Goal: Participate in discussion: Engage in conversation with other users on a specific topic

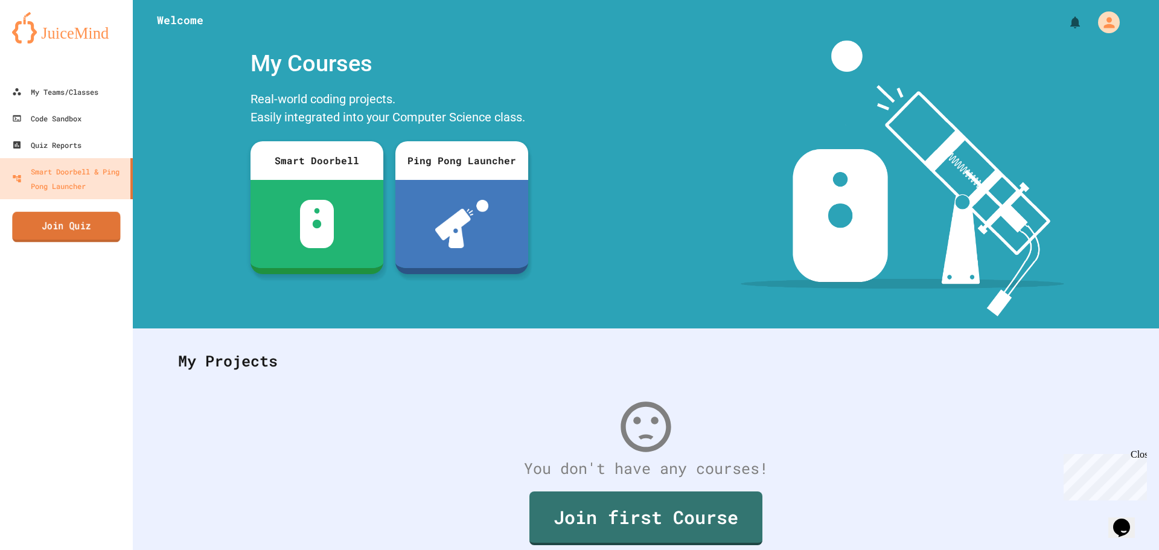
click at [85, 225] on link "Join Quiz" at bounding box center [66, 227] width 108 height 30
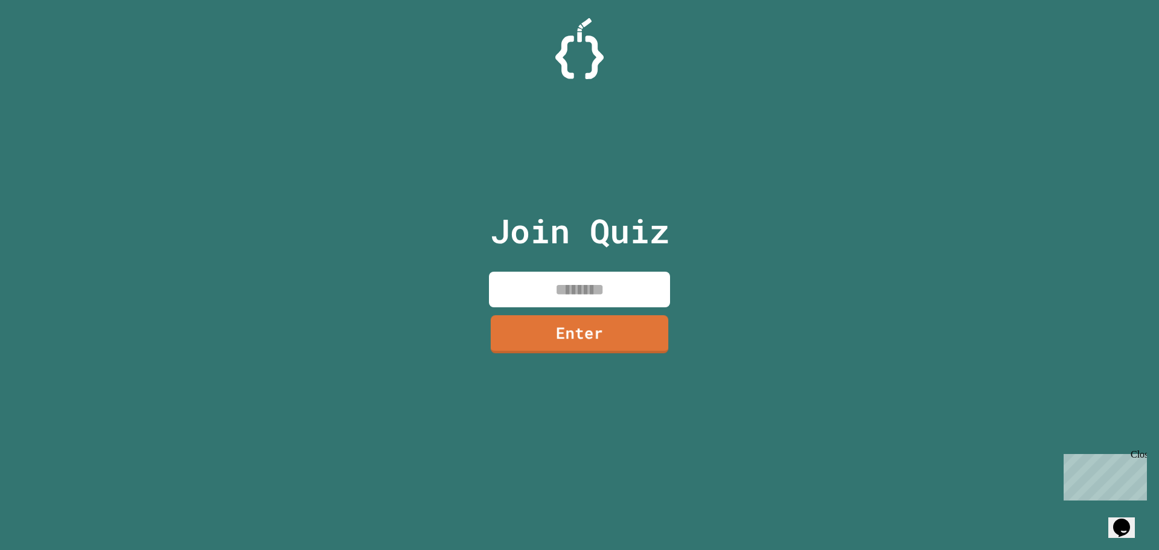
click at [566, 295] on input at bounding box center [579, 290] width 181 height 36
type input "********"
click at [550, 336] on link "Enter" at bounding box center [579, 333] width 182 height 39
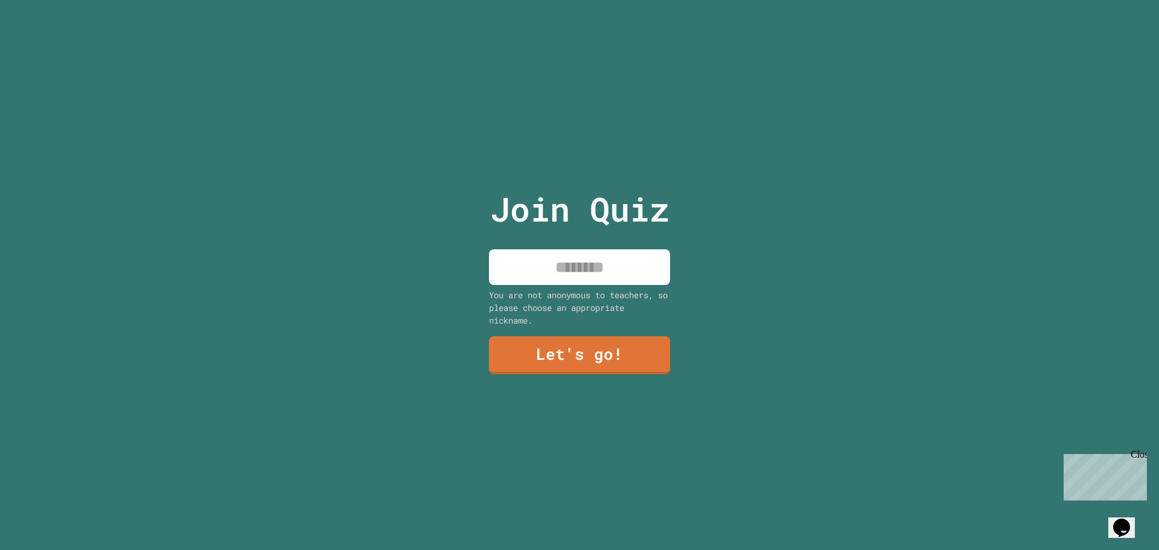
drag, startPoint x: 519, startPoint y: 257, endPoint x: 814, endPoint y: 188, distance: 303.0
click at [694, 231] on div "Join Quiz You are not anonymous to teachers, so please choose an appropriate ni…" at bounding box center [579, 275] width 1159 height 550
type input "*"
type input "******"
click at [628, 337] on link "Let's go!" at bounding box center [579, 354] width 179 height 40
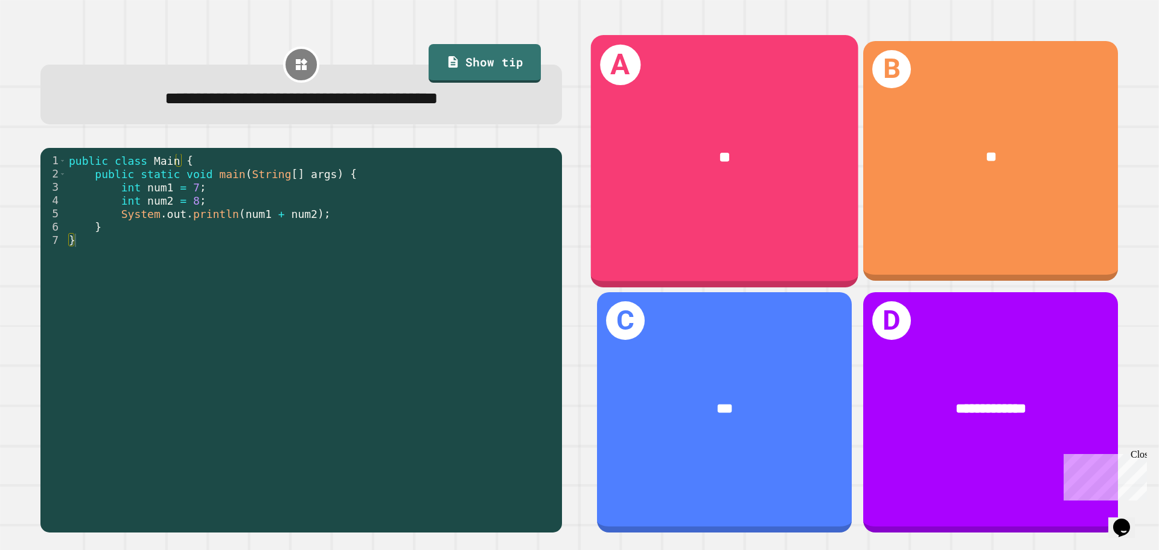
click at [781, 109] on div "A **" at bounding box center [724, 161] width 267 height 252
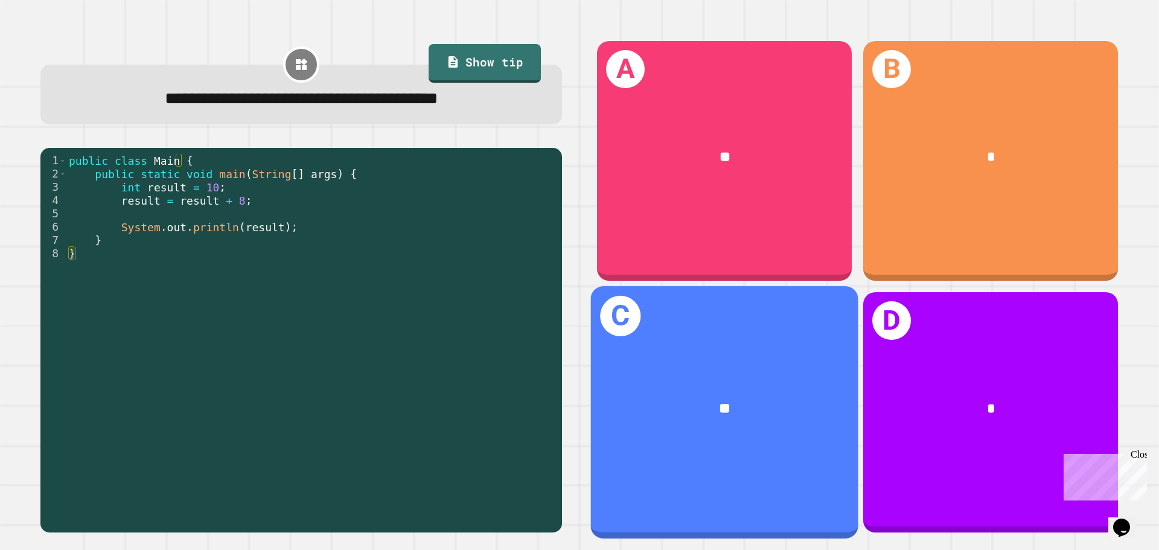
click at [821, 369] on div "**" at bounding box center [724, 409] width 267 height 81
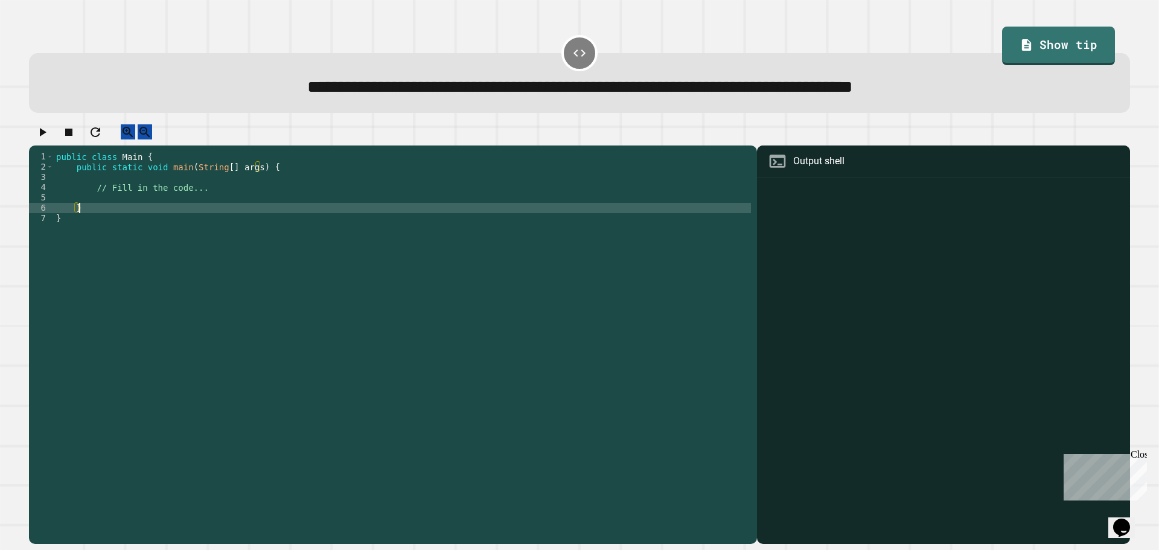
click at [166, 215] on div "public class Main { public static void main ( String [ ] args ) { // Fill in th…" at bounding box center [402, 336] width 697 height 369
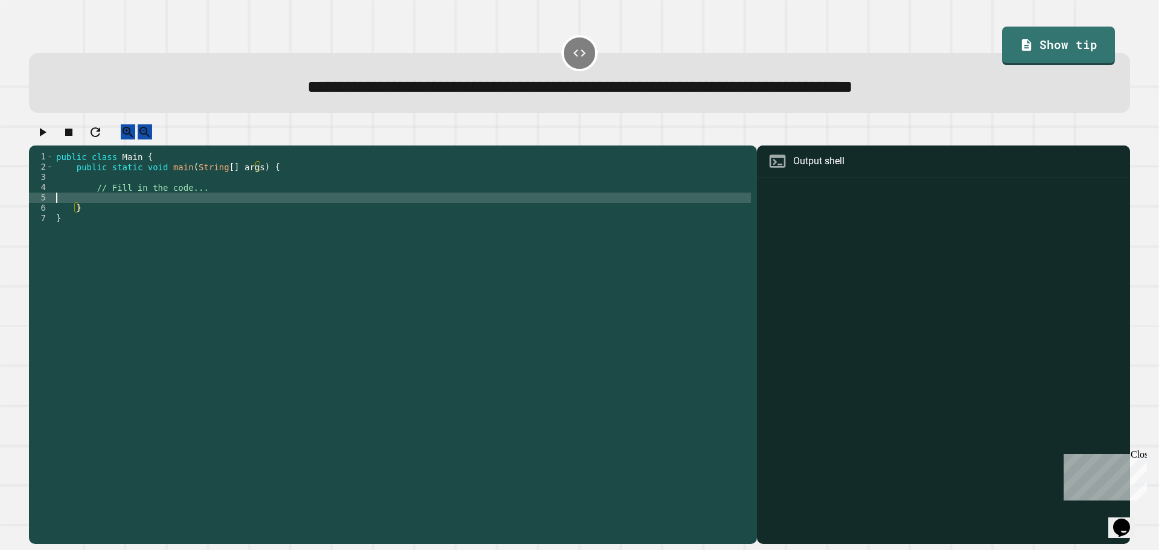
click at [176, 207] on div "public class Main { public static void main ( String [ ] args ) { // Fill in th…" at bounding box center [402, 336] width 697 height 369
click at [186, 208] on div "public class Main { public static void main ( String [ ] args ) { // Fill in th…" at bounding box center [402, 336] width 697 height 369
click at [162, 210] on div "public class Main { public static void main ( String [ ] args ) { // Fill in th…" at bounding box center [402, 336] width 697 height 369
click at [158, 212] on div "public class Main { public static void main ( String [ ] args ) { // Fill in th…" at bounding box center [402, 336] width 697 height 369
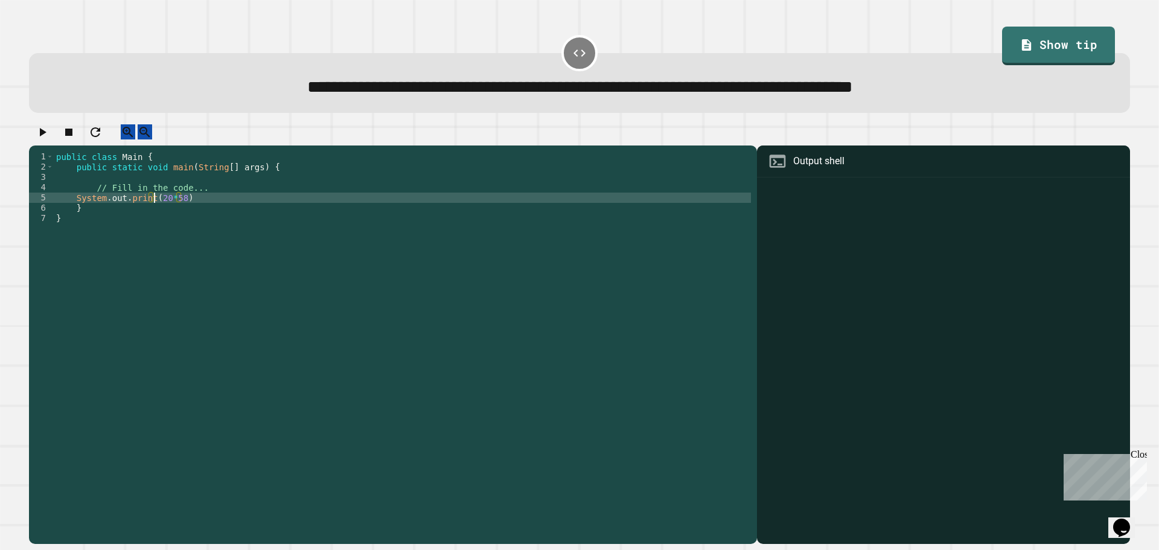
click at [48, 139] on icon "button" at bounding box center [42, 132] width 14 height 14
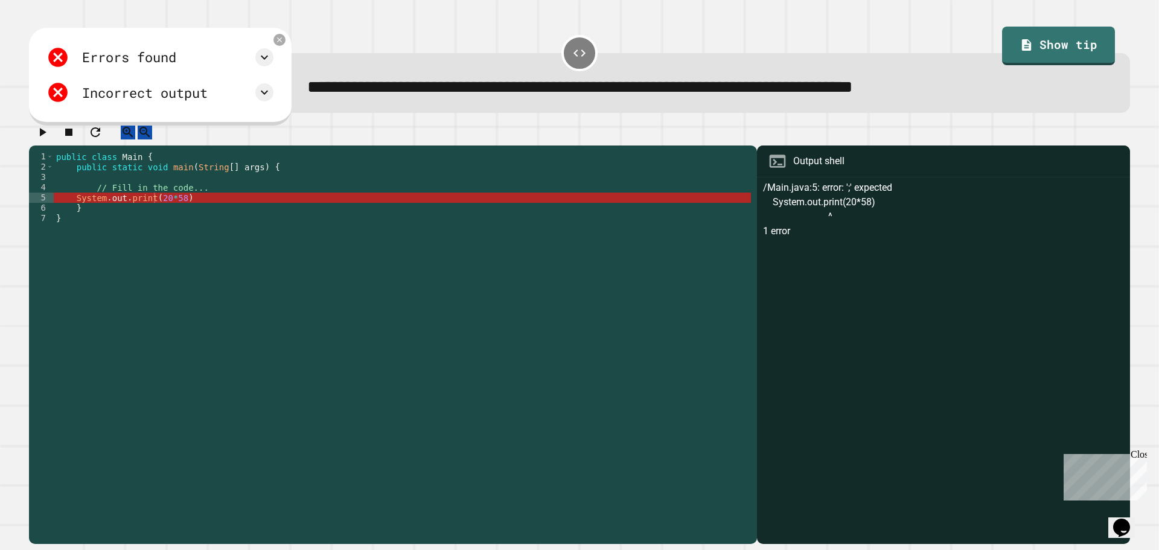
click at [157, 217] on div "public class Main { public static void main ( String [ ] args ) { // Fill in th…" at bounding box center [402, 336] width 697 height 369
click at [148, 209] on div "public class Main { public static void main ( String [ ] args ) { // Fill in th…" at bounding box center [402, 336] width 697 height 369
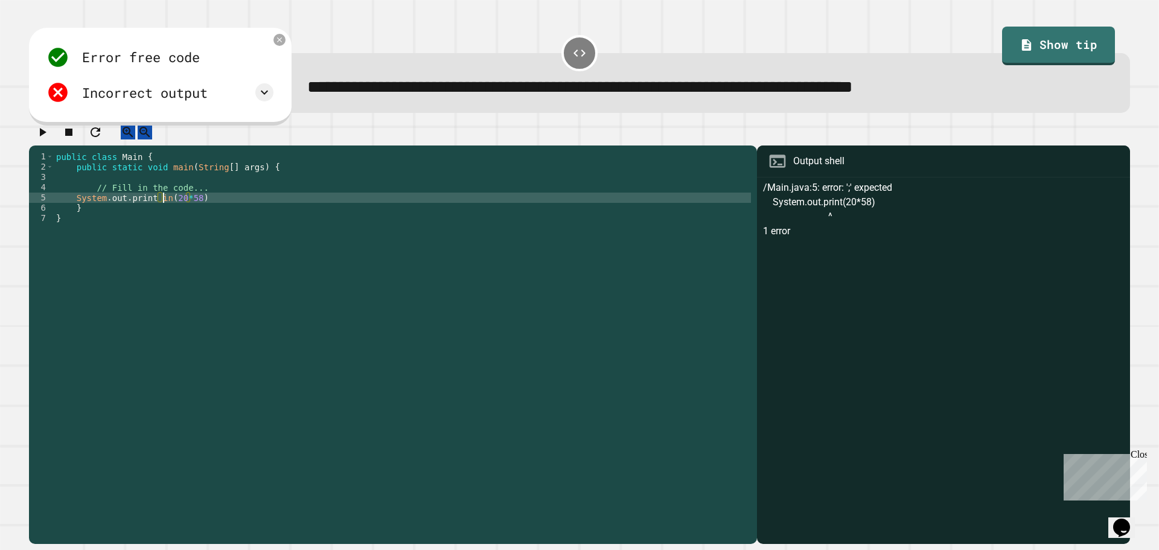
scroll to position [0, 8]
click at [32, 143] on div at bounding box center [579, 134] width 1101 height 21
click at [38, 139] on button "button" at bounding box center [42, 131] width 14 height 15
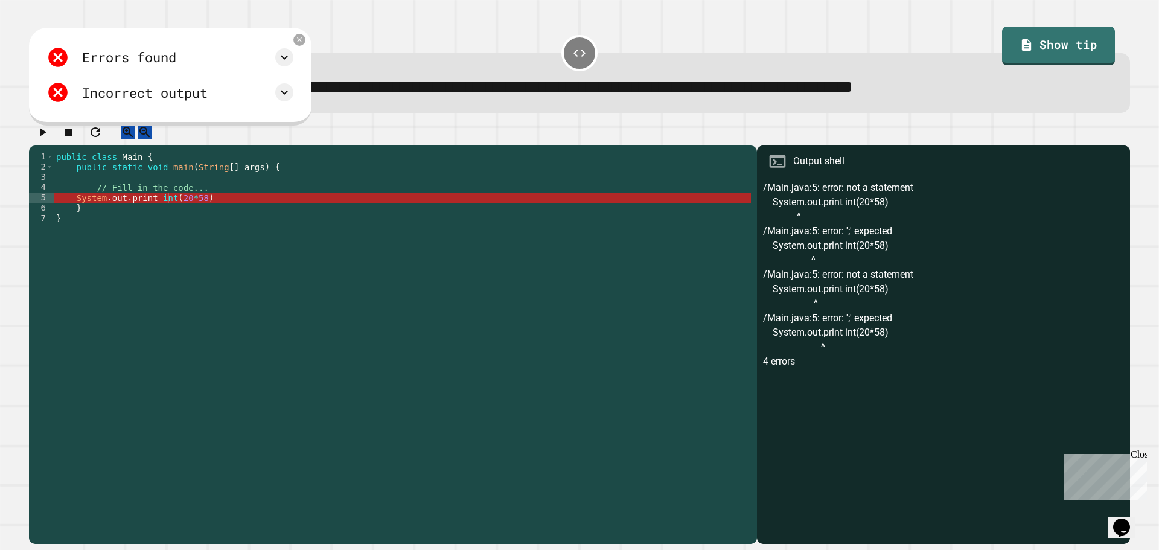
scroll to position [0, 1]
click at [99, 219] on div "public class Main { public static void main ( String [ ] args ) { // Fill in th…" at bounding box center [402, 336] width 697 height 369
click at [129, 208] on div "public class Main { public static void main ( String [ ] args ) { // Fill in th…" at bounding box center [402, 336] width 697 height 369
click at [177, 214] on div "public class Main { public static void main ( String [ ] args ) { // Fill in th…" at bounding box center [402, 336] width 697 height 369
click at [231, 212] on div "public class Main { public static void main ( String [ ] args ) { // Fill in th…" at bounding box center [402, 336] width 697 height 369
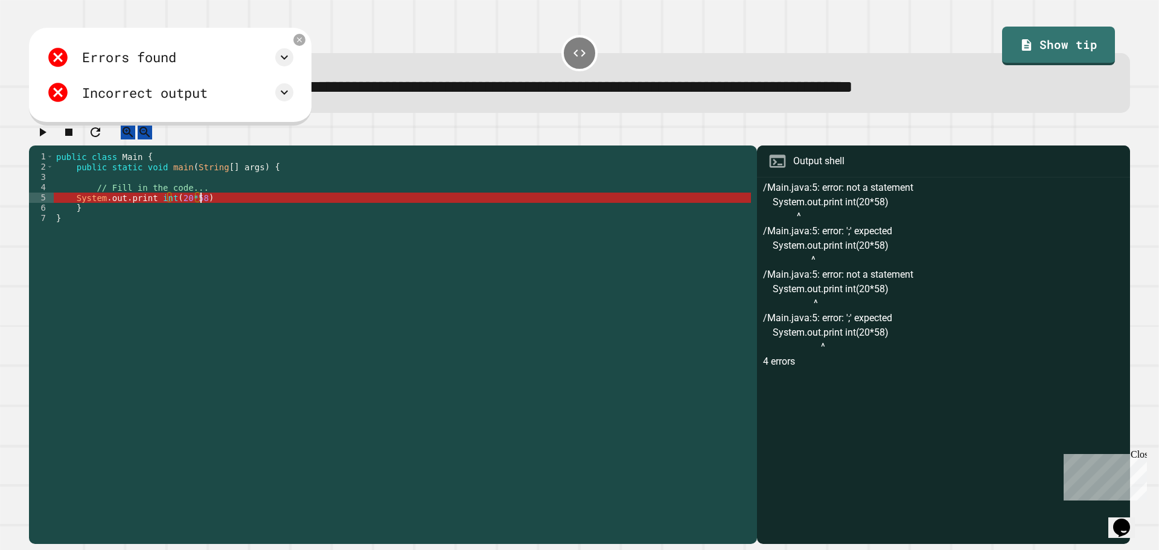
click at [191, 212] on div "public class Main { public static void main ( String [ ] args ) { // Fill in th…" at bounding box center [402, 336] width 697 height 369
click at [206, 209] on div "public class Main { public static void main ( String [ ] args ) { // Fill in th…" at bounding box center [402, 336] width 697 height 369
click at [71, 211] on div "public class Main { public static void main ( String [ ] args ) { // Fill in th…" at bounding box center [402, 336] width 697 height 369
type textarea "**********"
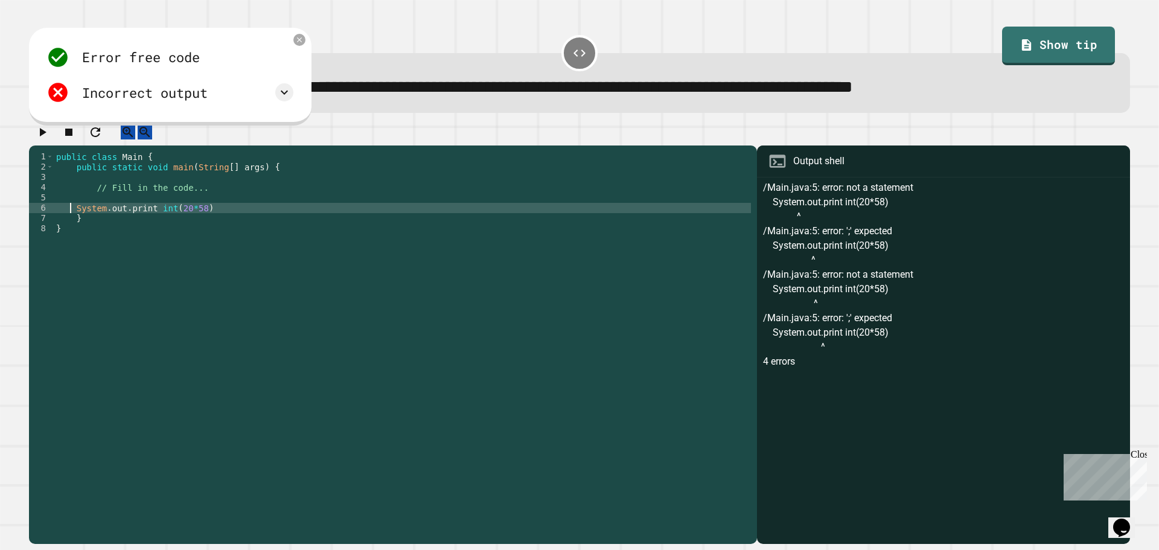
scroll to position [0, 1]
click at [98, 210] on div "public class Main { public static void main ( String [ ] args ) { // Fill in th…" at bounding box center [402, 336] width 697 height 369
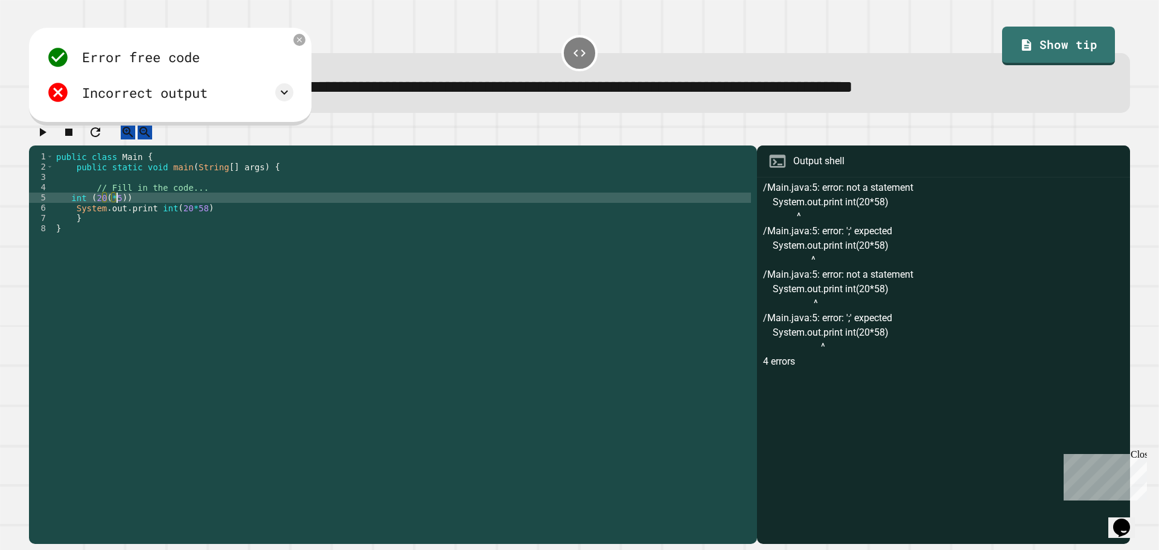
scroll to position [0, 4]
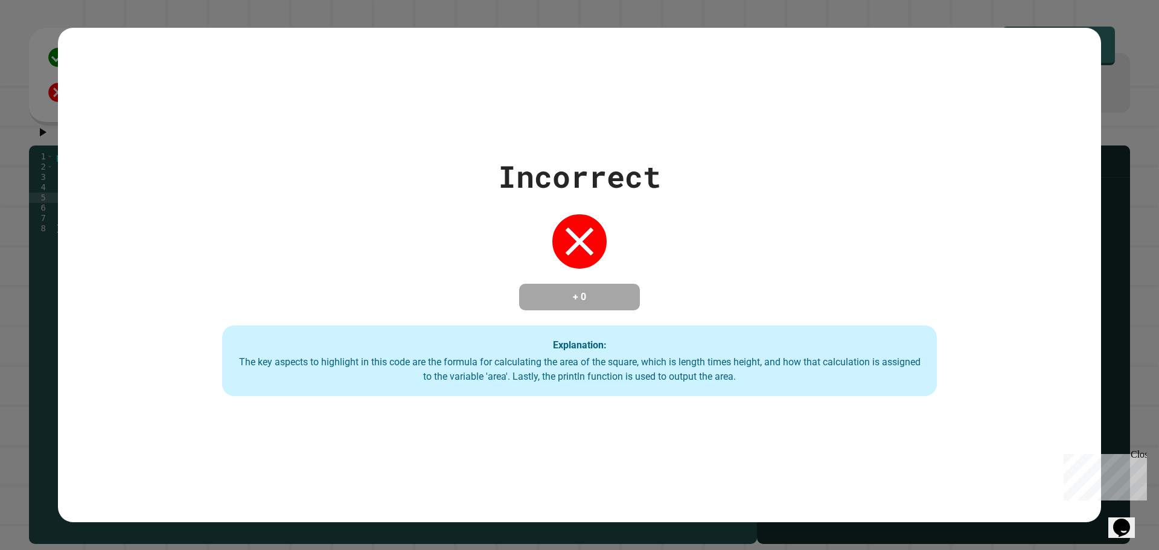
type textarea "**********"
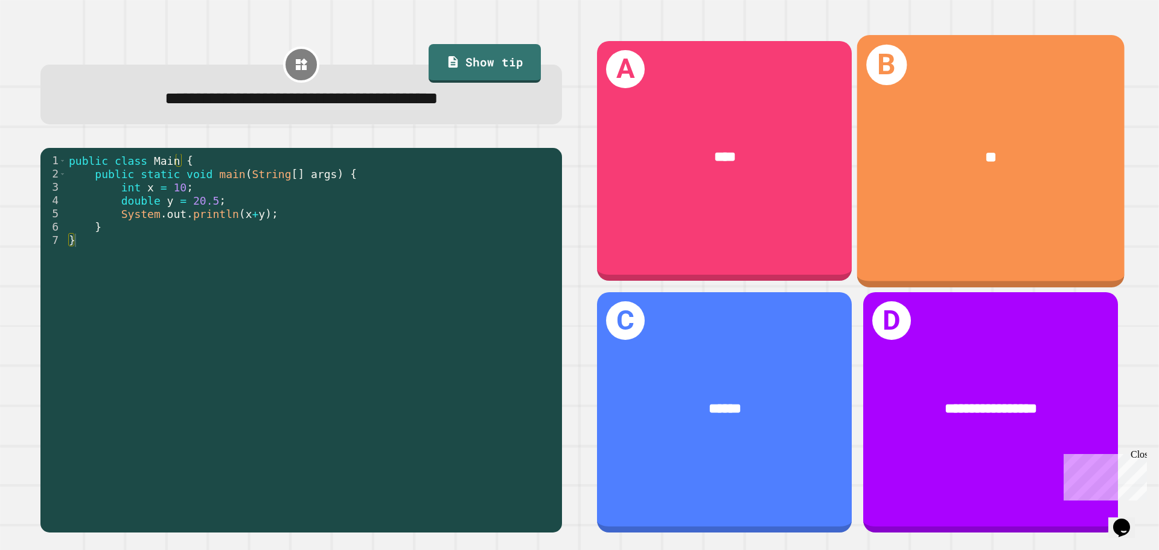
click at [928, 150] on div "**" at bounding box center [991, 157] width 208 height 22
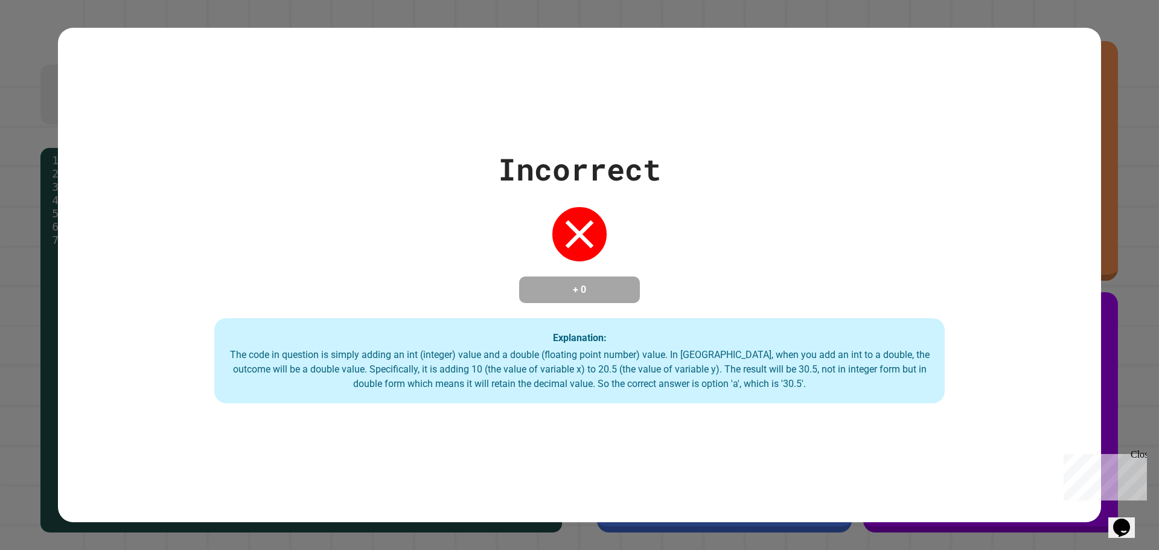
click at [1134, 453] on div "Close" at bounding box center [1138, 456] width 15 height 15
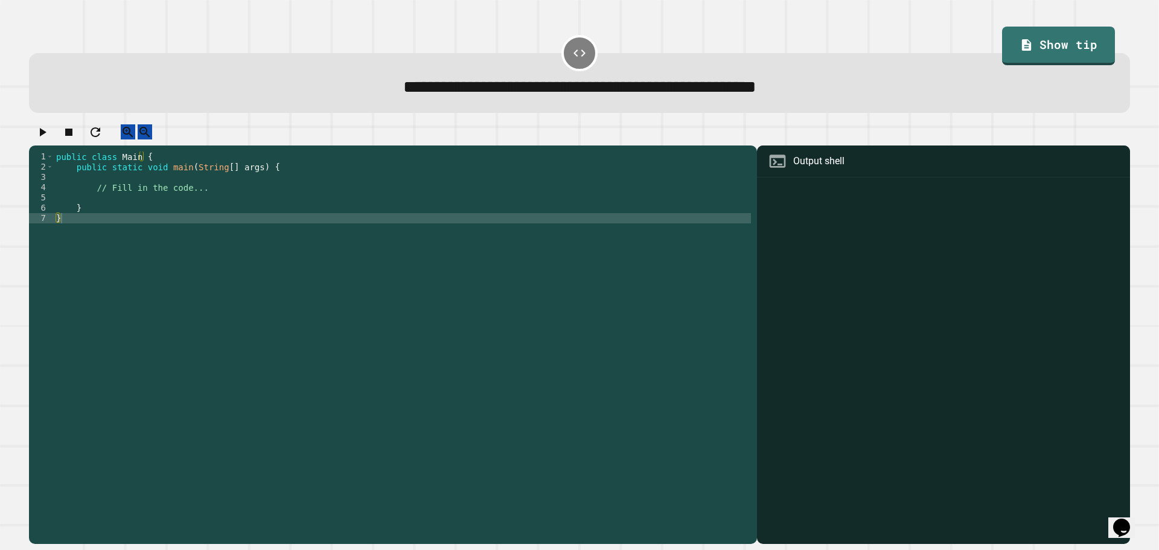
click at [194, 212] on div "public class Main { public static void main ( String [ ] args ) { // Fill in th…" at bounding box center [402, 336] width 697 height 369
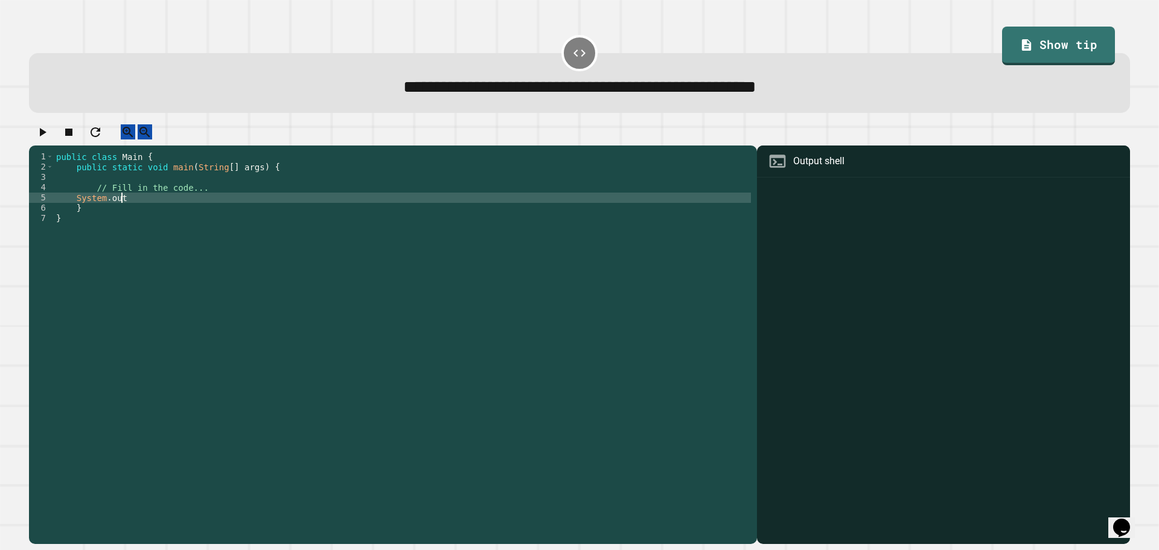
click at [240, 202] on div "public class Main { public static void main ( String [ ] args ) { // Fill in th…" at bounding box center [402, 336] width 697 height 369
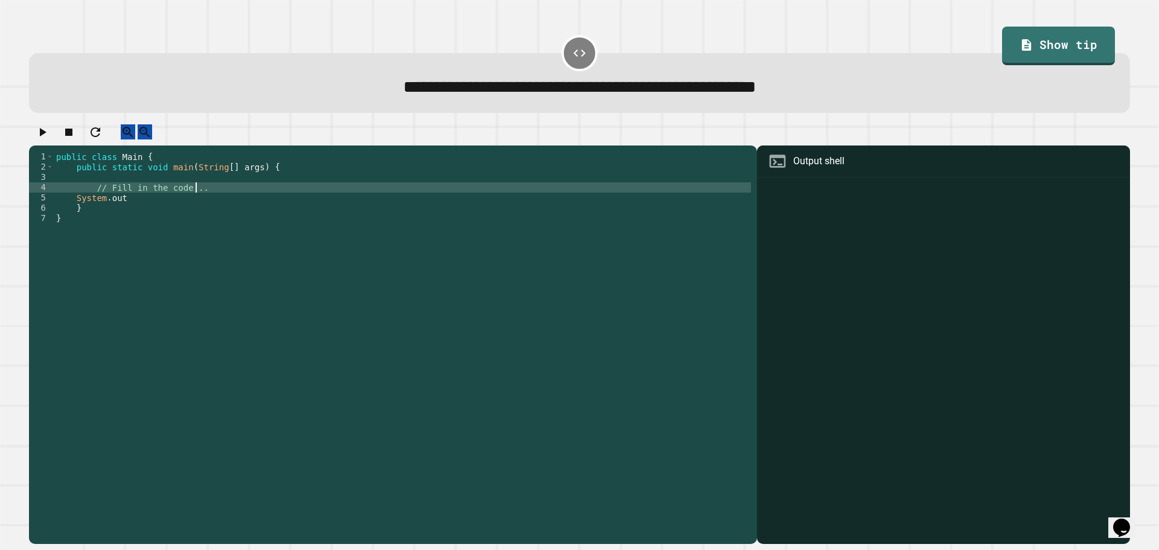
type textarea "**********"
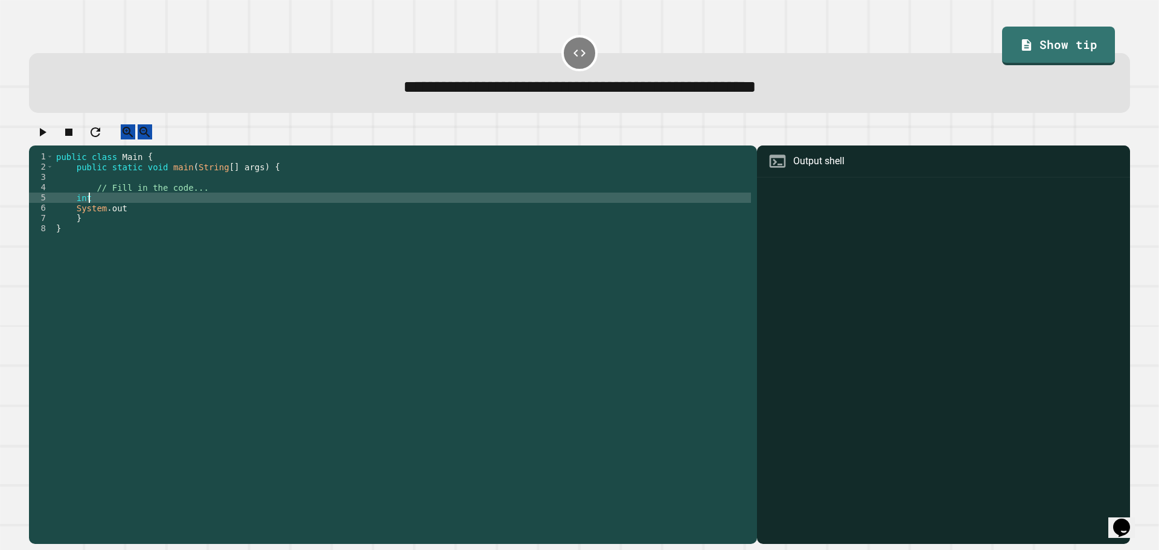
scroll to position [0, 1]
type textarea "*"
click at [223, 222] on div "public class Main { public static void main ( String [ ] args ) { // Fill in th…" at bounding box center [402, 336] width 697 height 369
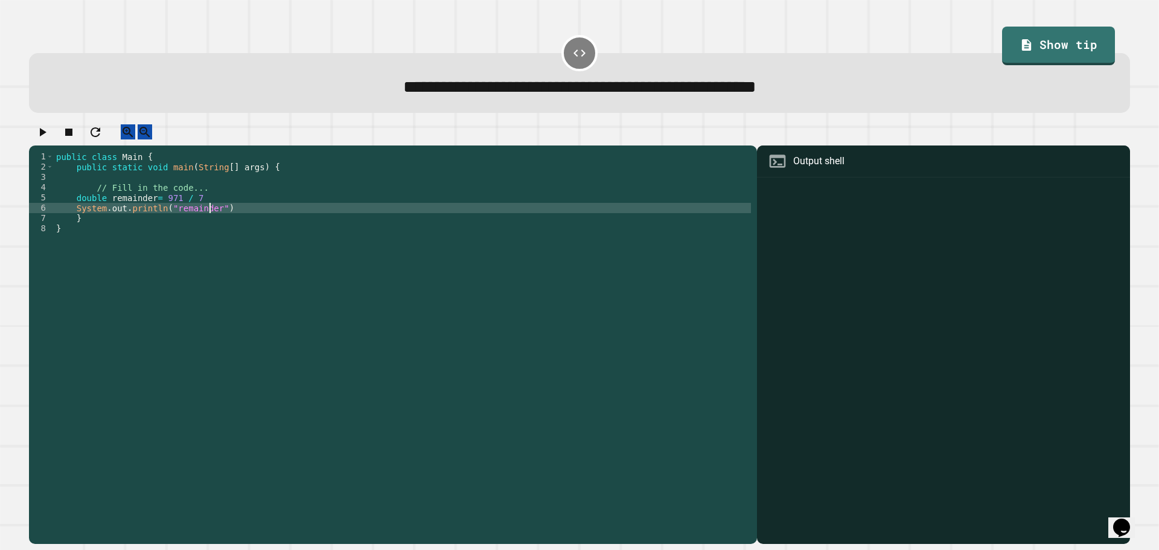
scroll to position [0, 10]
click at [49, 138] on button "button" at bounding box center [42, 131] width 14 height 15
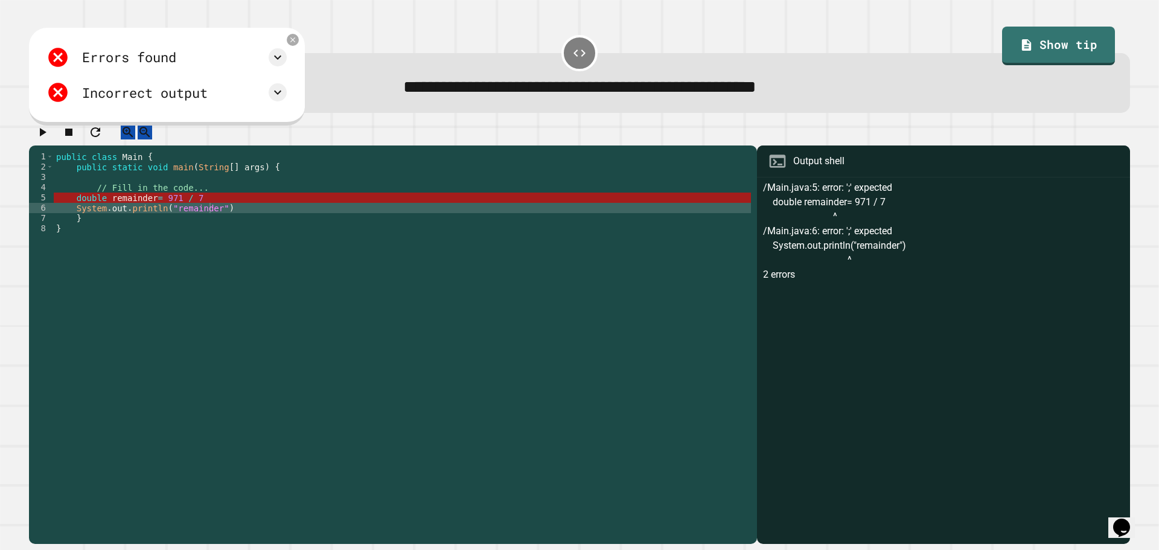
click at [125, 208] on div "public class Main { public static void main ( String [ ] args ) { // Fill in th…" at bounding box center [402, 336] width 697 height 369
drag, startPoint x: 122, startPoint y: 211, endPoint x: 148, endPoint y: 212, distance: 26.0
click at [148, 212] on div "public class Main { public static void main ( String [ ] args ) { // Fill in th…" at bounding box center [402, 336] width 697 height 369
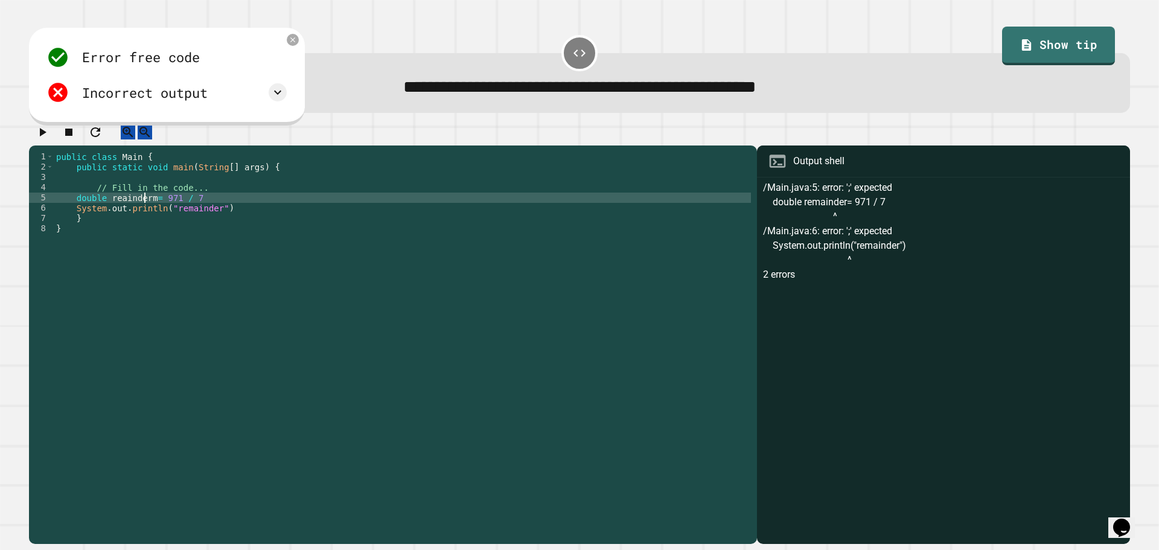
click at [115, 206] on div "public class Main { public static void main ( String [ ] args ) { // Fill in th…" at bounding box center [402, 326] width 697 height 349
click at [155, 209] on div "public class Main { public static void main ( String [ ] args ) { // Fill in th…" at bounding box center [402, 336] width 697 height 369
click at [181, 206] on div "public class Main { public static void main ( String [ ] args ) { // Fill in th…" at bounding box center [402, 336] width 697 height 369
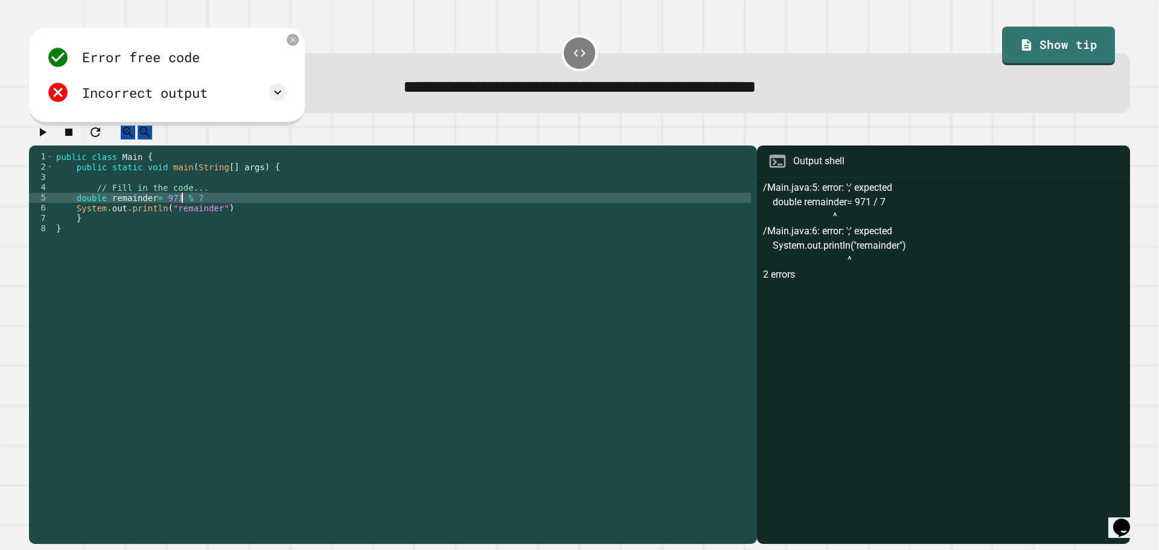
click at [42, 133] on icon "button" at bounding box center [42, 132] width 14 height 14
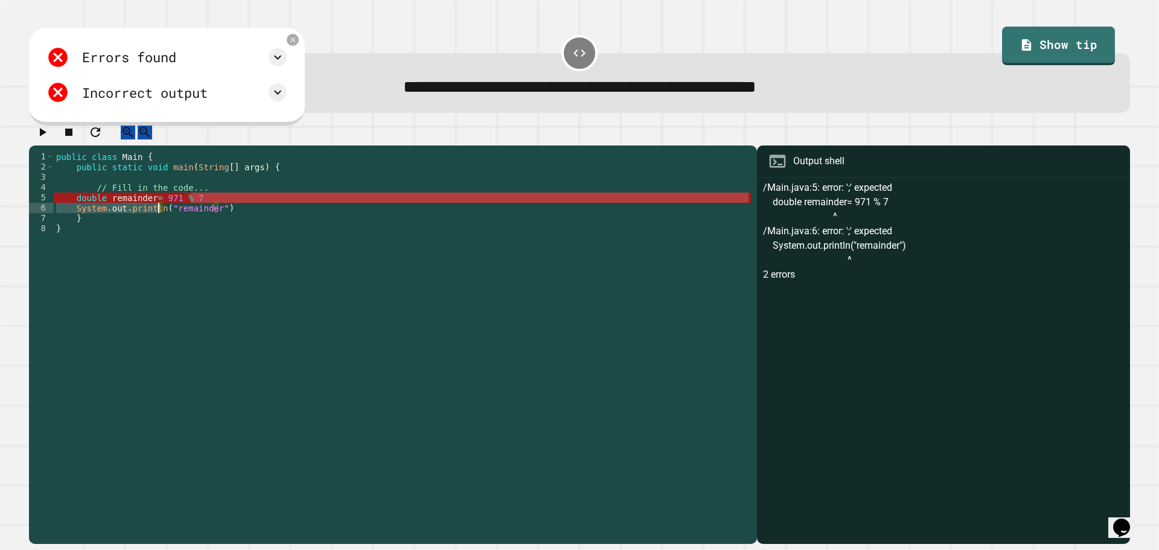
drag, startPoint x: 198, startPoint y: 210, endPoint x: 158, endPoint y: 217, distance: 40.5
click at [158, 217] on div "public class Main { public static void main ( String [ ] args ) { // Fill in th…" at bounding box center [402, 336] width 697 height 369
drag, startPoint x: 158, startPoint y: 212, endPoint x: 192, endPoint y: 208, distance: 34.1
click at [192, 208] on div "public class Main { public static void main ( String [ ] args ) { // Fill in th…" at bounding box center [402, 336] width 697 height 369
click at [191, 223] on div "public class Main { public static void main ( String [ ] args ) { // Fill in th…" at bounding box center [402, 336] width 697 height 369
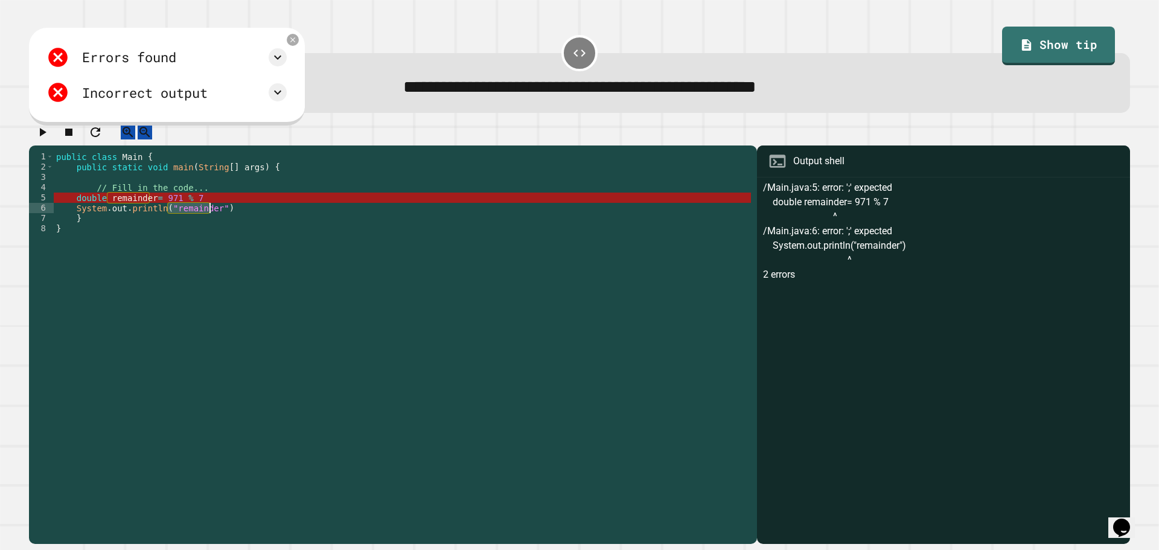
click at [191, 223] on div "public class Main { public static void main ( String [ ] args ) { // Fill in th…" at bounding box center [402, 336] width 697 height 369
click at [191, 223] on div "public class Main { public static void main ( String [ ] args ) { // Fill in th…" at bounding box center [402, 326] width 697 height 349
click at [191, 223] on div "public class Main { public static void main ( String [ ] args ) { // Fill in th…" at bounding box center [402, 336] width 697 height 369
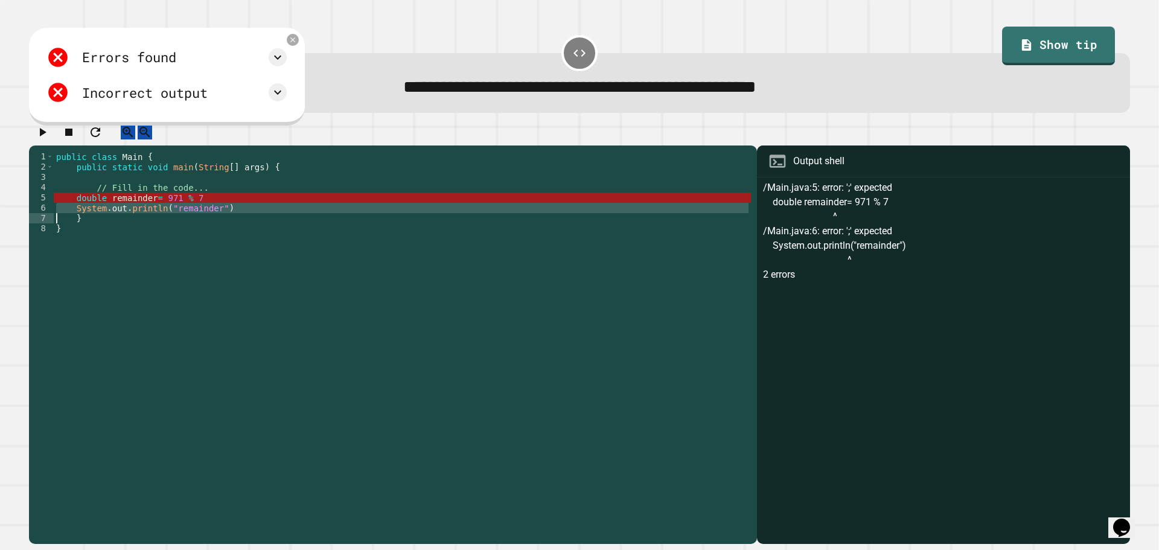
click at [191, 223] on div "public class Main { public static void main ( String [ ] args ) { // Fill in th…" at bounding box center [402, 336] width 697 height 369
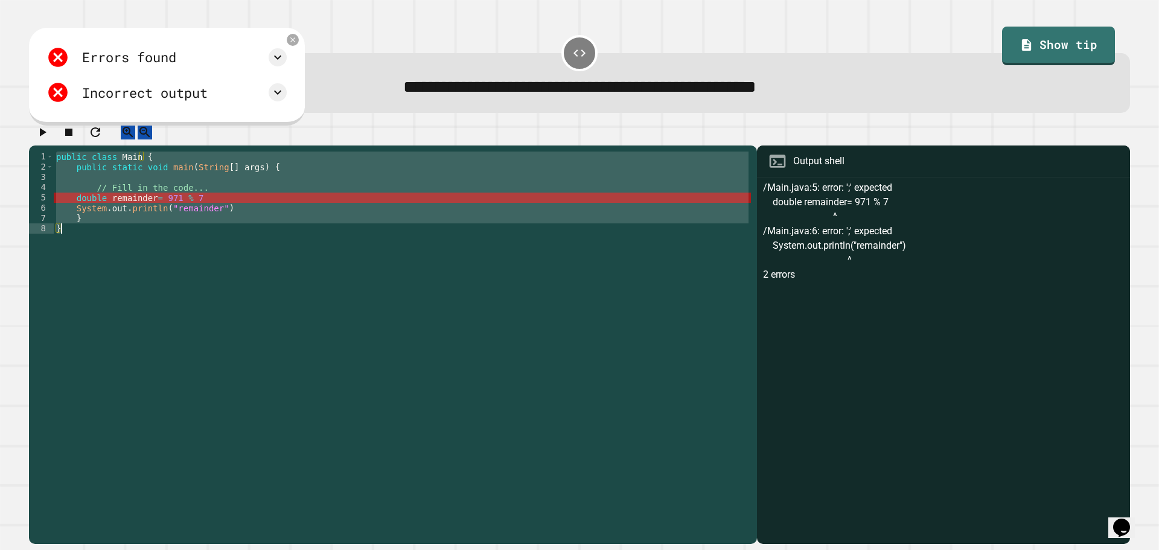
scroll to position [0, 1]
click at [191, 223] on div "public class Main { public static void main ( String [ ] args ) { // Fill in th…" at bounding box center [402, 336] width 697 height 369
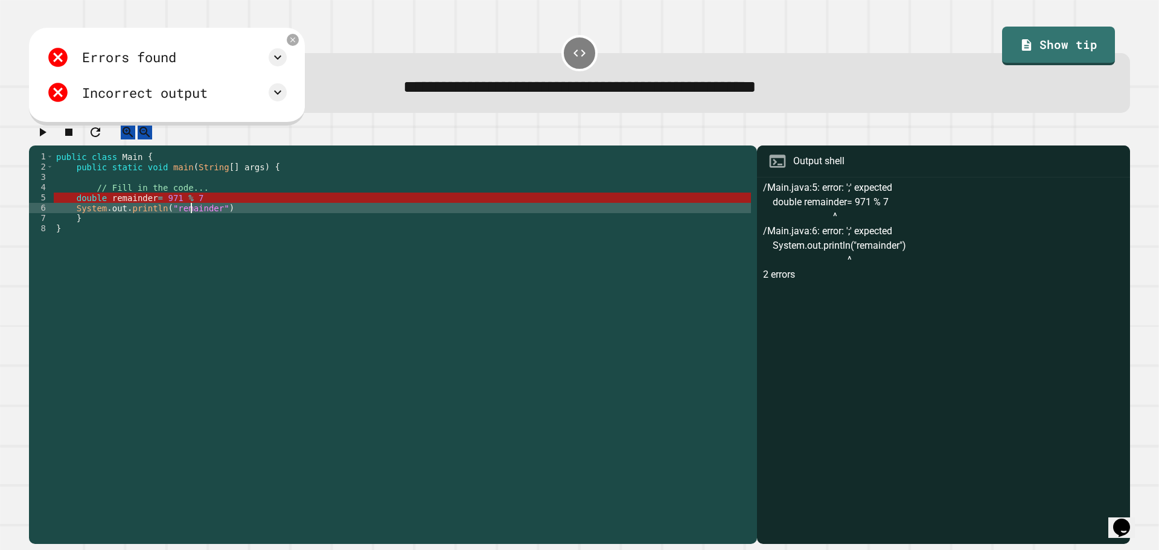
click at [191, 223] on div "public class Main { public static void main ( String [ ] args ) { // Fill in th…" at bounding box center [402, 336] width 697 height 369
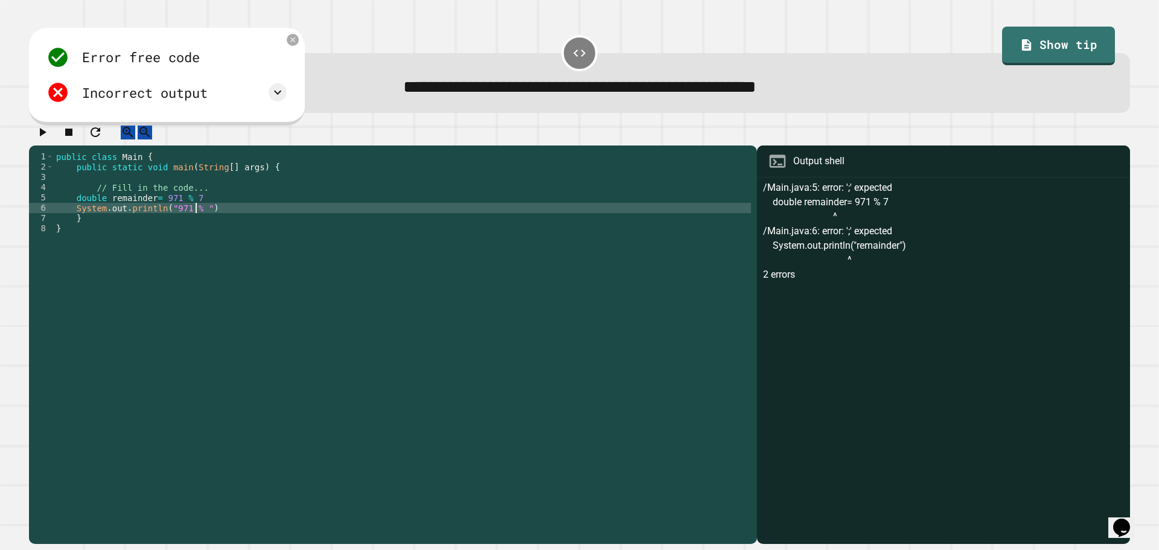
scroll to position [0, 10]
click at [203, 220] on div "public class Main { public static void main ( String [ ] args ) { // Fill in th…" at bounding box center [402, 336] width 697 height 369
click at [168, 217] on div "public class Main { public static void main ( String [ ] args ) { // Fill in th…" at bounding box center [402, 336] width 697 height 369
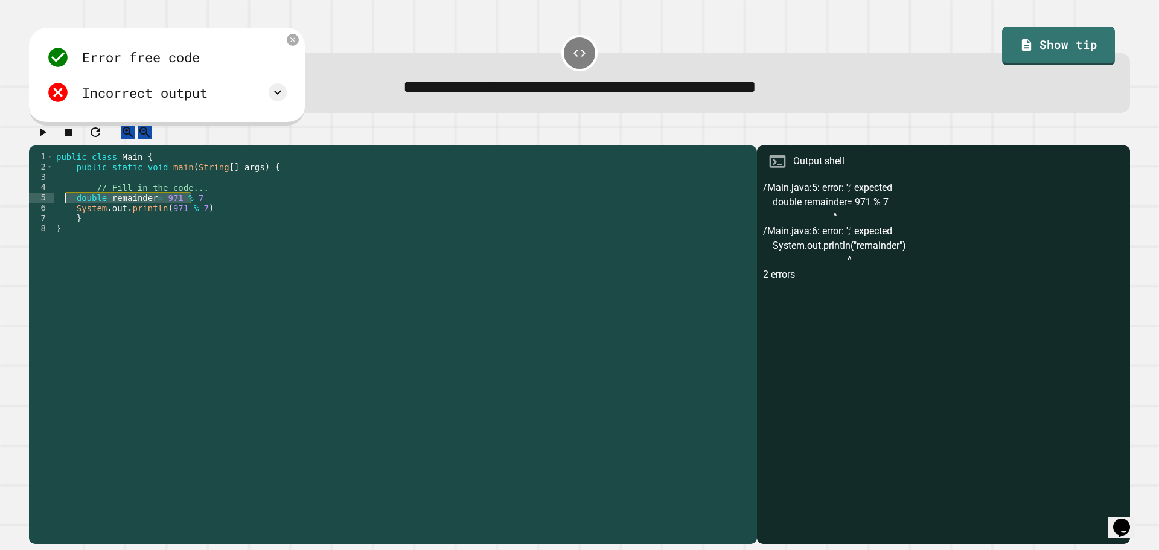
drag, startPoint x: 195, startPoint y: 209, endPoint x: 70, endPoint y: 212, distance: 125.0
click at [70, 212] on div "public class Main { public static void main ( String [ ] args ) { // Fill in th…" at bounding box center [402, 336] width 697 height 369
type textarea "**********"
click at [49, 136] on icon "button" at bounding box center [42, 132] width 14 height 14
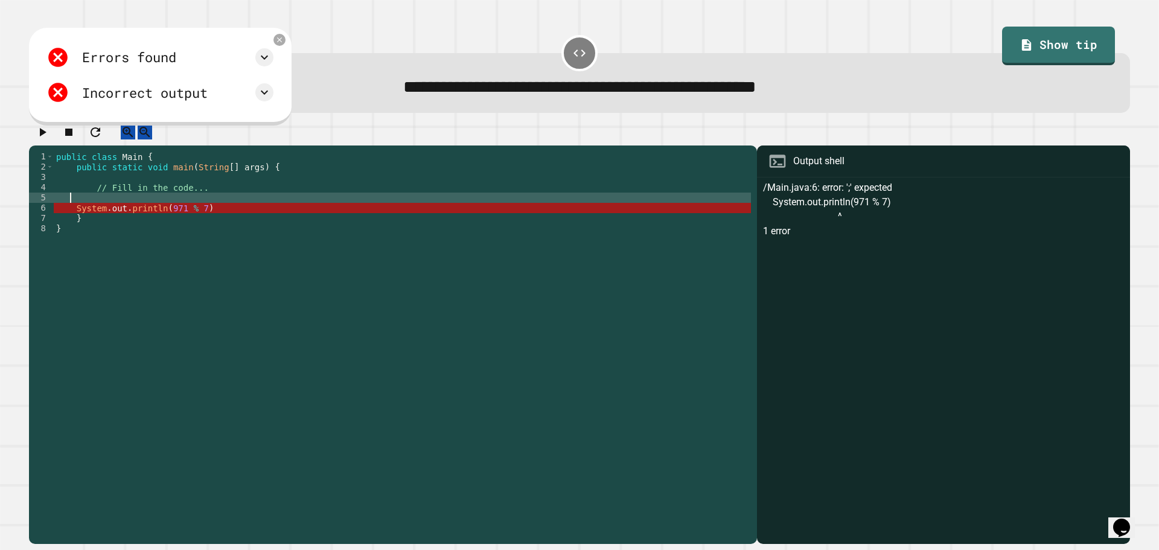
click at [119, 211] on div "public class Main { public static void main ( String [ ] args ) { // Fill in th…" at bounding box center [402, 336] width 697 height 369
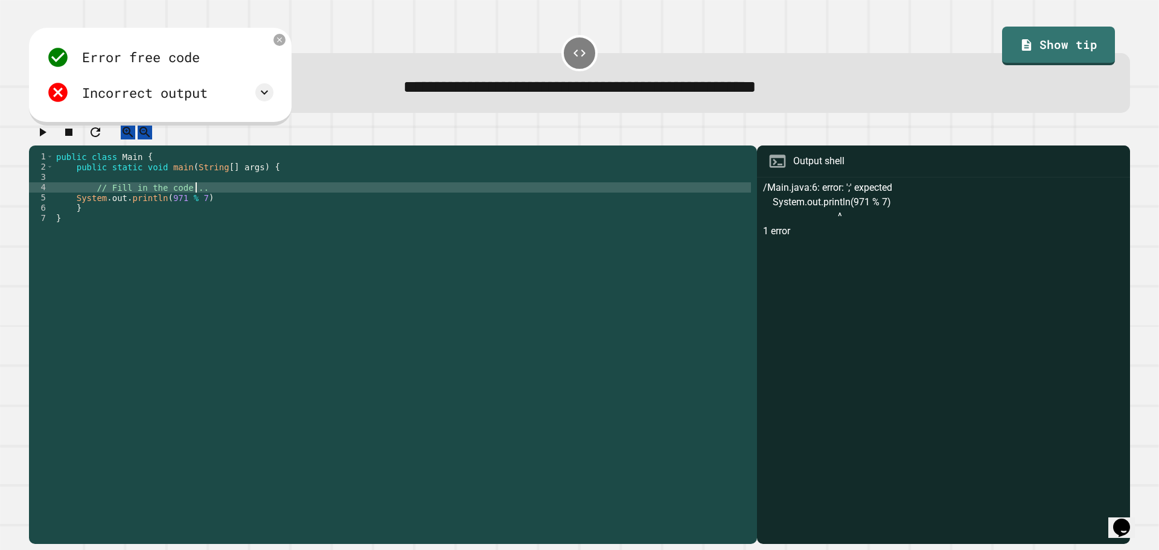
click at [201, 211] on div "public class Main { public static void main ( String [ ] args ) { // Fill in th…" at bounding box center [402, 336] width 697 height 369
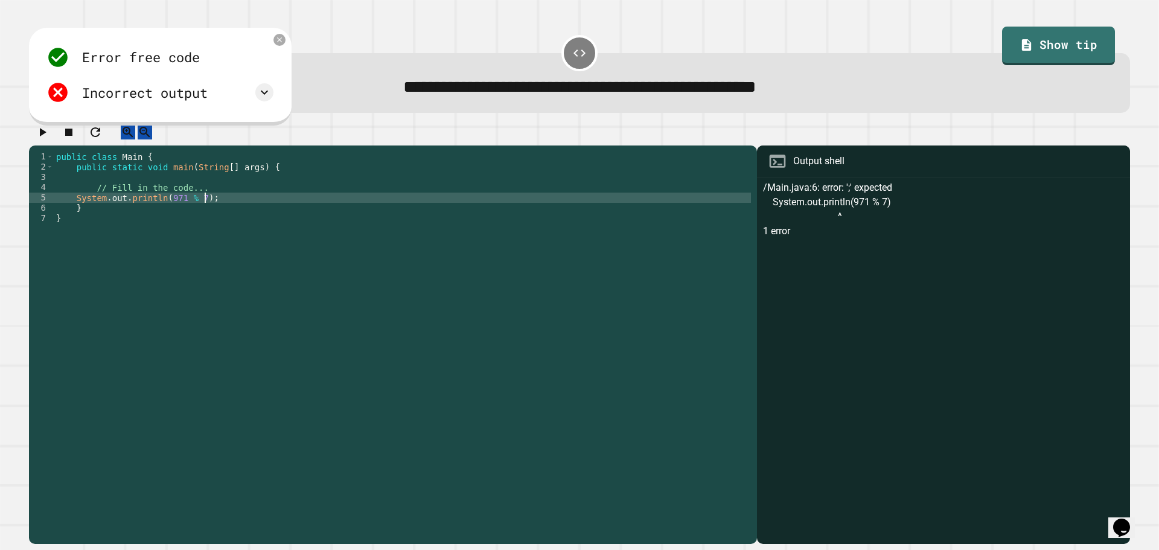
scroll to position [0, 10]
type textarea "**********"
click at [49, 133] on icon "button" at bounding box center [42, 132] width 14 height 14
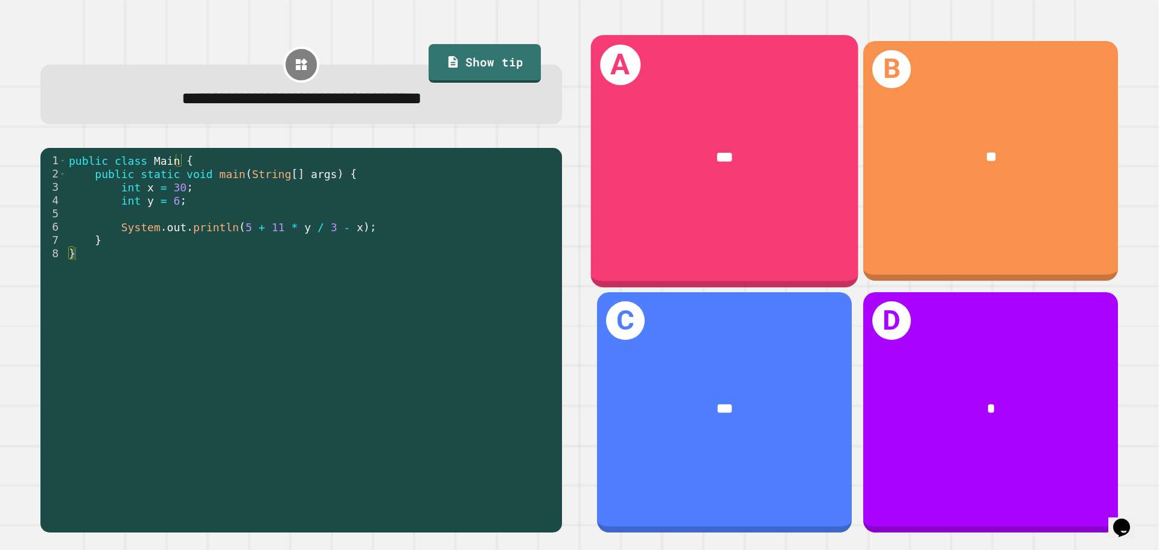
click at [721, 161] on span "***" at bounding box center [725, 157] width 17 height 14
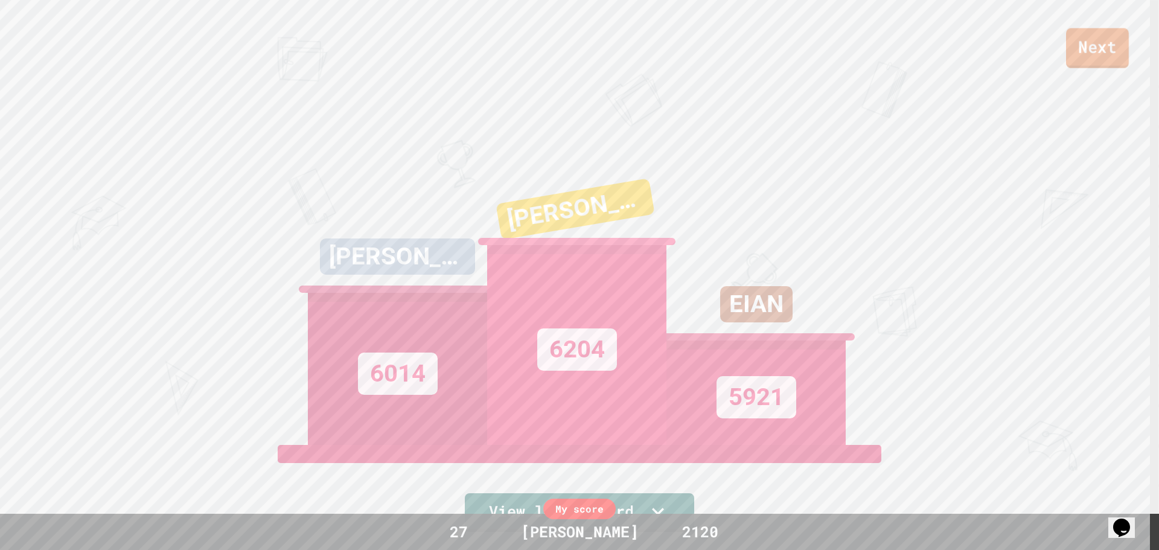
click at [1106, 51] on link "Next" at bounding box center [1097, 48] width 63 height 40
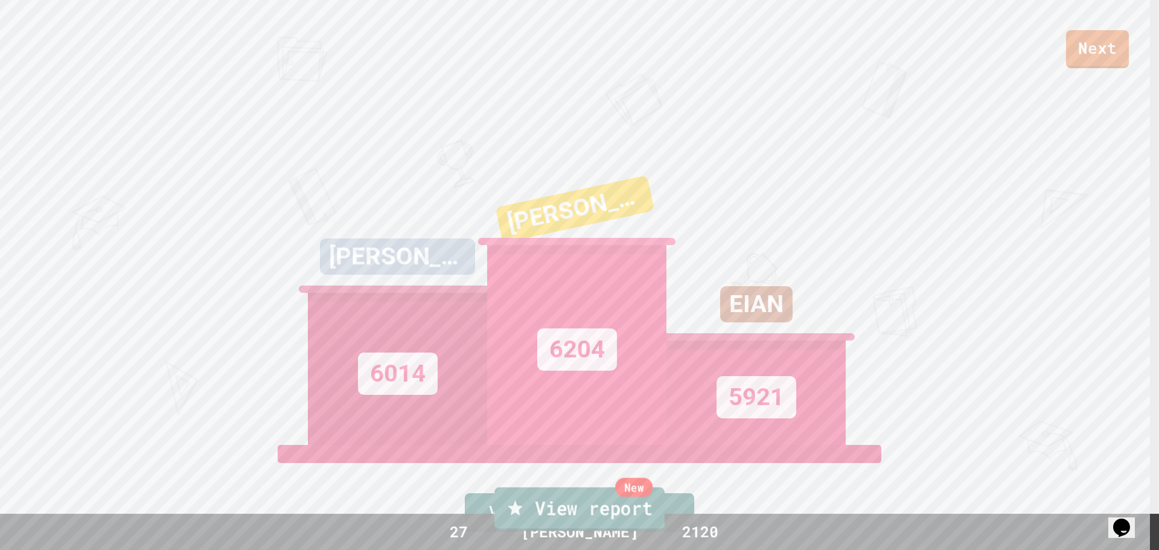
click at [598, 519] on link "New View report" at bounding box center [579, 508] width 170 height 43
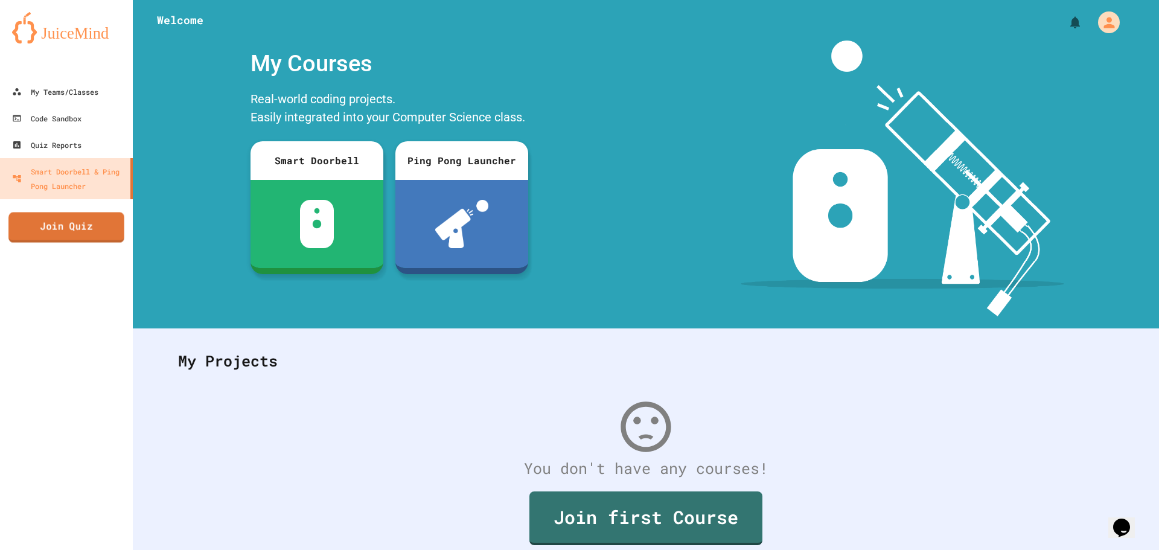
click at [84, 232] on link "Join Quiz" at bounding box center [66, 227] width 116 height 30
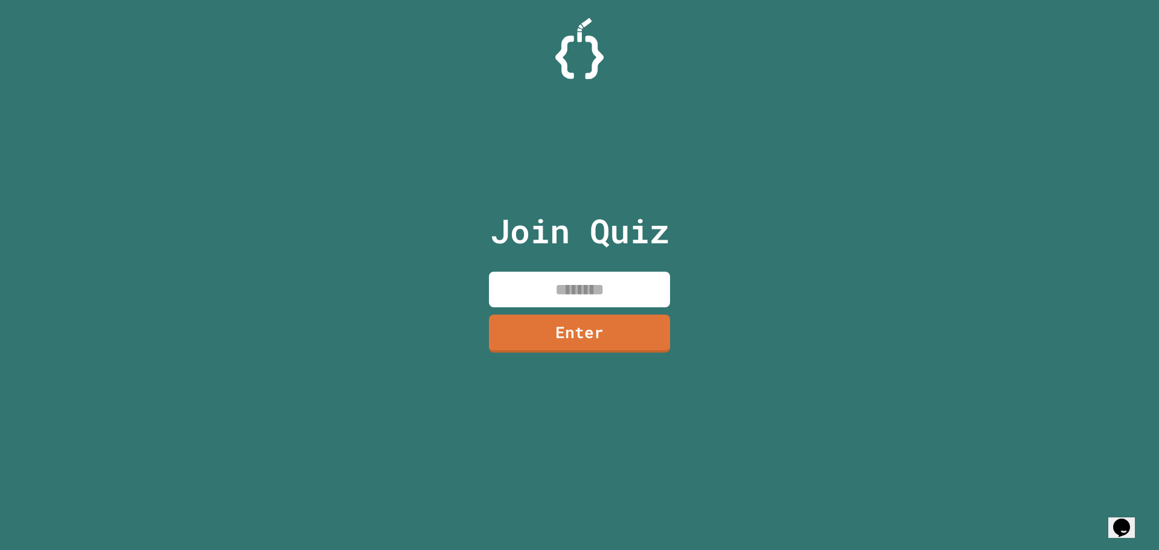
click at [611, 283] on input at bounding box center [579, 290] width 181 height 36
click at [558, 344] on link "Enter" at bounding box center [579, 331] width 158 height 40
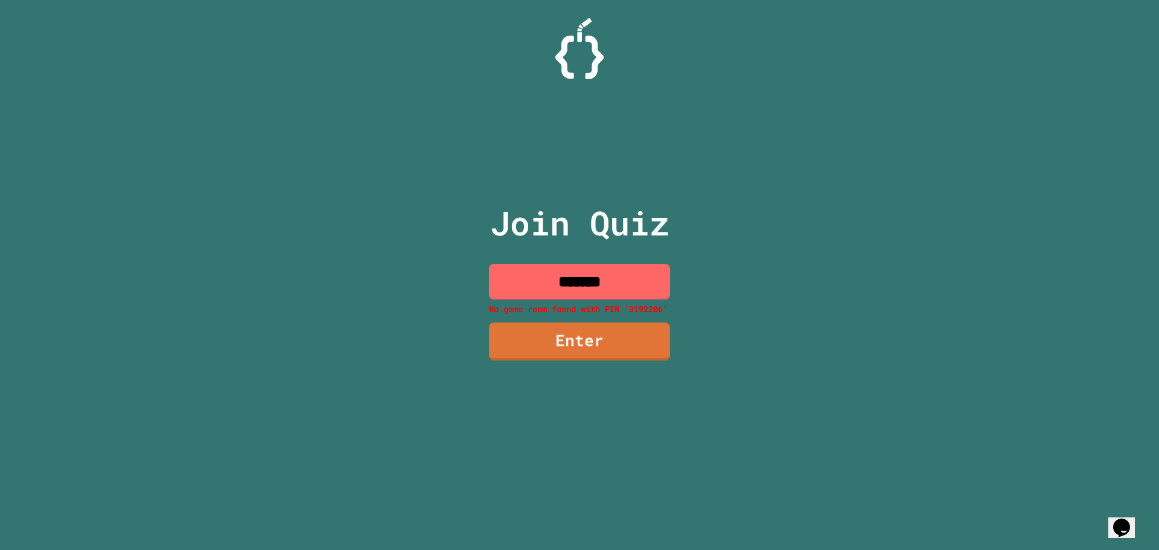
click at [603, 278] on input "*******" at bounding box center [579, 282] width 181 height 36
click at [617, 283] on input "*******" at bounding box center [579, 282] width 181 height 36
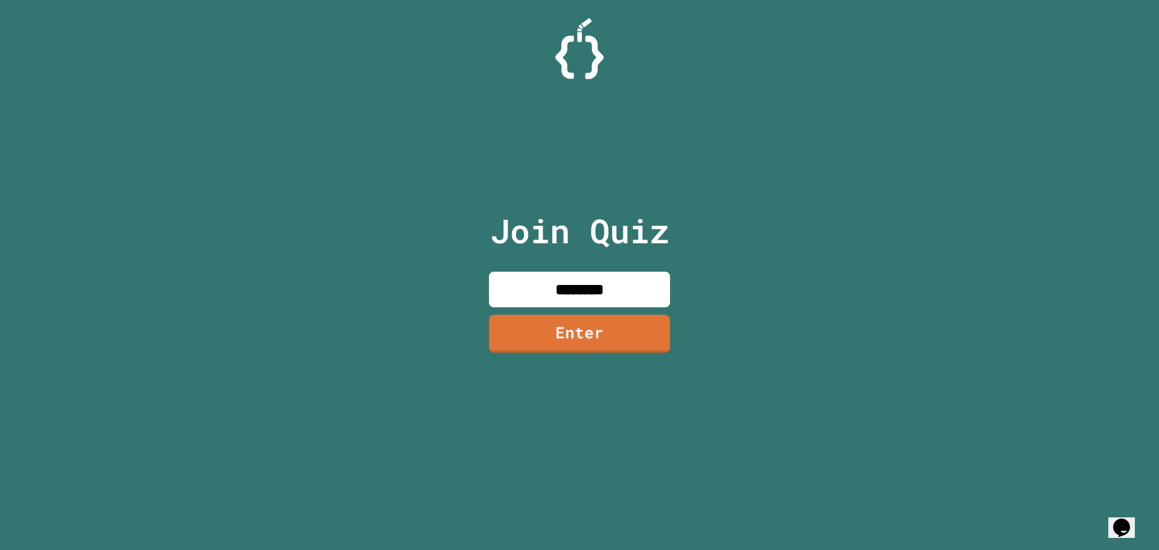
type input "********"
click at [618, 333] on link "Enter" at bounding box center [579, 333] width 181 height 38
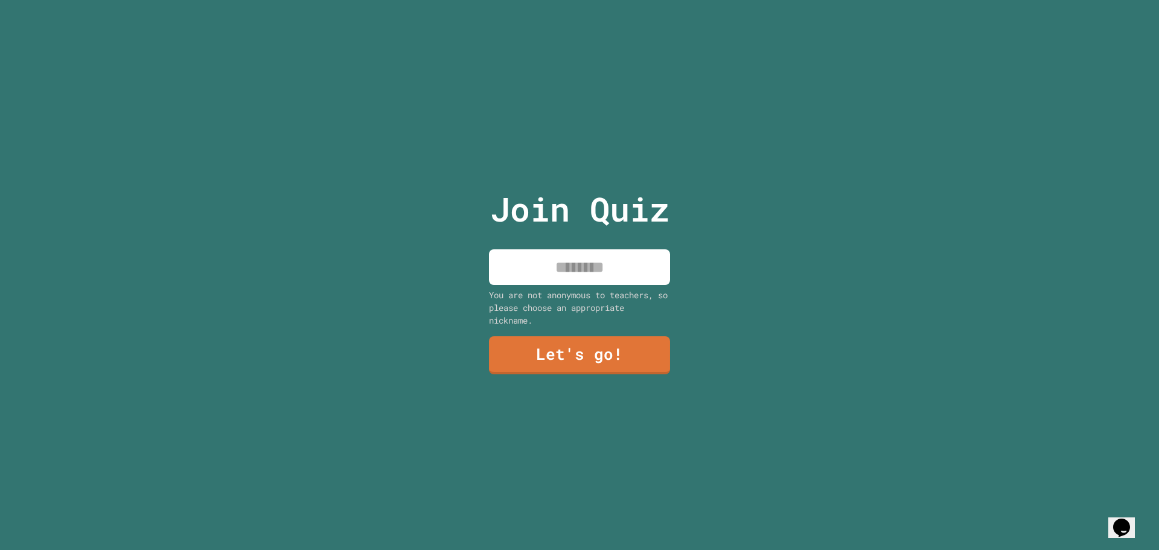
click at [572, 265] on input at bounding box center [579, 267] width 181 height 36
type input "******"
click at [589, 357] on link "Let's go!" at bounding box center [579, 354] width 165 height 40
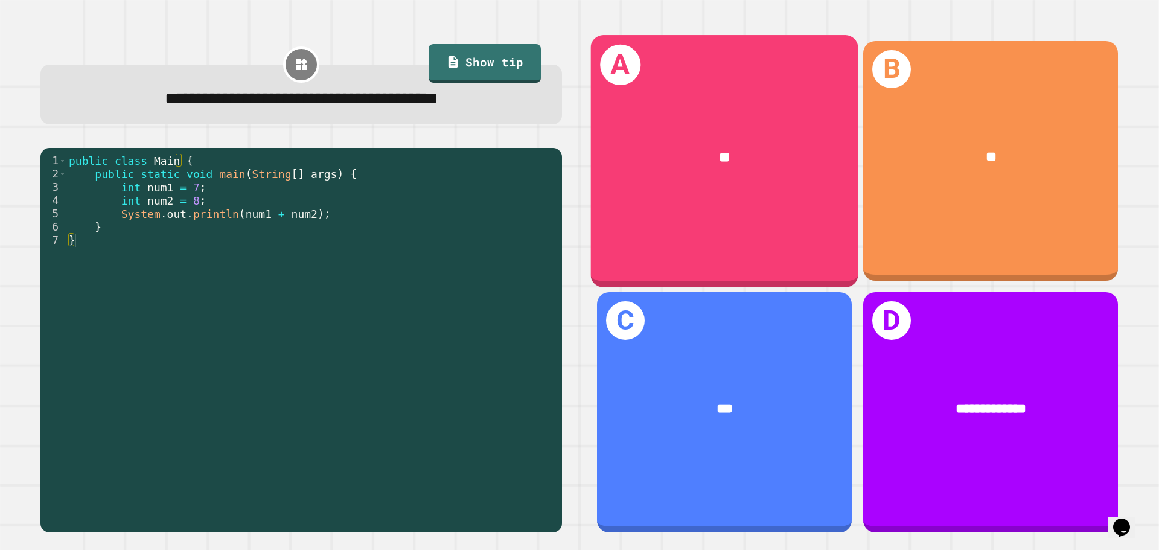
click at [719, 161] on span "**" at bounding box center [724, 157] width 11 height 14
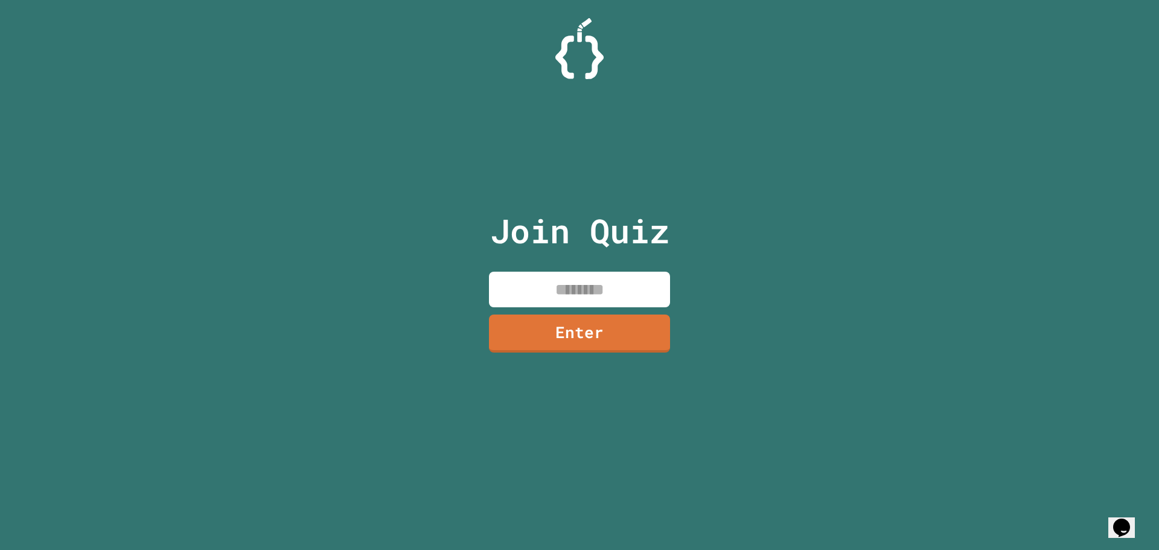
click at [549, 281] on input at bounding box center [579, 290] width 181 height 36
type input "********"
click at [541, 328] on link "Enter" at bounding box center [579, 332] width 183 height 39
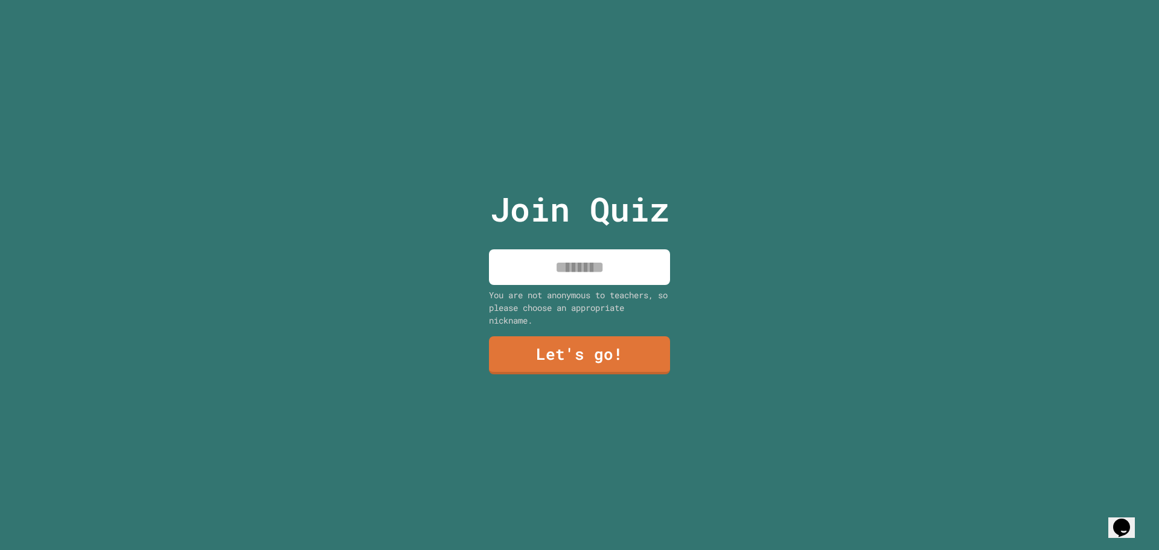
click at [572, 273] on input at bounding box center [579, 267] width 181 height 36
type input "******"
click at [583, 337] on link "Let's go!" at bounding box center [579, 355] width 182 height 39
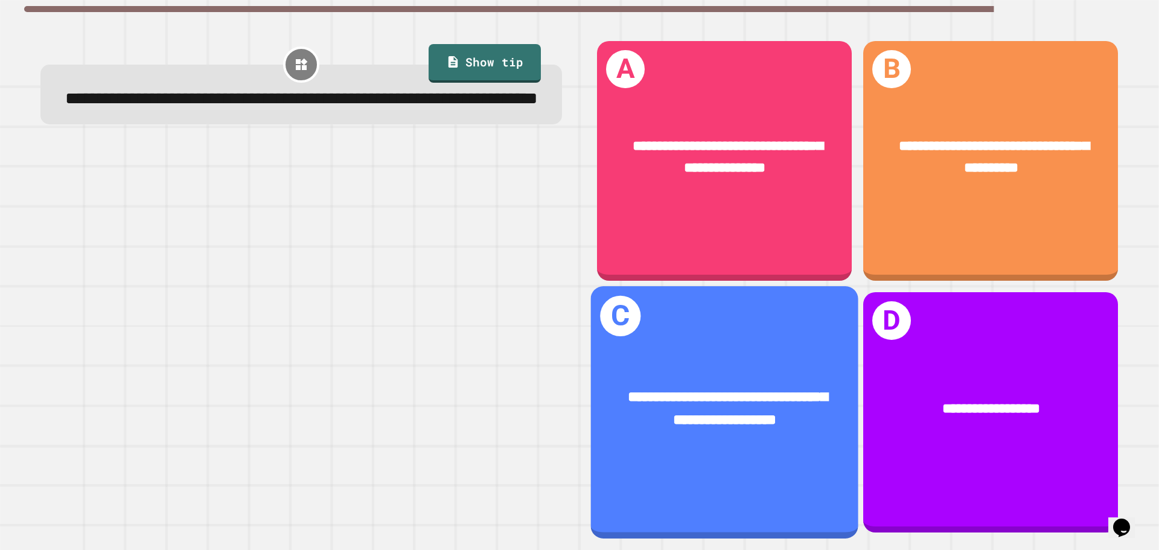
click at [725, 340] on div "**********" at bounding box center [724, 412] width 267 height 252
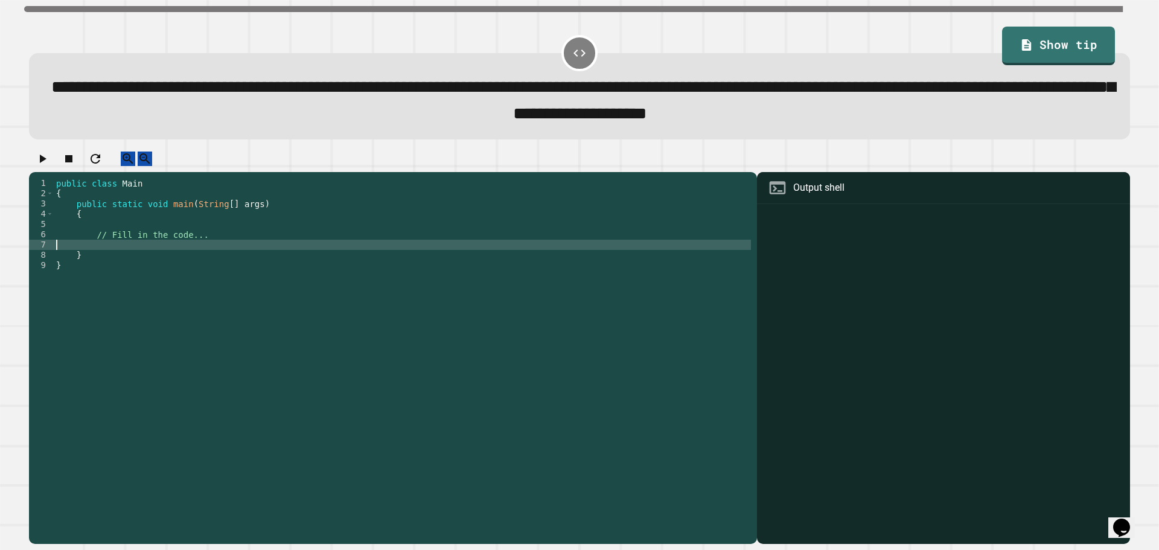
click at [148, 257] on div "public class Main { public static void main ( String [ ] args ) { // Fill in th…" at bounding box center [402, 347] width 697 height 339
type textarea "**********"
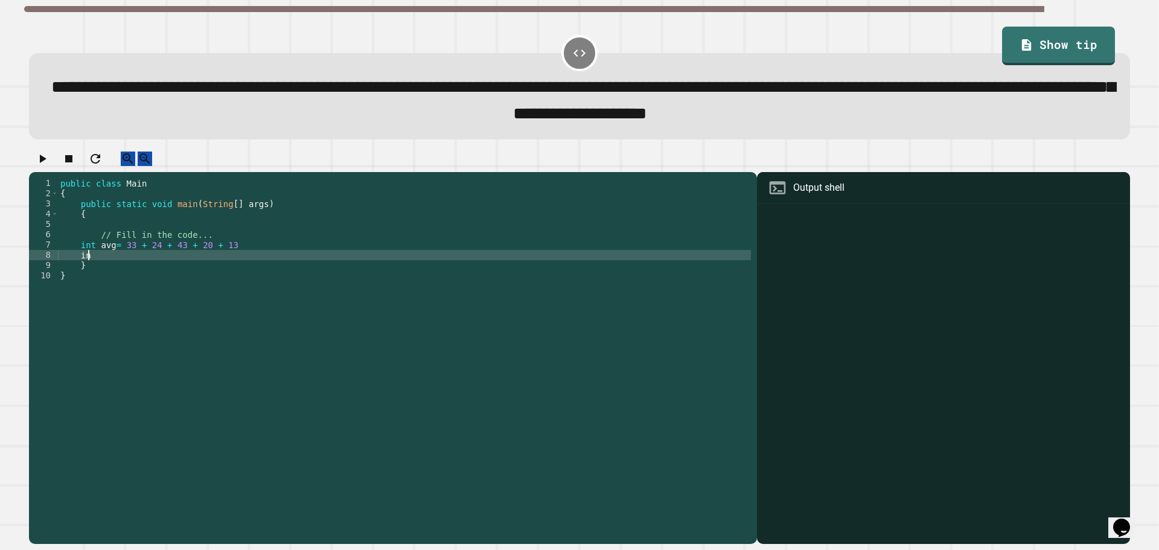
scroll to position [0, 1]
type textarea "*"
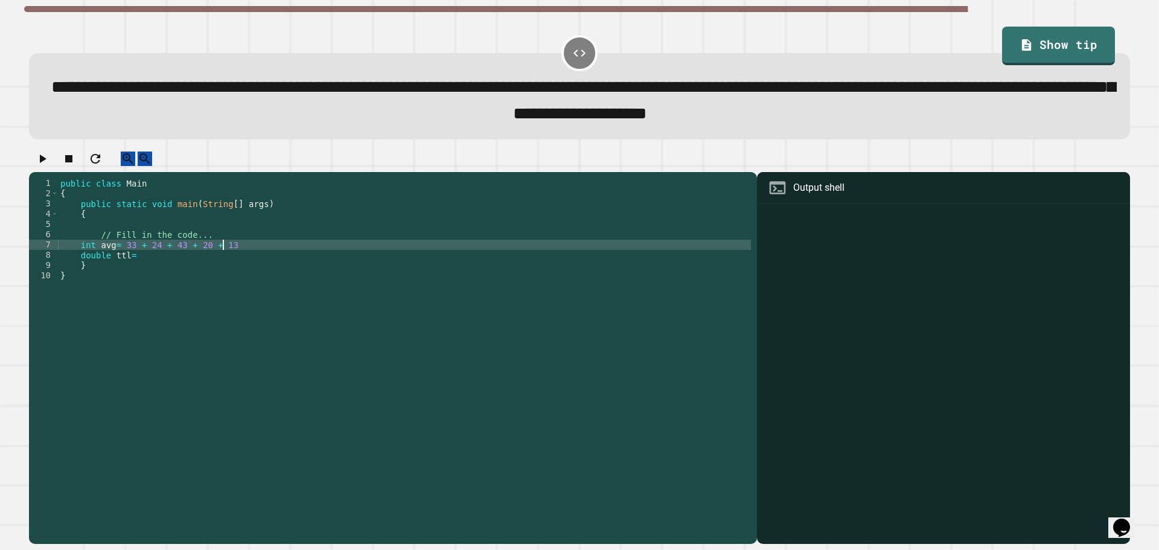
click at [321, 259] on div "public class Main { public static void main ( String [ ] args ) { // Fill in th…" at bounding box center [404, 347] width 693 height 339
click at [121, 260] on div "public class Main { public static void main ( String [ ] args ) { // Fill in th…" at bounding box center [404, 347] width 693 height 339
click at [256, 261] on div "public class Main { public static void main ( String [ ] args ) { // Fill in th…" at bounding box center [404, 347] width 693 height 339
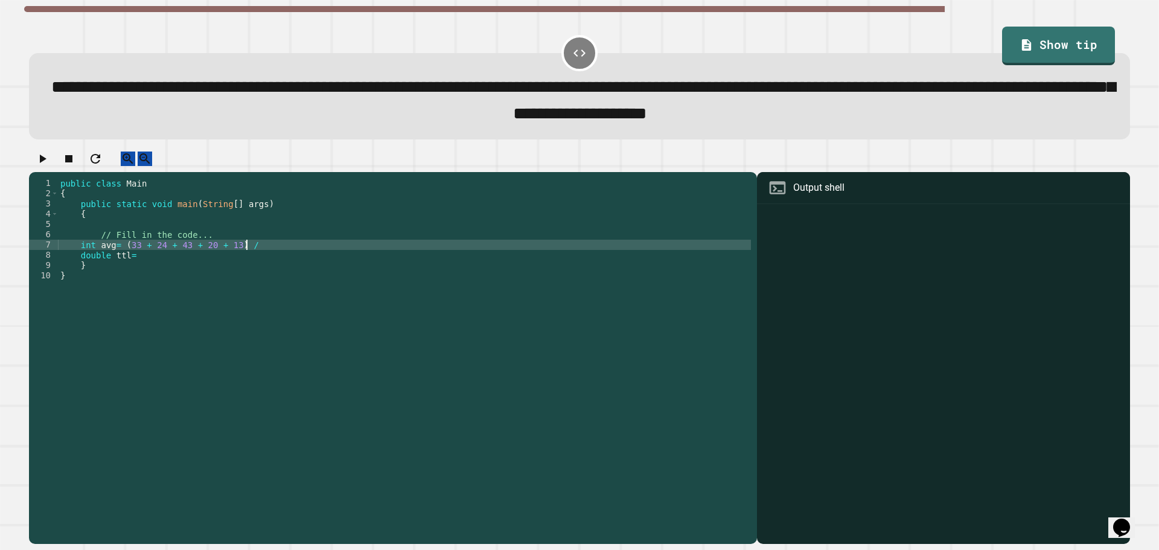
scroll to position [0, 13]
click at [166, 275] on div "public class Main { public static void main ( String [ ] args ) { // Fill in th…" at bounding box center [404, 347] width 693 height 339
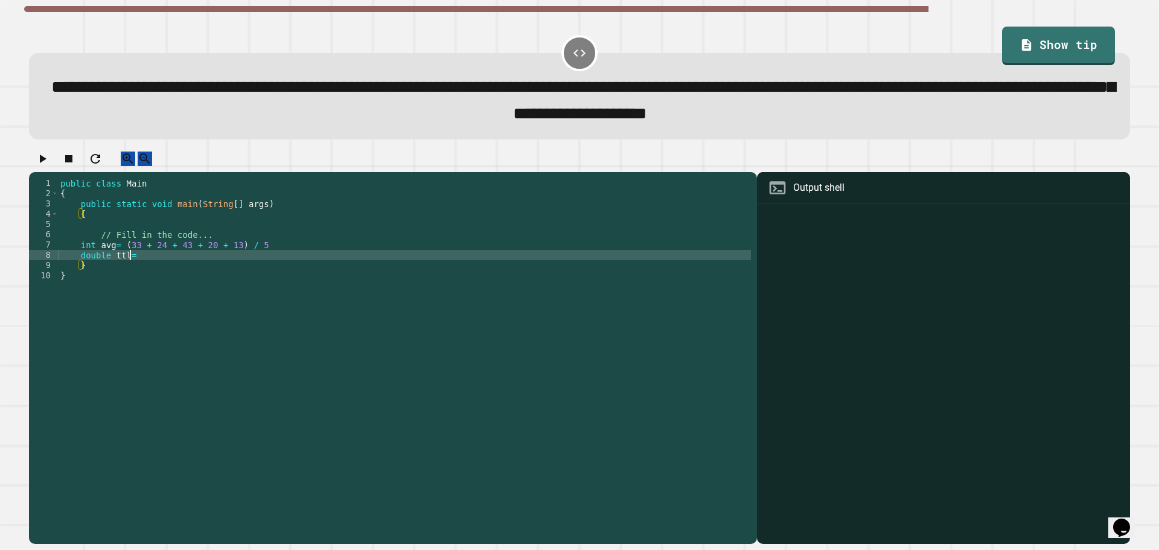
click at [153, 266] on div "public class Main { public static void main ( String [ ] args ) { // Fill in th…" at bounding box center [404, 347] width 693 height 339
drag, startPoint x: 152, startPoint y: 270, endPoint x: 80, endPoint y: 273, distance: 72.5
click at [80, 273] on div "public class Main { public static void main ( String [ ] args ) { // Fill in th…" at bounding box center [404, 347] width 693 height 339
click at [80, 269] on div "public class Main { public static void main ( String [ ] args ) { // Fill in th…" at bounding box center [404, 337] width 693 height 318
click at [80, 269] on div "public class Main { public static void main ( String [ ] args ) { // Fill in th…" at bounding box center [404, 347] width 693 height 339
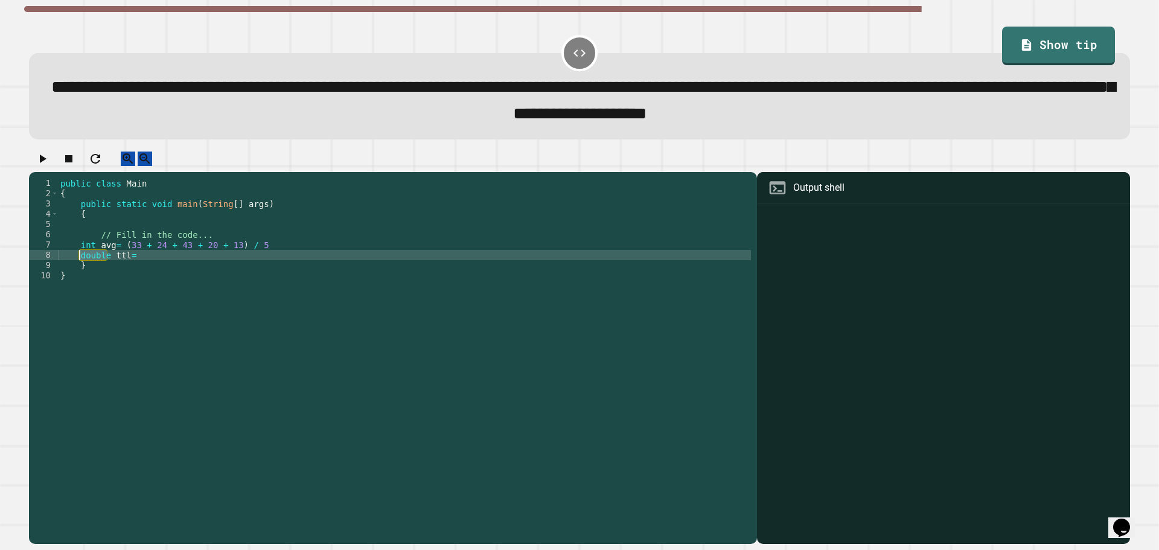
click at [80, 269] on div "public class Main { public static void main ( String [ ] args ) { // Fill in th…" at bounding box center [404, 337] width 693 height 318
click at [153, 267] on div "public class Main { public static void main ( String [ ] args ) { // Fill in th…" at bounding box center [404, 347] width 693 height 339
type textarea "*"
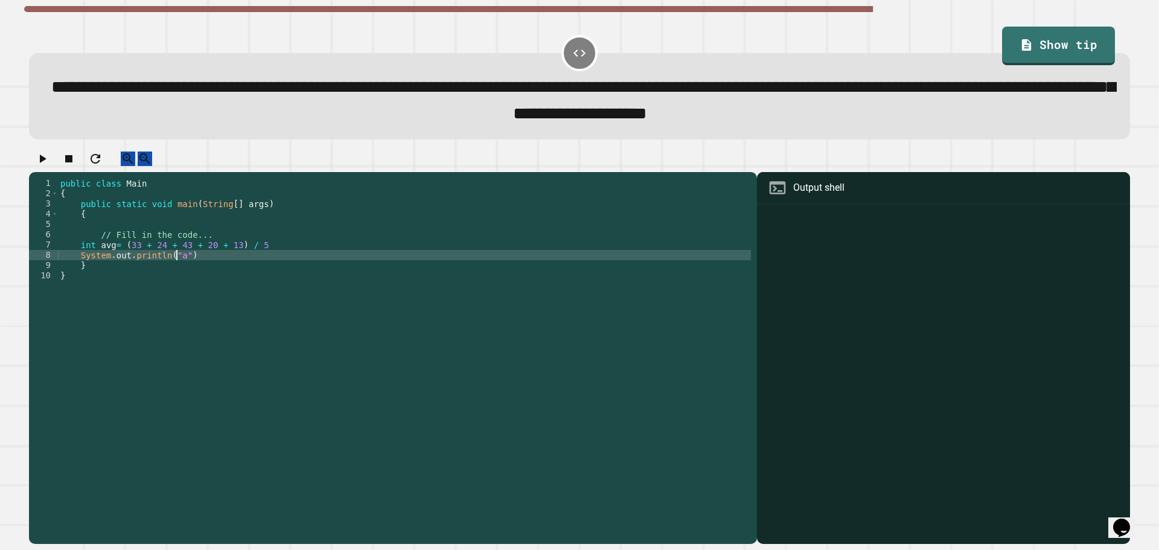
scroll to position [0, 8]
drag, startPoint x: 240, startPoint y: 266, endPoint x: 81, endPoint y: 268, distance: 159.4
click at [81, 268] on div "public class Main { public static void main ( String [ ] args ) { // Fill in th…" at bounding box center [404, 347] width 693 height 339
type textarea "**********"
click at [240, 272] on div "public class Main { public static void main ( String [ ] args ) { // Fill in th…" at bounding box center [404, 337] width 693 height 318
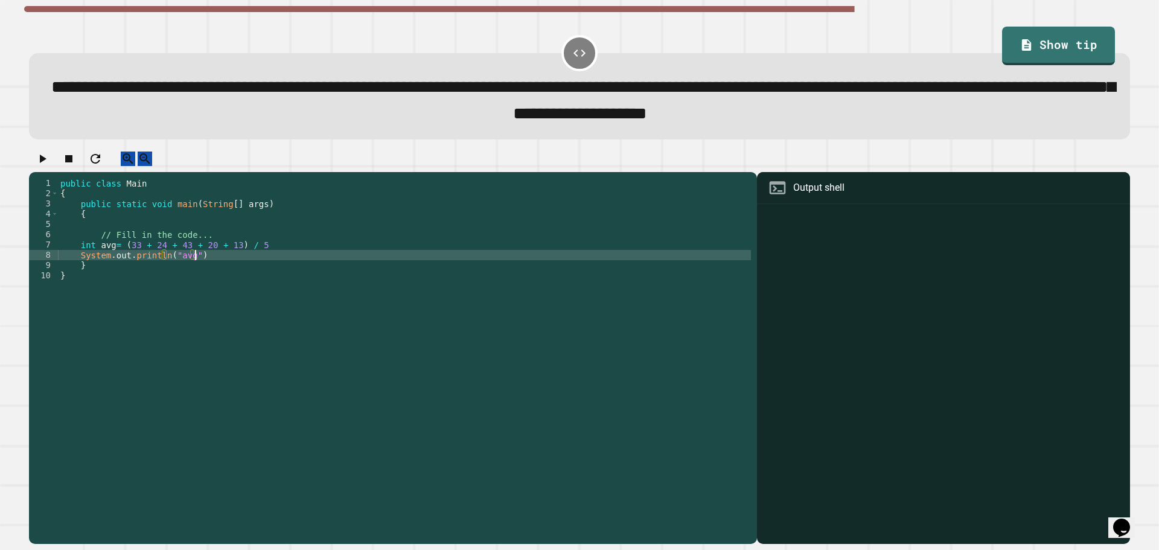
click at [240, 272] on div "public class Main { public static void main ( String [ ] args ) { // Fill in th…" at bounding box center [404, 347] width 693 height 339
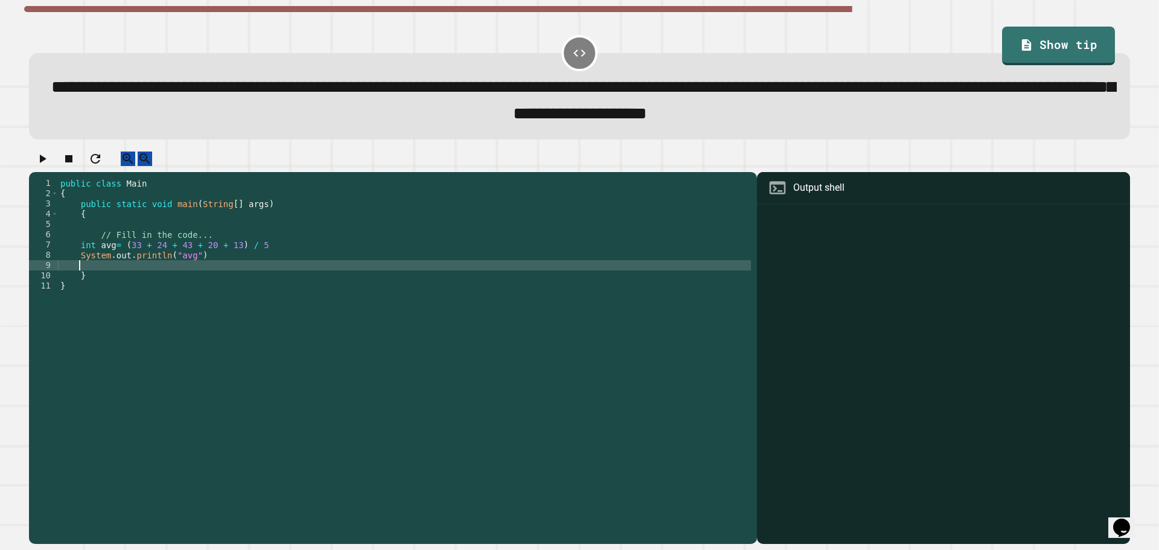
scroll to position [0, 1]
click at [229, 278] on div "public class Main { public static void main ( String [ ] args ) { // Fill in th…" at bounding box center [404, 347] width 693 height 339
click at [108, 258] on div "public class Main { public static void main ( String [ ] args ) { // Fill in th…" at bounding box center [404, 347] width 693 height 339
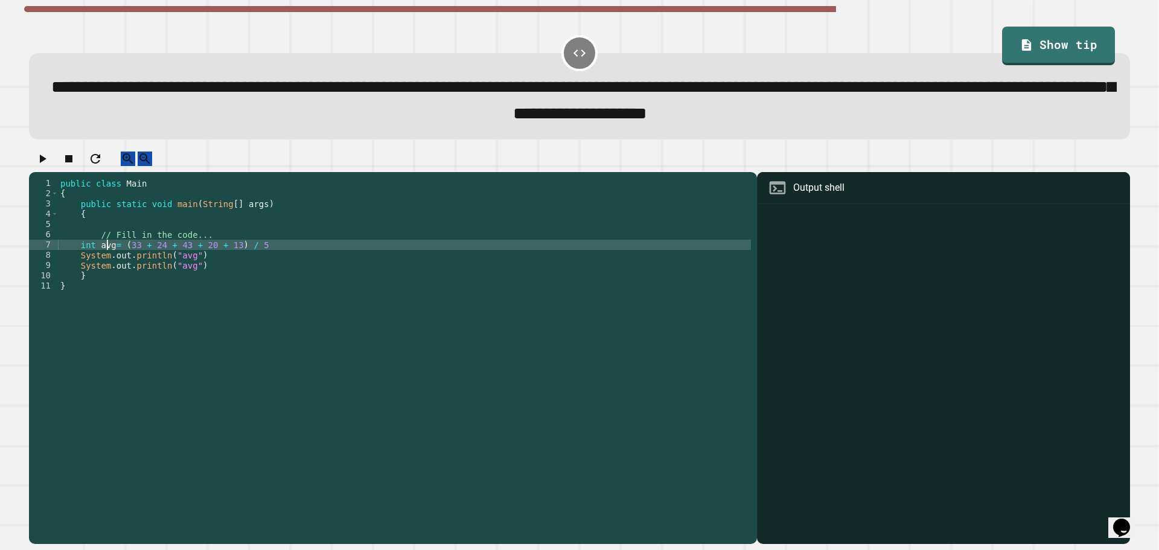
click at [111, 261] on div "public class Main { public static void main ( String [ ] args ) { // Fill in th…" at bounding box center [404, 347] width 693 height 339
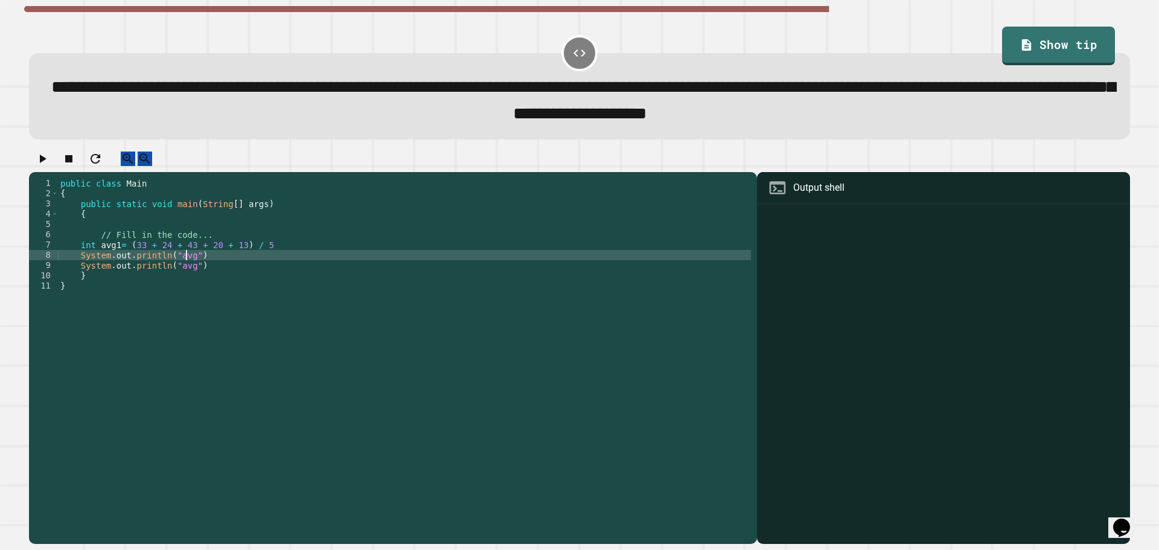
click at [186, 269] on div "public class Main { public static void main ( String [ ] args ) { // Fill in th…" at bounding box center [404, 347] width 693 height 339
click at [245, 278] on div "public class Main { public static void main ( String [ ] args ) { // Fill in th…" at bounding box center [404, 347] width 693 height 339
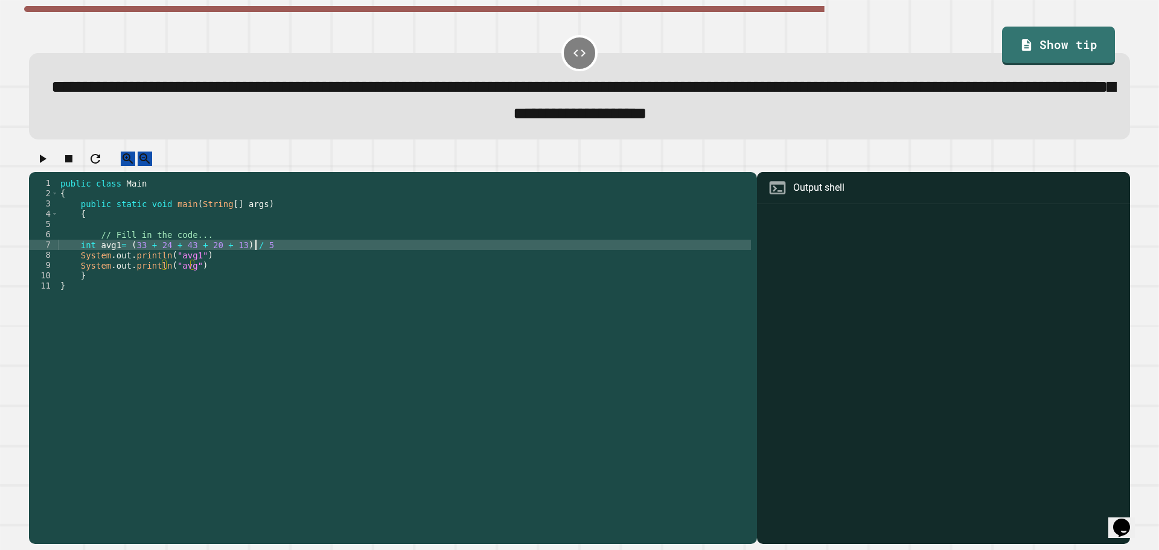
click at [262, 256] on div "public class Main { public static void main ( String [ ] args ) { // Fill in th…" at bounding box center [404, 347] width 693 height 339
type textarea "**********"
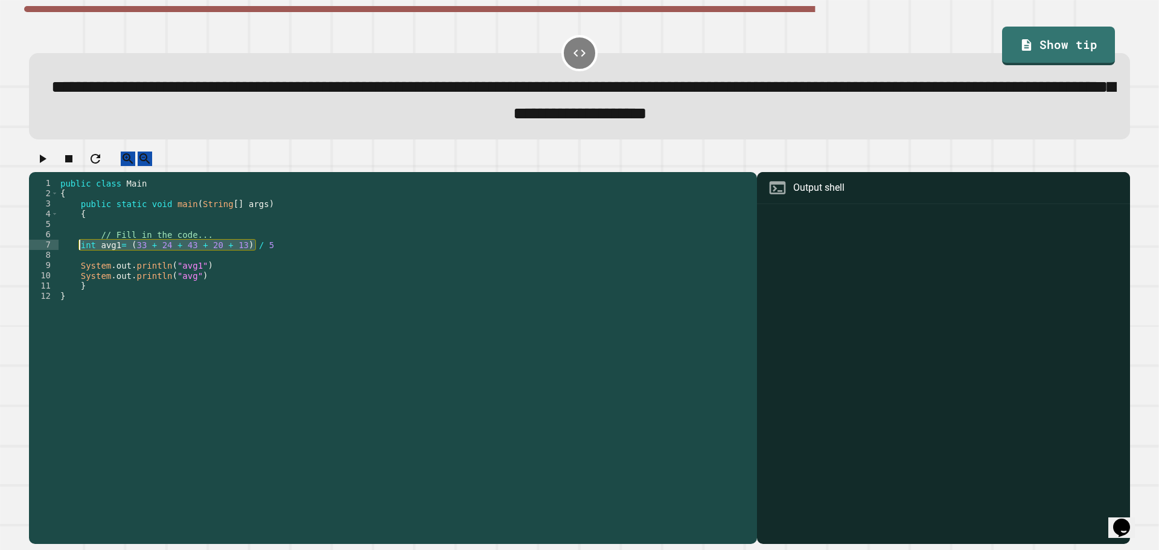
drag, startPoint x: 257, startPoint y: 259, endPoint x: 80, endPoint y: 260, distance: 176.3
click at [80, 260] on div "public class Main { public static void main ( String [ ] args ) { // Fill in th…" at bounding box center [404, 347] width 693 height 339
click at [106, 269] on div "public class Main { public static void main ( String [ ] args ) { // Fill in th…" at bounding box center [404, 347] width 693 height 339
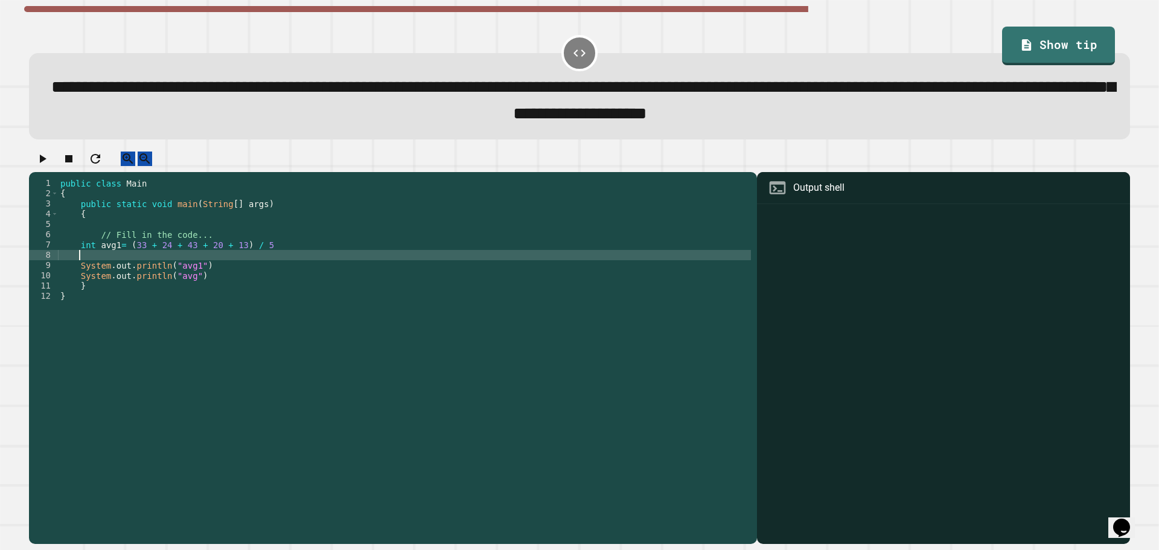
paste textarea "**********"
click at [85, 269] on div "public class Main { public static void main ( String [ ] args ) { // Fill in th…" at bounding box center [404, 347] width 693 height 339
click at [126, 267] on div "public class Main { public static void main ( String [ ] args ) { // Fill in th…" at bounding box center [404, 347] width 693 height 339
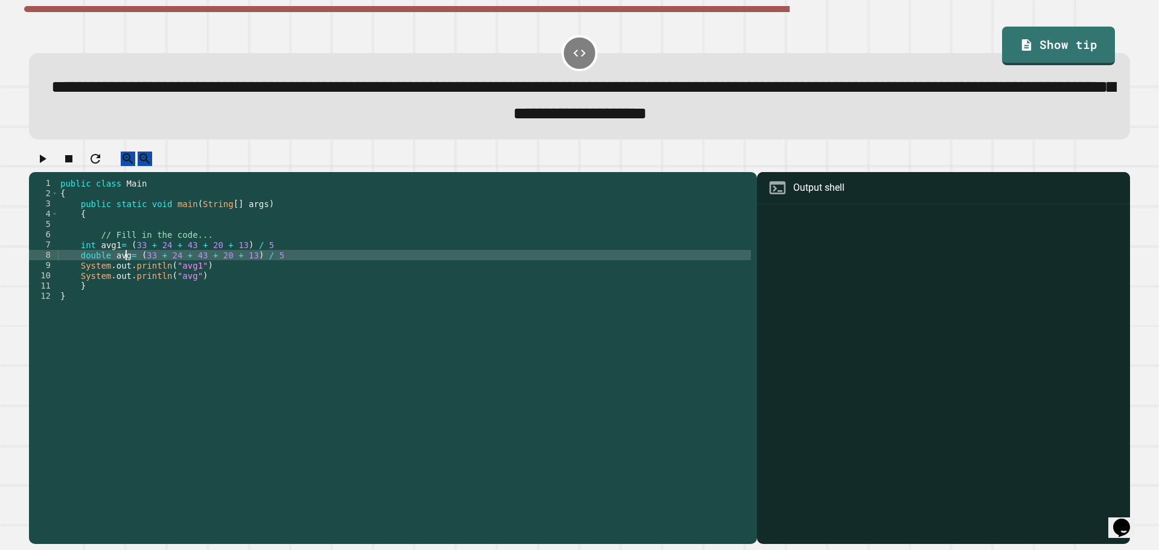
scroll to position [0, 5]
click at [278, 268] on div "public class Main { public static void main ( String [ ] args ) { // Fill in th…" at bounding box center [404, 347] width 693 height 339
click at [185, 291] on div "public class Main { public static void main ( String [ ] args ) { // Fill in th…" at bounding box center [404, 347] width 693 height 339
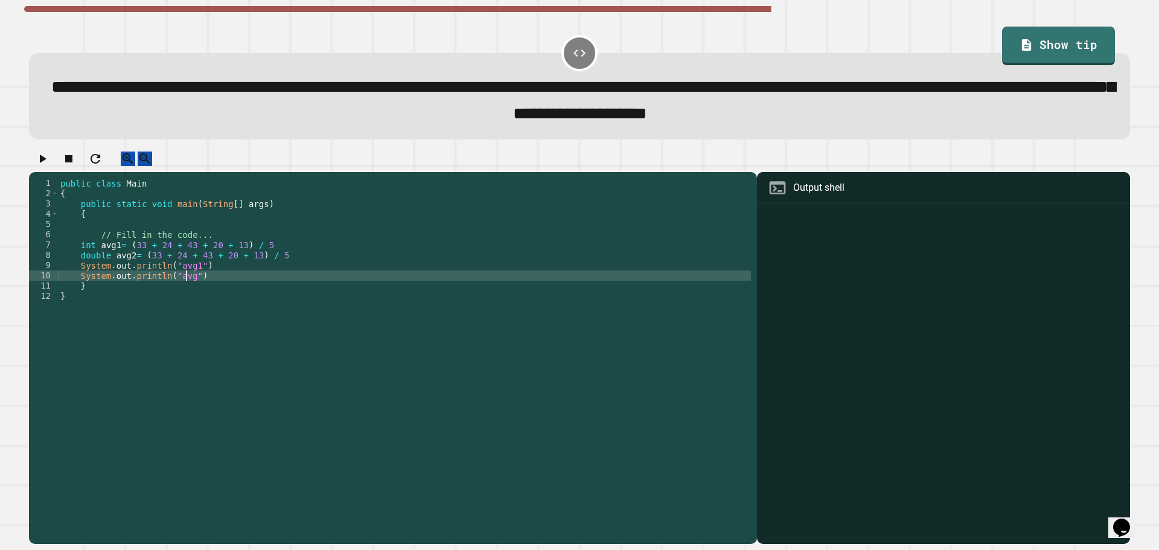
scroll to position [0, 9]
click at [290, 255] on div "public class Main { public static void main ( String [ ] args ) { // Fill in th…" at bounding box center [404, 347] width 693 height 339
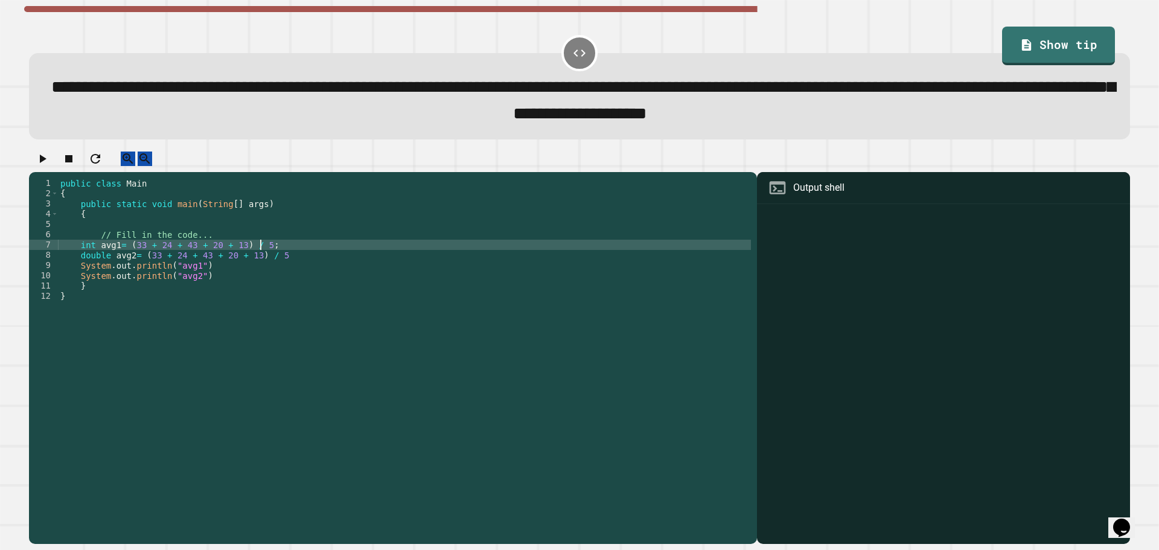
click at [287, 270] on div "public class Main { public static void main ( String [ ] args ) { // Fill in th…" at bounding box center [404, 347] width 693 height 339
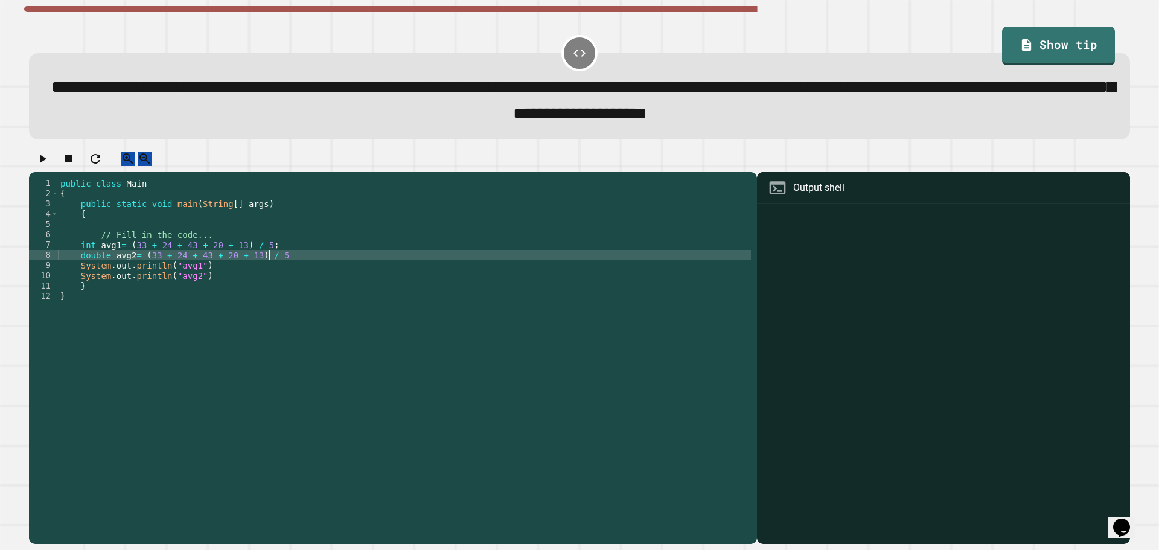
scroll to position [0, 14]
click at [286, 278] on div "public class Main { public static void main ( String [ ] args ) { // Fill in th…" at bounding box center [404, 347] width 693 height 339
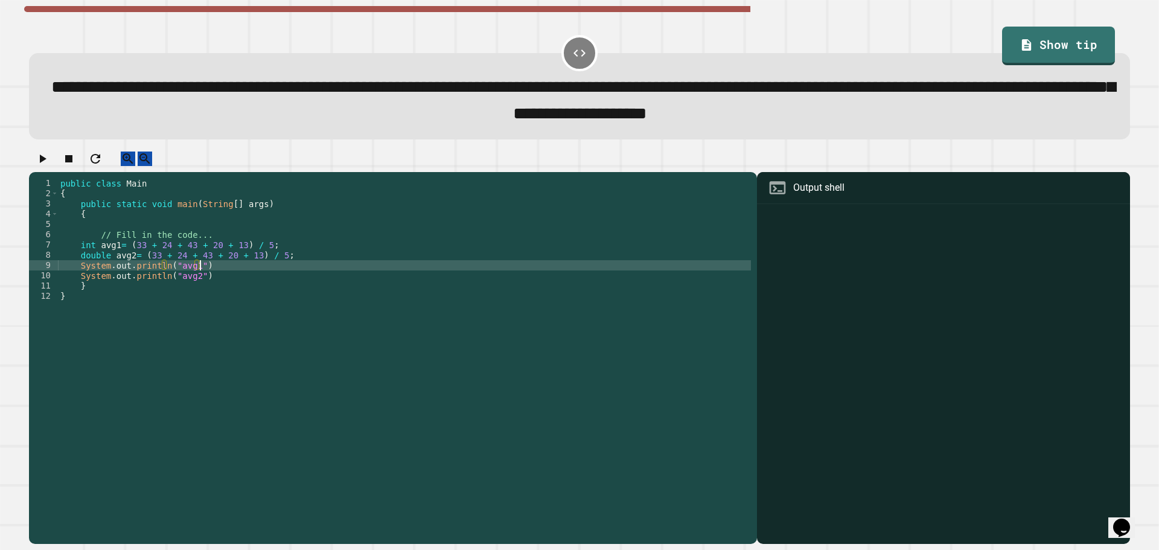
scroll to position [0, 10]
click at [292, 297] on div "public class Main { public static void main ( String [ ] args ) { // Fill in th…" at bounding box center [404, 347] width 693 height 339
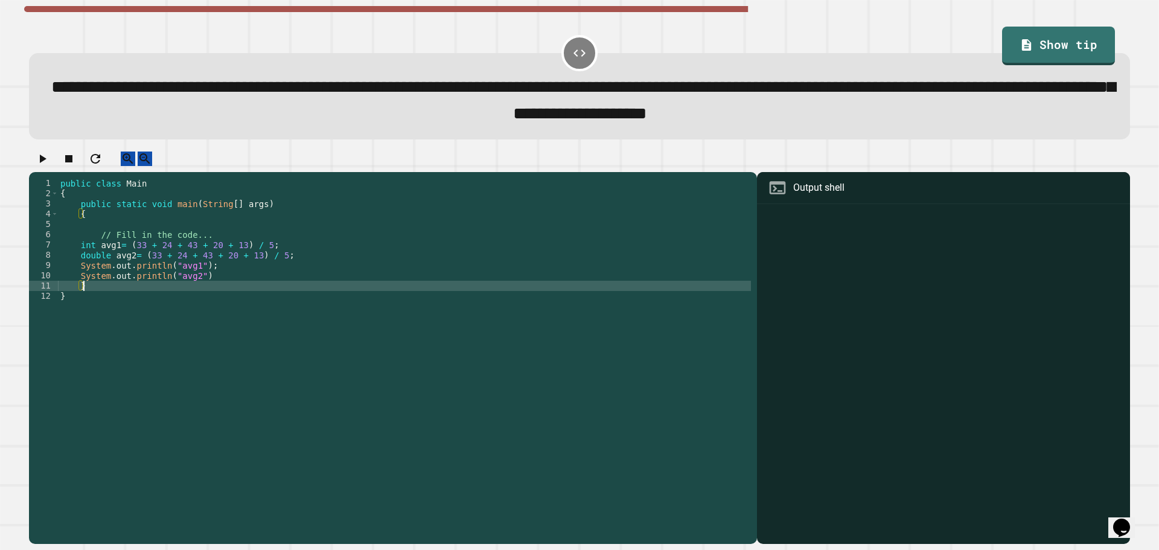
scroll to position [0, 1]
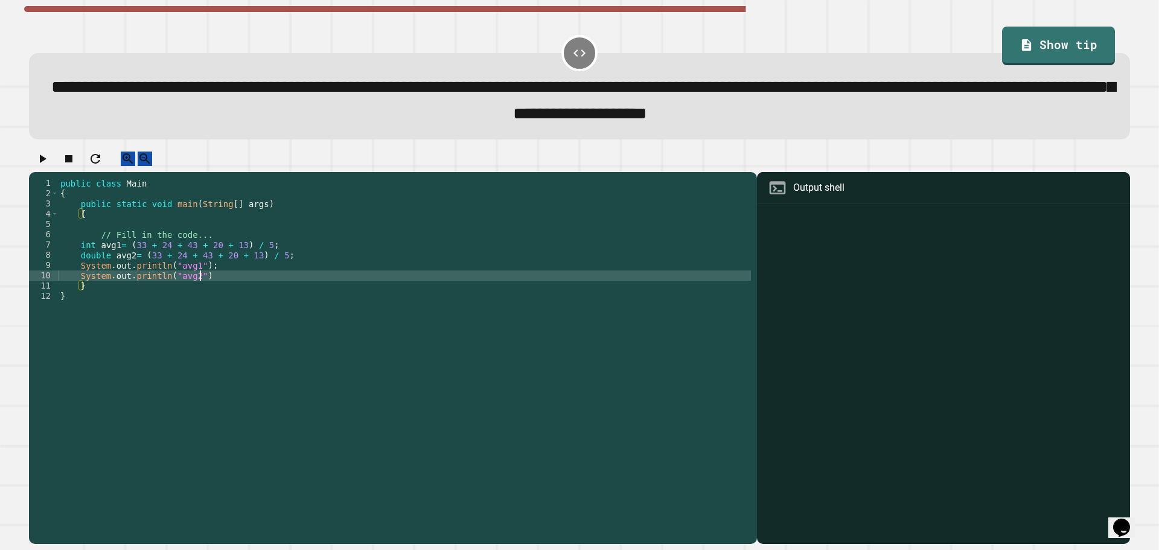
click at [292, 291] on div "public class Main { public static void main ( String [ ] args ) { // Fill in th…" at bounding box center [404, 347] width 693 height 339
click at [47, 161] on icon "button" at bounding box center [42, 159] width 14 height 14
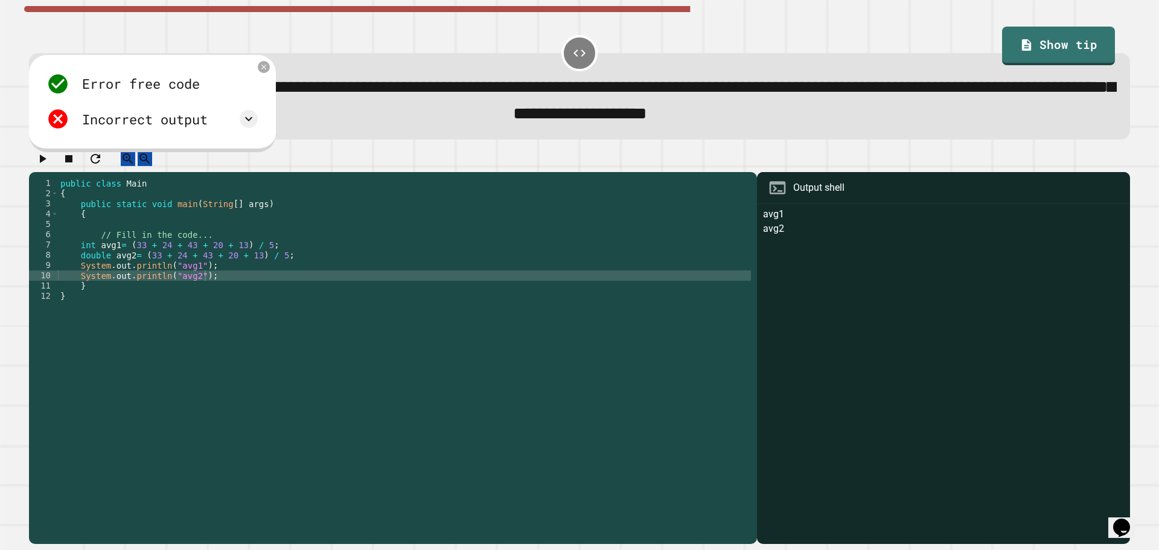
click at [195, 279] on div "public class Main { public static void main ( String [ ] args ) { // Fill in th…" at bounding box center [404, 347] width 693 height 339
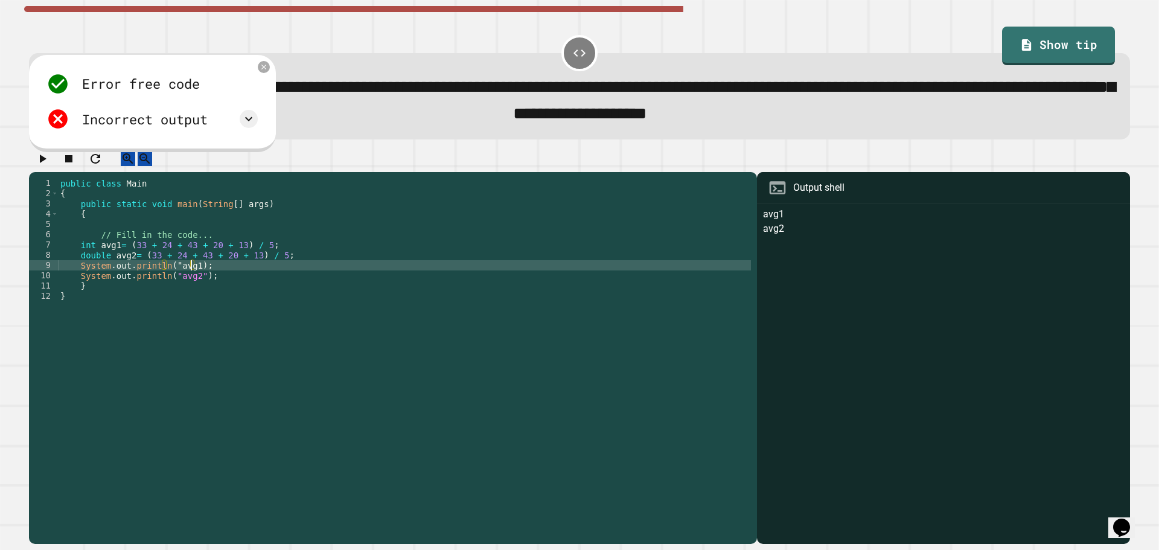
click at [172, 278] on div "public class Main { public static void main ( String [ ] args ) { // Fill in th…" at bounding box center [404, 347] width 693 height 339
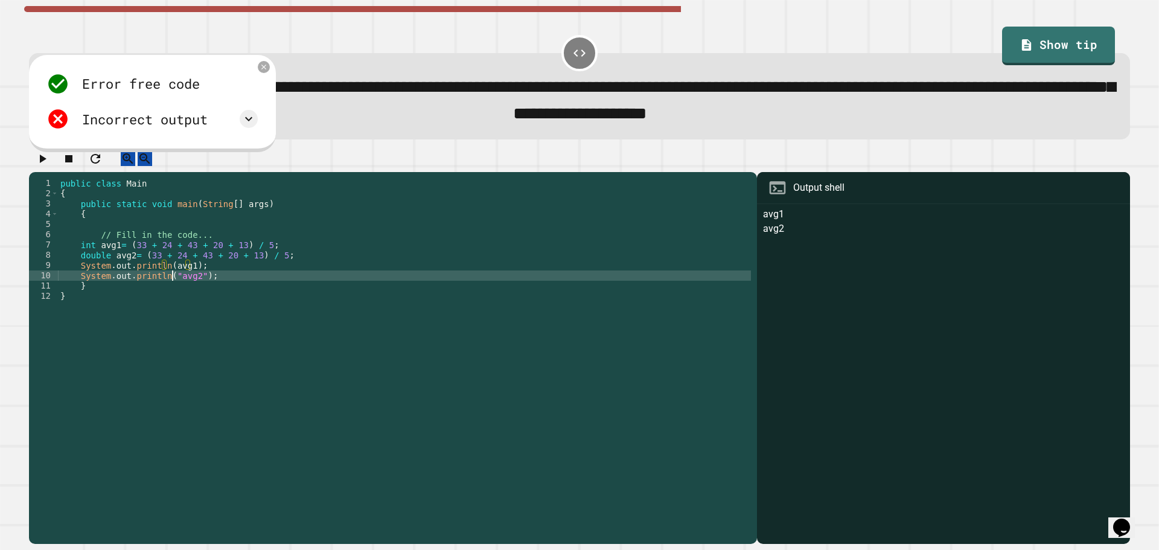
click at [171, 290] on div "public class Main { public static void main ( String [ ] args ) { // Fill in th…" at bounding box center [404, 347] width 693 height 339
click at [189, 289] on div "public class Main { public static void main ( String [ ] args ) { // Fill in th…" at bounding box center [404, 347] width 693 height 339
type textarea "**********"
click at [46, 163] on icon "button" at bounding box center [43, 159] width 7 height 8
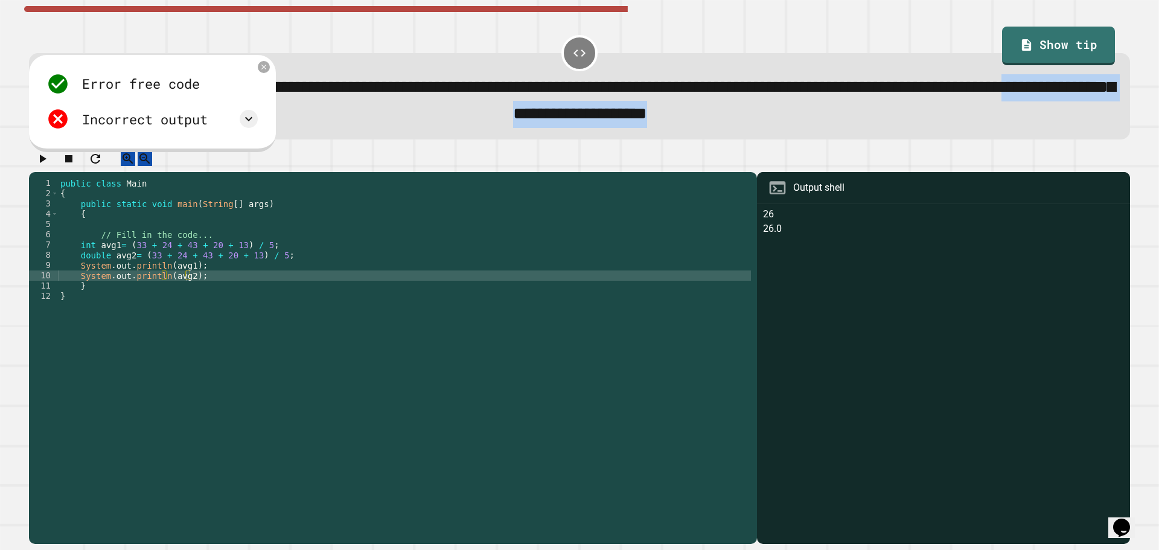
drag, startPoint x: 615, startPoint y: 123, endPoint x: 1007, endPoint y: 126, distance: 392.4
click at [1007, 126] on div "**********" at bounding box center [580, 100] width 1058 height 53
click at [775, 260] on div "26 26.0" at bounding box center [943, 375] width 361 height 337
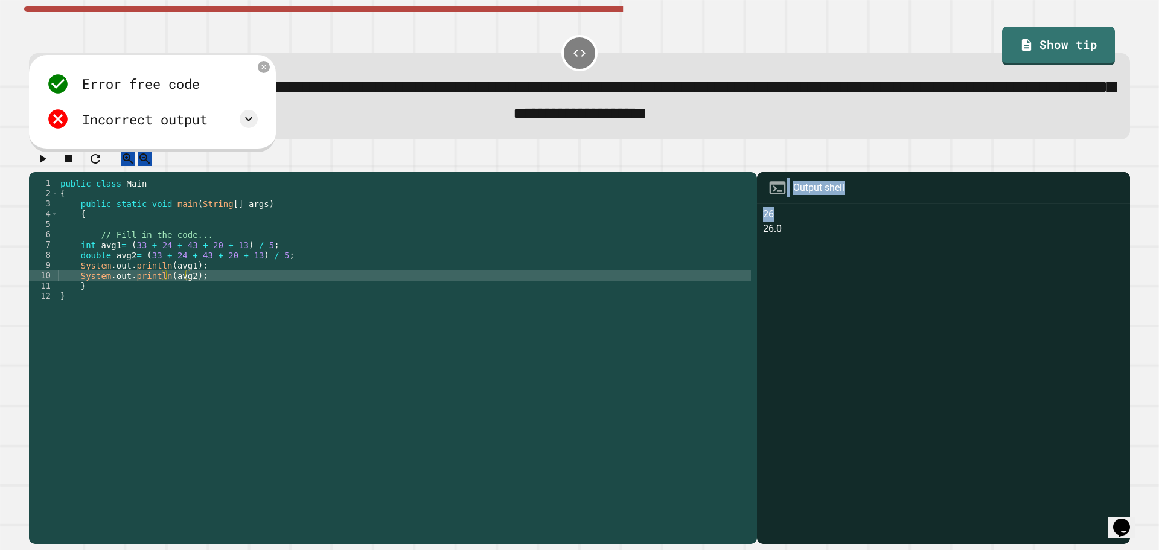
drag, startPoint x: 760, startPoint y: 229, endPoint x: 744, endPoint y: 232, distance: 16.1
click at [744, 232] on div "**********" at bounding box center [579, 358] width 1101 height 372
click at [259, 66] on icon at bounding box center [264, 67] width 10 height 10
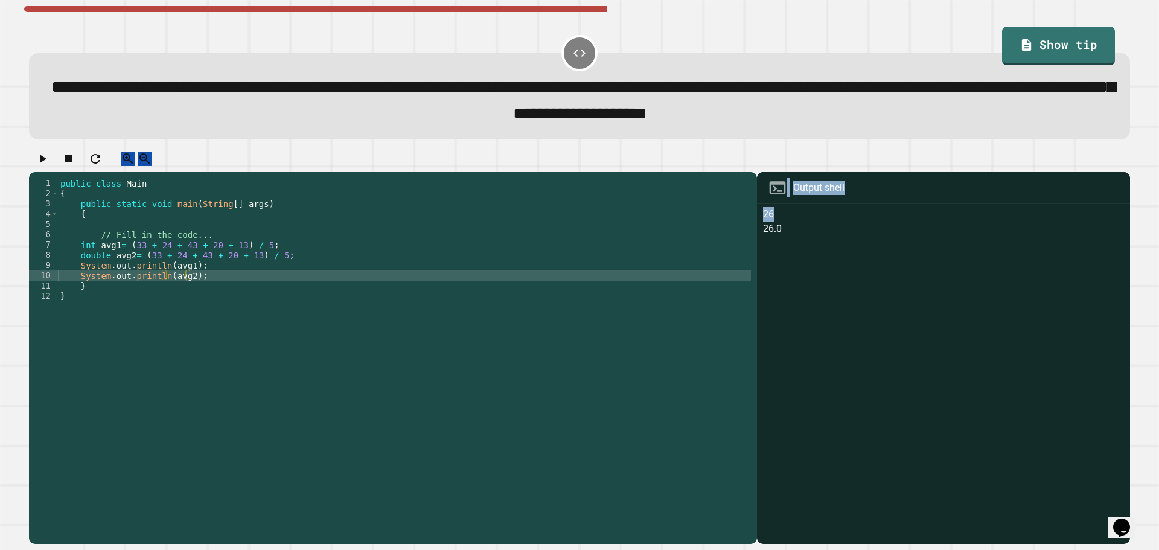
click at [835, 204] on div "Output shell" at bounding box center [943, 188] width 373 height 32
click at [828, 225] on div "26 26.0" at bounding box center [943, 375] width 361 height 337
click at [782, 244] on div "26 26.0" at bounding box center [943, 375] width 361 height 337
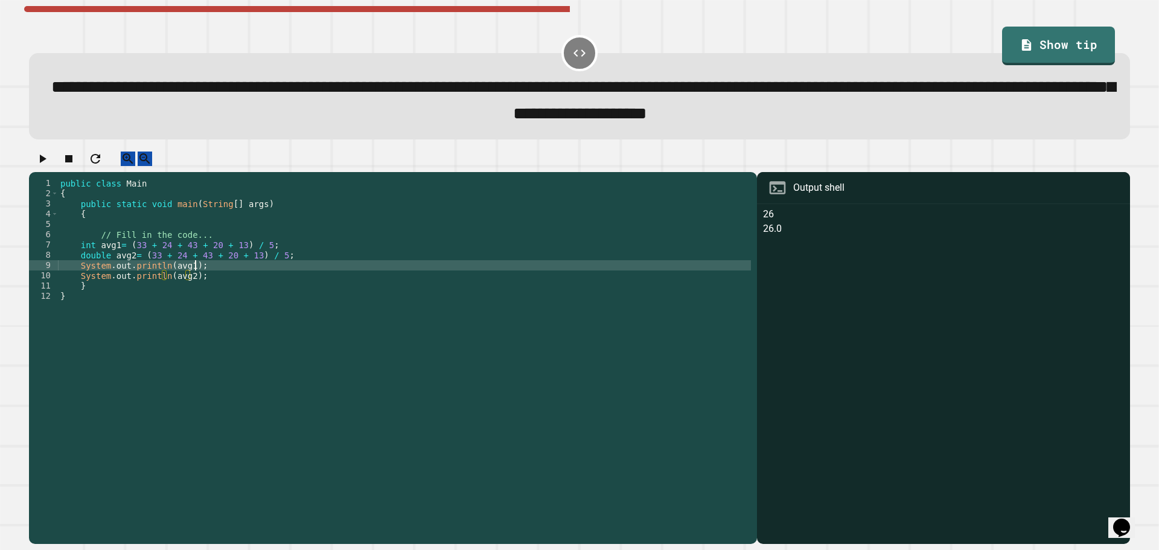
click at [294, 279] on div "public class Main { public static void main ( String [ ] args ) { // Fill in th…" at bounding box center [404, 347] width 693 height 339
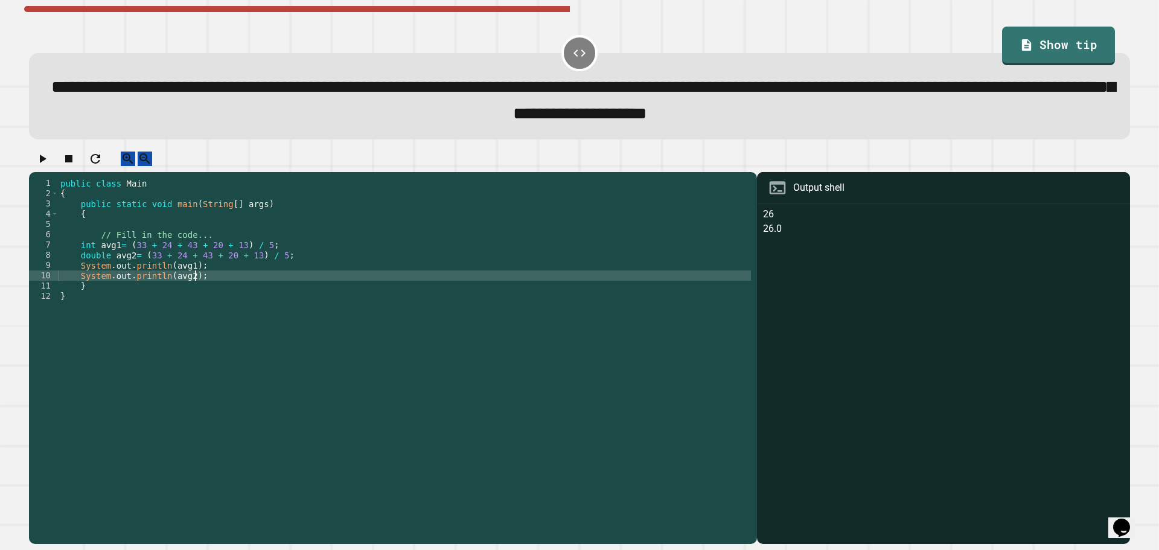
click at [297, 286] on div "public class Main { public static void main ( String [ ] args ) { // Fill in th…" at bounding box center [404, 347] width 693 height 339
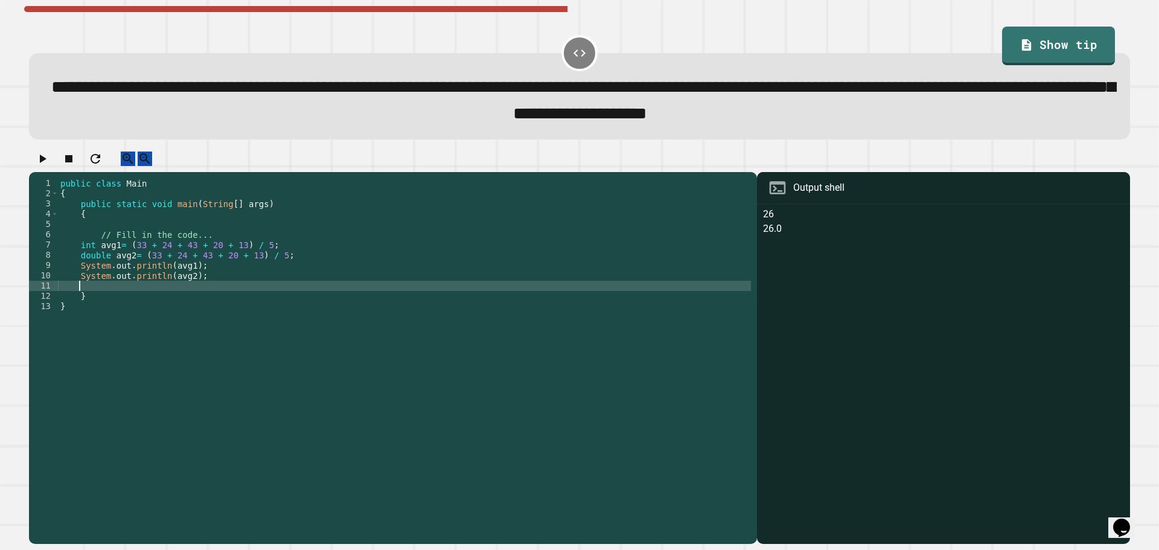
scroll to position [0, 1]
click at [1024, 50] on link "Show tip" at bounding box center [1059, 46] width 112 height 39
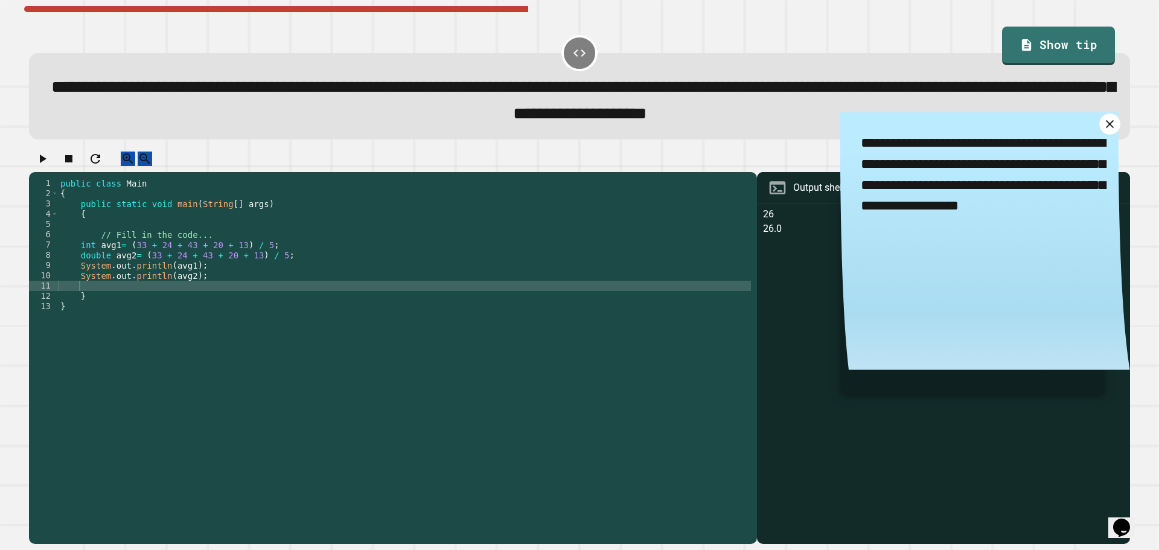
click at [1103, 127] on icon at bounding box center [1110, 124] width 14 height 14
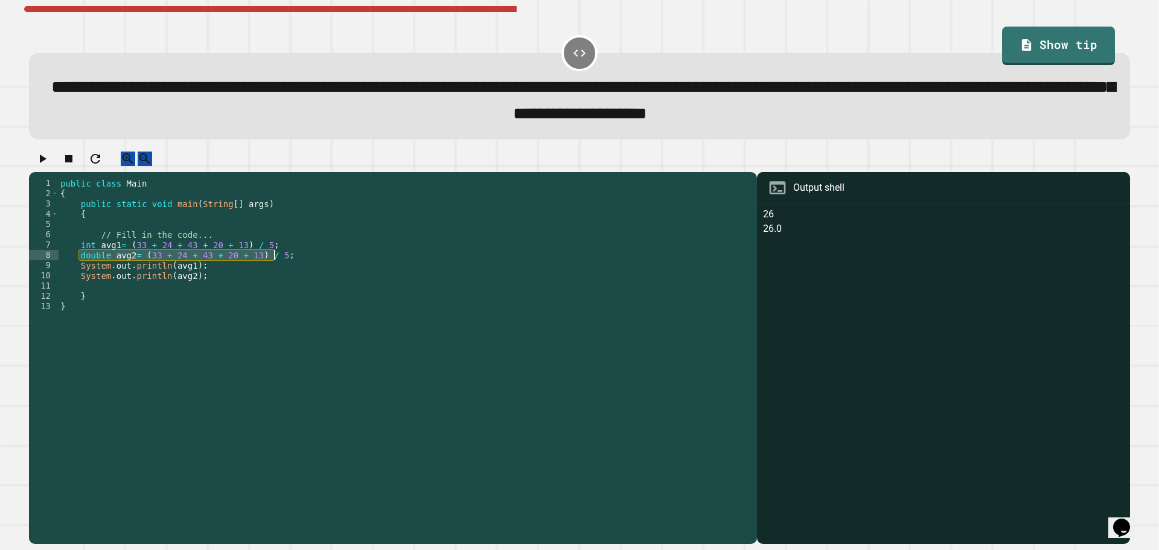
drag, startPoint x: 79, startPoint y: 270, endPoint x: 277, endPoint y: 265, distance: 198.1
click at [277, 265] on div "public class Main { public static void main ( String [ ] args ) { // Fill in th…" at bounding box center [404, 347] width 693 height 339
click at [206, 273] on div "public class Main { public static void main ( String [ ] args ) { // Fill in th…" at bounding box center [404, 337] width 693 height 318
click at [211, 283] on div "public class Main { public static void main ( String [ ] args ) { // Fill in th…" at bounding box center [404, 347] width 693 height 339
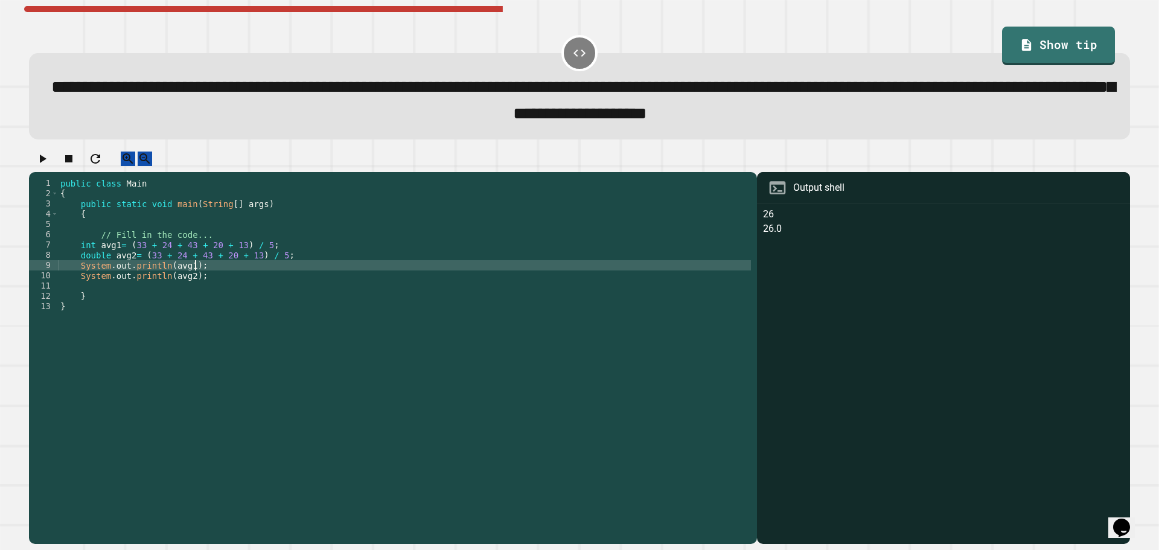
click at [136, 302] on div "public class Main { public static void main ( String [ ] args ) { // Fill in th…" at bounding box center [404, 347] width 693 height 339
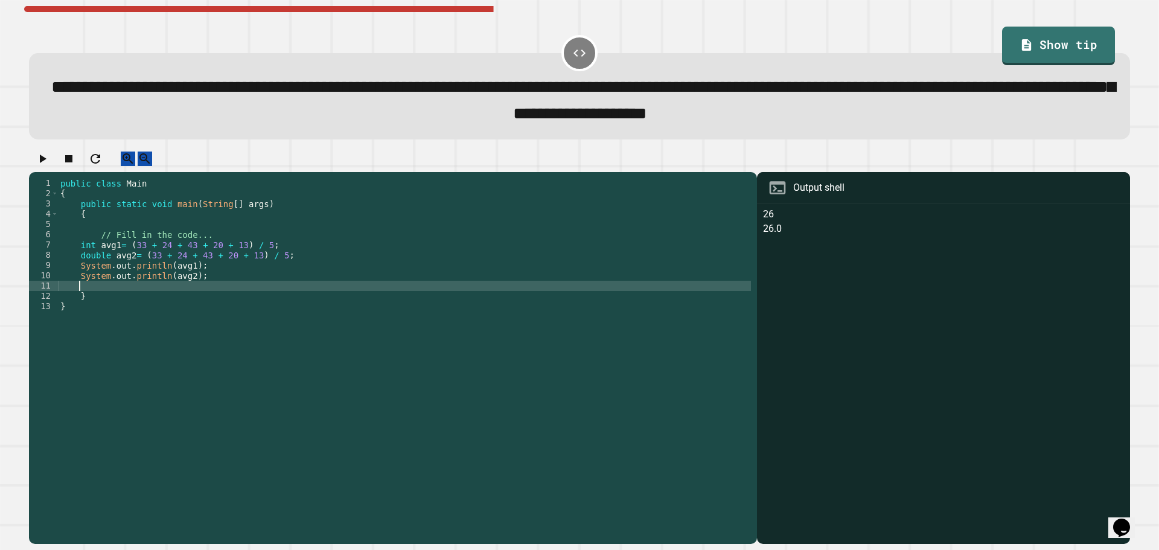
click at [287, 267] on div "public class Main { public static void main ( String [ ] args ) { // Fill in th…" at bounding box center [404, 347] width 693 height 339
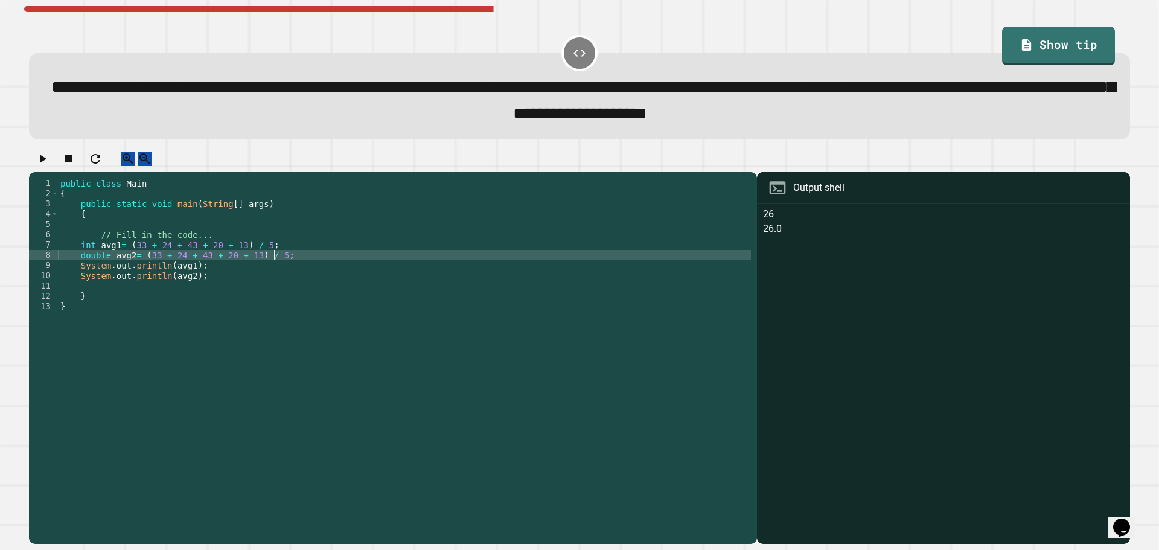
type textarea "**********"
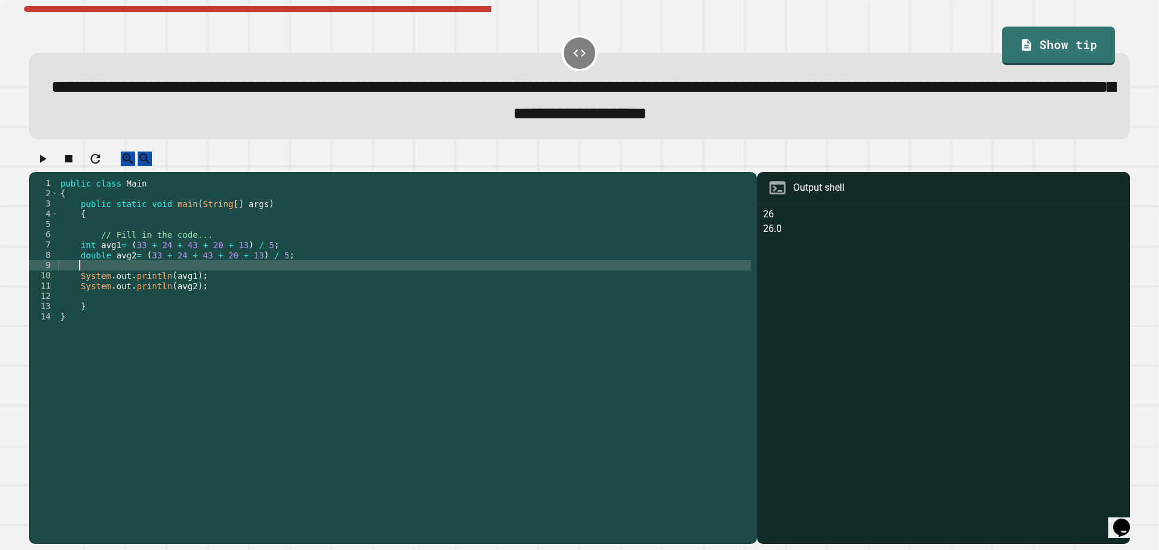
paste textarea "**********"
click at [268, 279] on div "public class Main { public static void main ( String [ ] args ) { // Fill in th…" at bounding box center [404, 347] width 693 height 339
click at [139, 281] on div "public class Main { public static void main ( String [ ] args ) { // Fill in th…" at bounding box center [404, 347] width 693 height 339
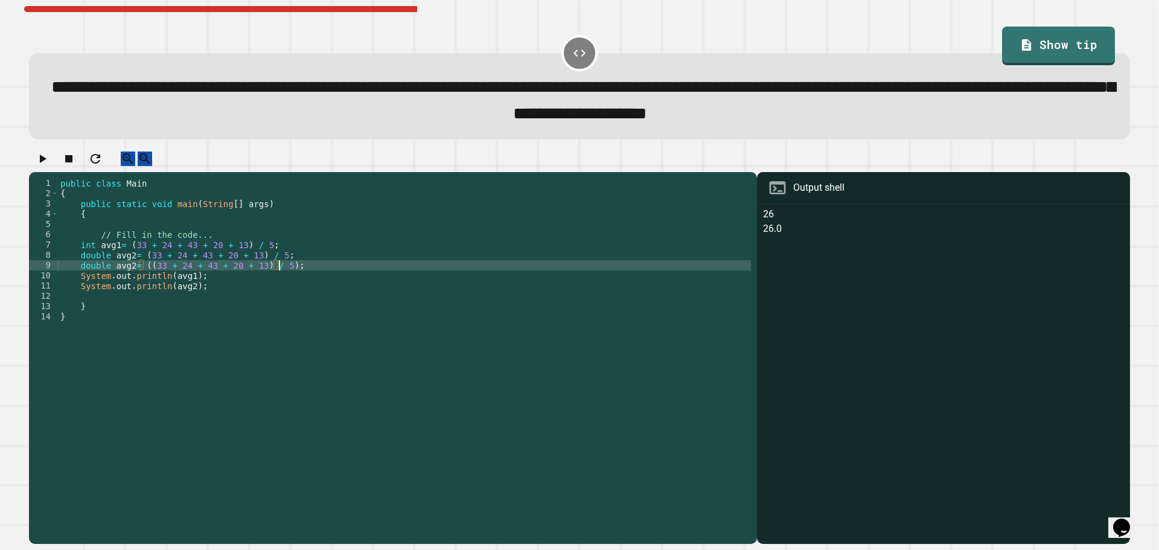
click at [278, 278] on div "public class Main { public static void main ( String [ ] args ) { // Fill in th…" at bounding box center [404, 347] width 693 height 339
click at [128, 278] on div "public class Main { public static void main ( String [ ] args ) { // Fill in th…" at bounding box center [404, 347] width 693 height 339
click at [94, 278] on div "public class Main { public static void main ( String [ ] args ) { // Fill in th…" at bounding box center [404, 347] width 693 height 339
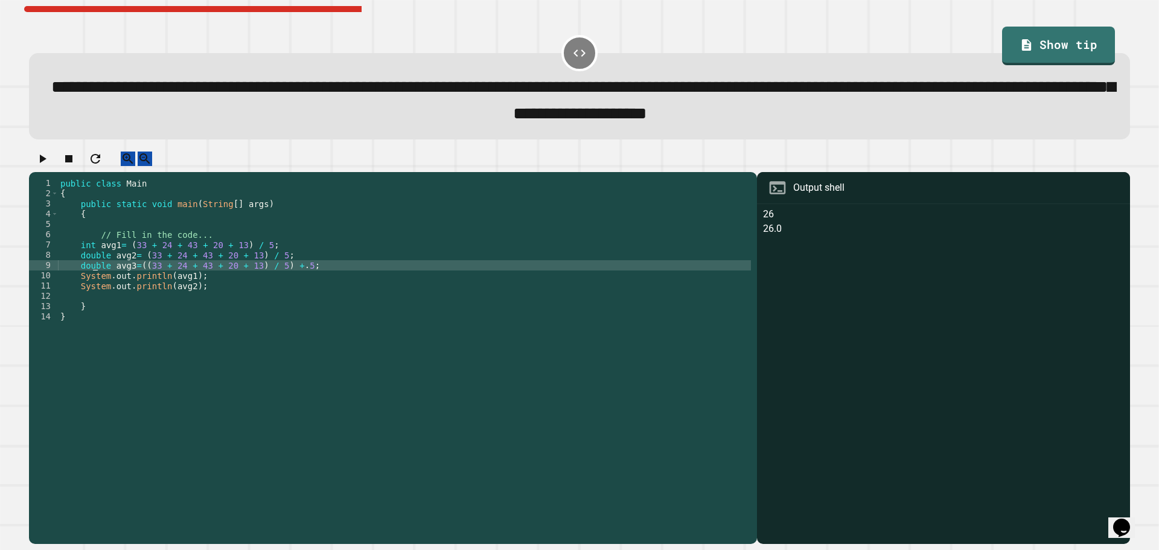
click at [94, 278] on div "public class Main { public static void main ( String [ ] args ) { // Fill in th…" at bounding box center [404, 347] width 693 height 339
click at [102, 280] on div "public class Main { public static void main ( String [ ] args ) { // Fill in th…" at bounding box center [404, 347] width 693 height 339
click at [229, 297] on div "public class Main { public static void main ( String [ ] args ) { // Fill in th…" at bounding box center [404, 347] width 693 height 339
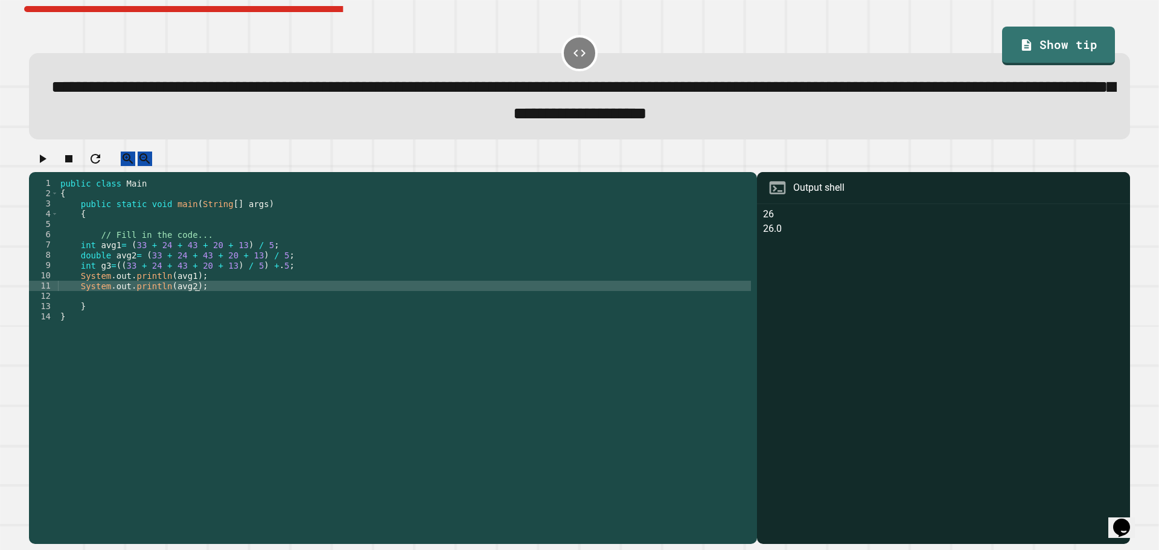
click at [202, 312] on div "public class Main { public static void main ( String [ ] args ) { // Fill in th…" at bounding box center [404, 347] width 693 height 339
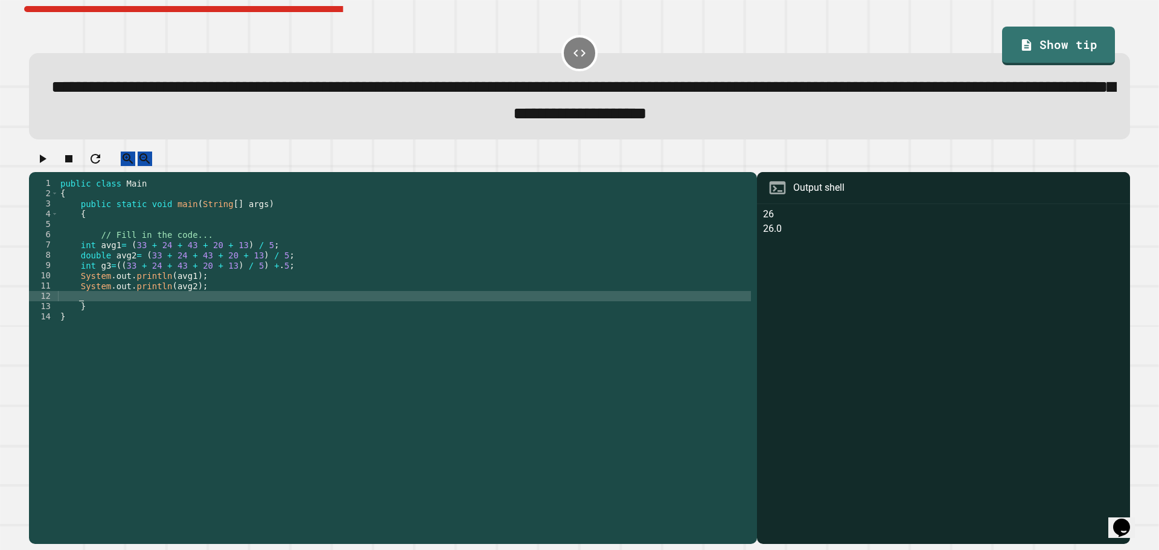
scroll to position [0, 1]
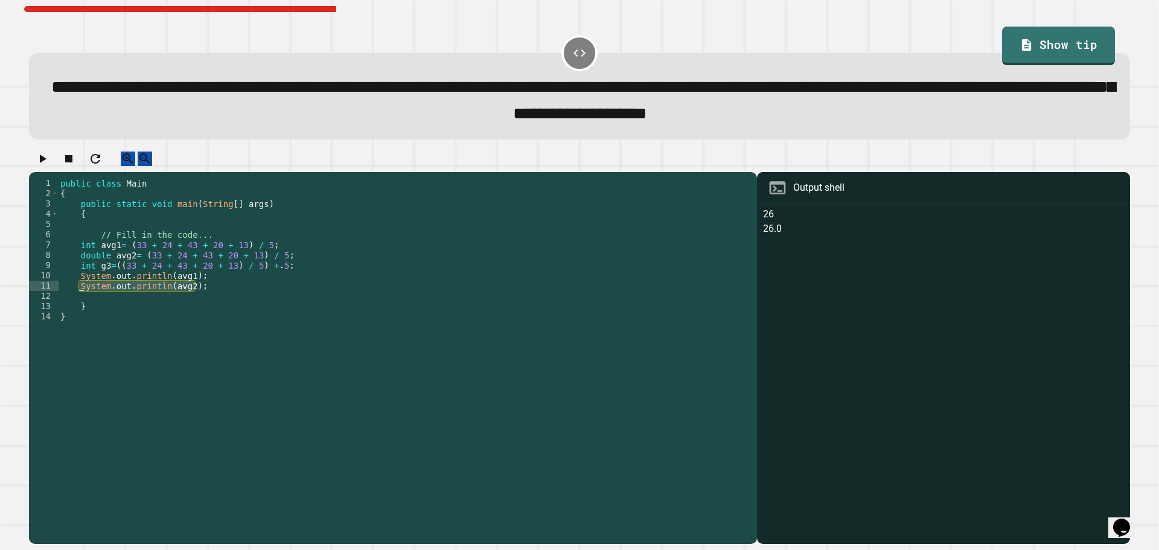
drag, startPoint x: 209, startPoint y: 300, endPoint x: 80, endPoint y: 301, distance: 129.2
click at [80, 301] on div "public class Main { public static void main ( String [ ] args ) { // Fill in th…" at bounding box center [404, 347] width 693 height 339
click at [113, 311] on div "public class Main { public static void main ( String [ ] args ) { // Fill in th…" at bounding box center [404, 347] width 693 height 339
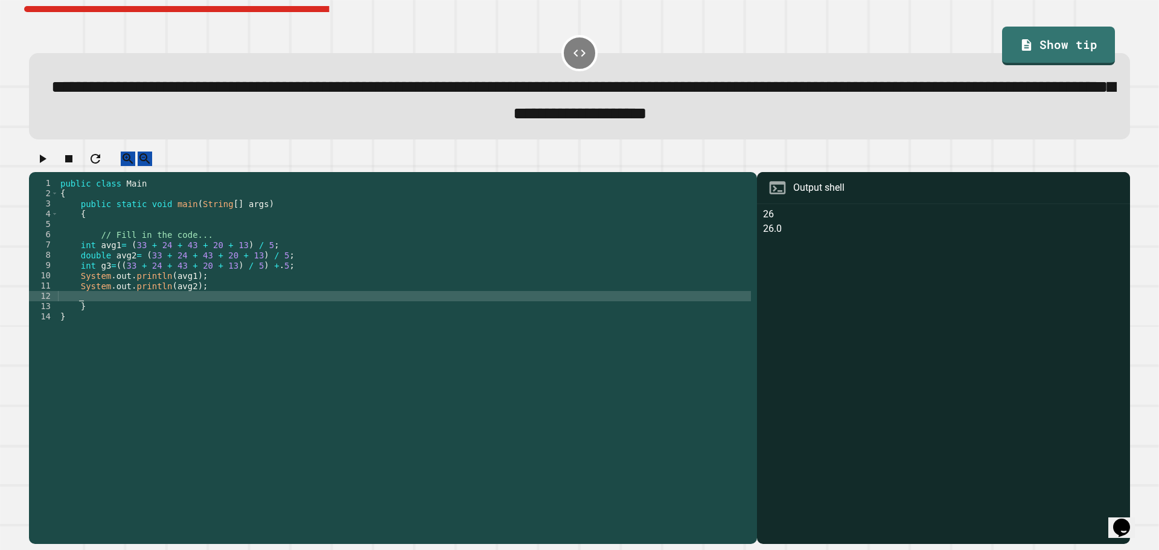
scroll to position [0, 0]
click at [171, 308] on div "public class Main { public static void main ( String [ ] args ) { // Fill in th…" at bounding box center [404, 347] width 693 height 339
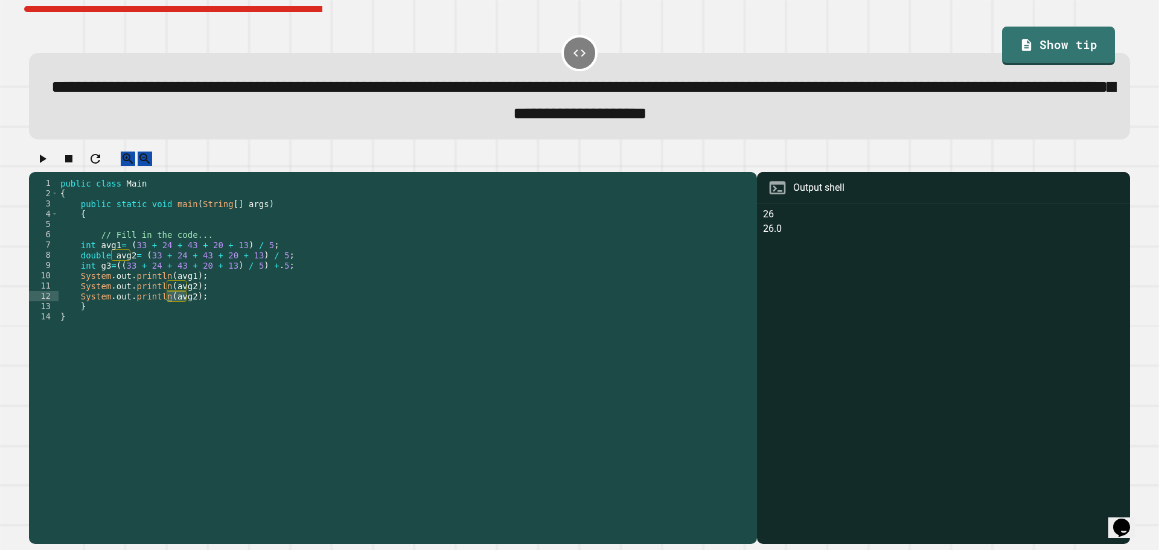
click at [171, 308] on div "public class Main { public static void main ( String [ ] args ) { // Fill in th…" at bounding box center [404, 347] width 693 height 339
click at [205, 311] on div "public class Main { public static void main ( String [ ] args ) { // Fill in th…" at bounding box center [404, 347] width 693 height 339
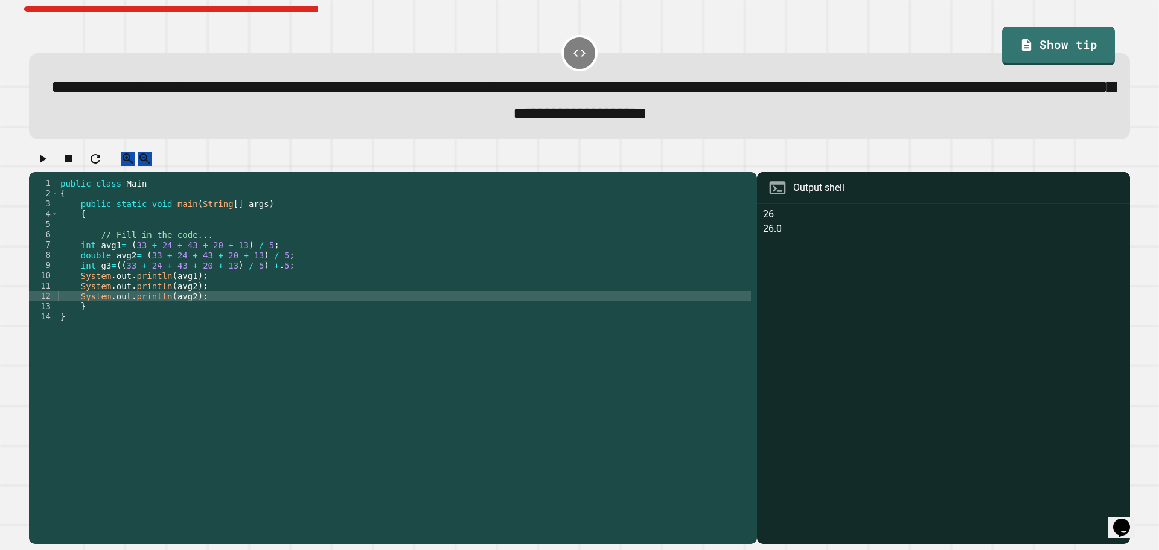
click at [185, 310] on div "public class Main { public static void main ( String [ ] args ) { // Fill in th…" at bounding box center [404, 347] width 693 height 339
click at [49, 164] on icon "button" at bounding box center [42, 159] width 14 height 14
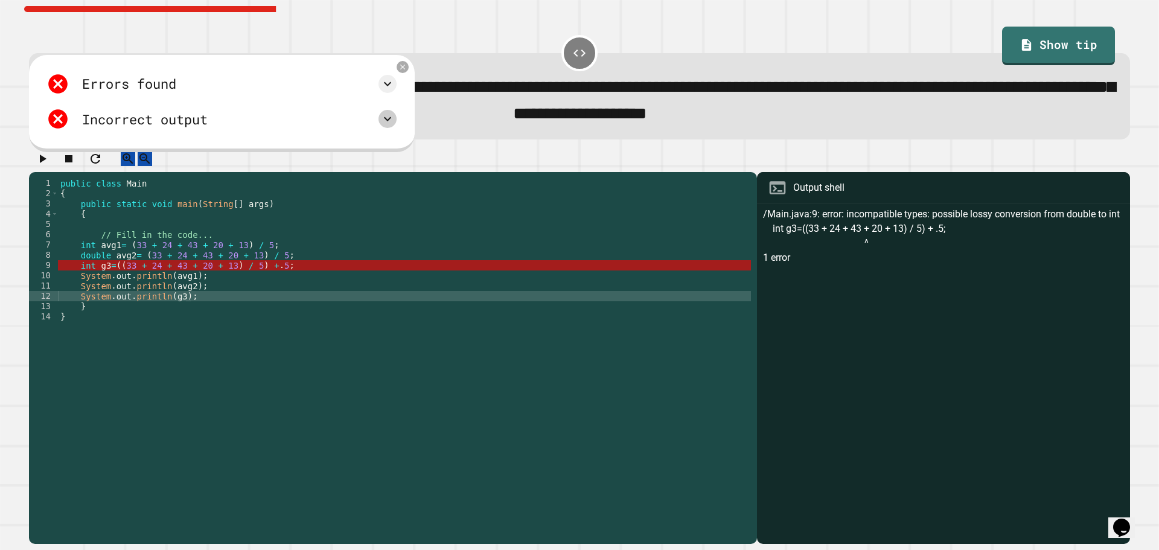
click at [383, 125] on icon at bounding box center [387, 119] width 14 height 14
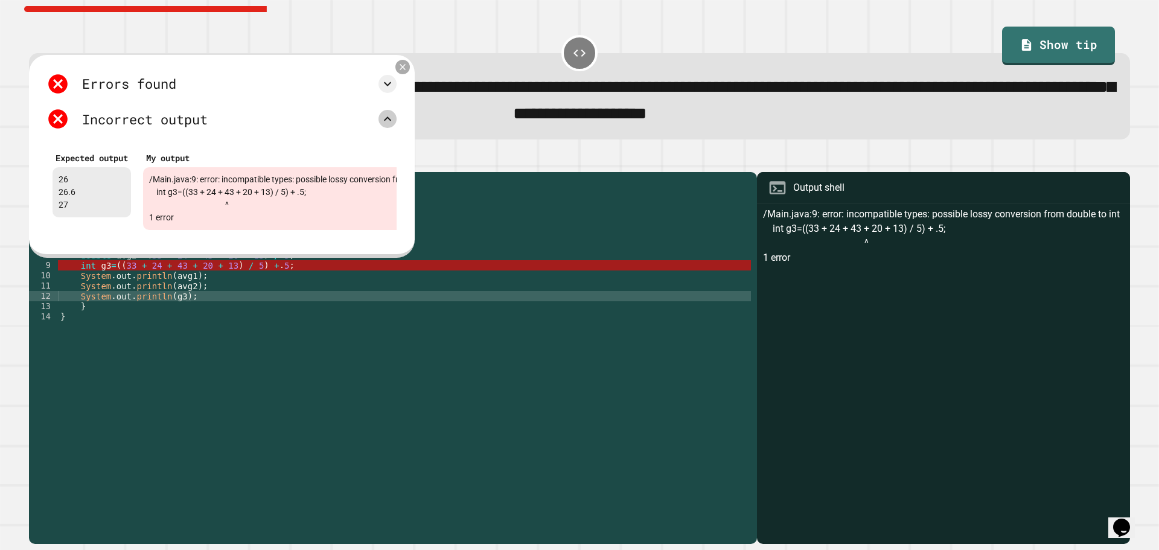
click at [403, 72] on icon at bounding box center [403, 67] width 10 height 10
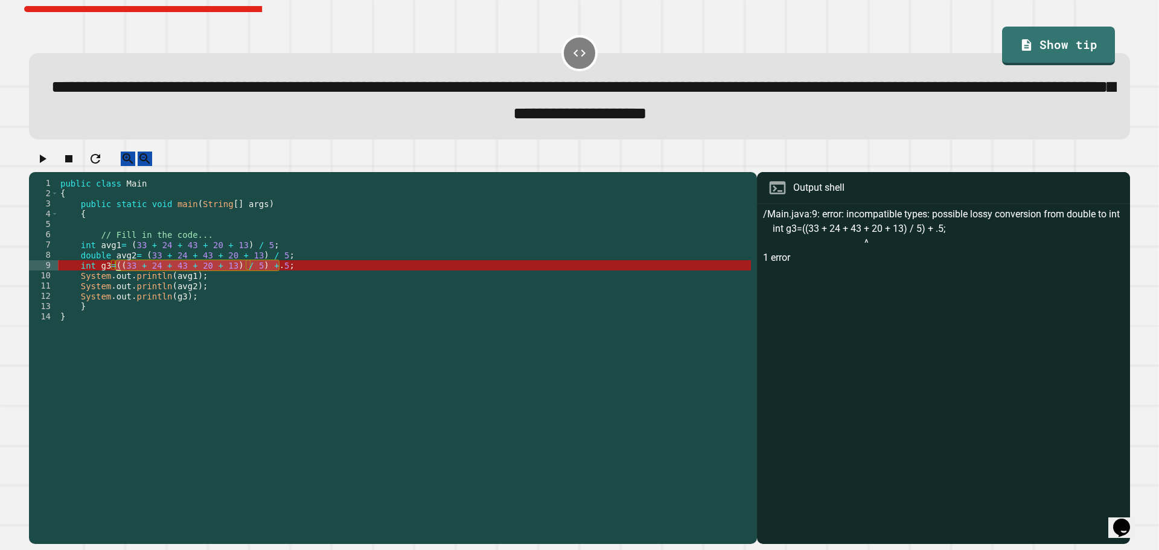
drag, startPoint x: 316, startPoint y: 281, endPoint x: 118, endPoint y: 279, distance: 197.4
click at [118, 279] on div "public class Main { public static void main ( String [ ] args ) { // Fill in th…" at bounding box center [404, 347] width 693 height 339
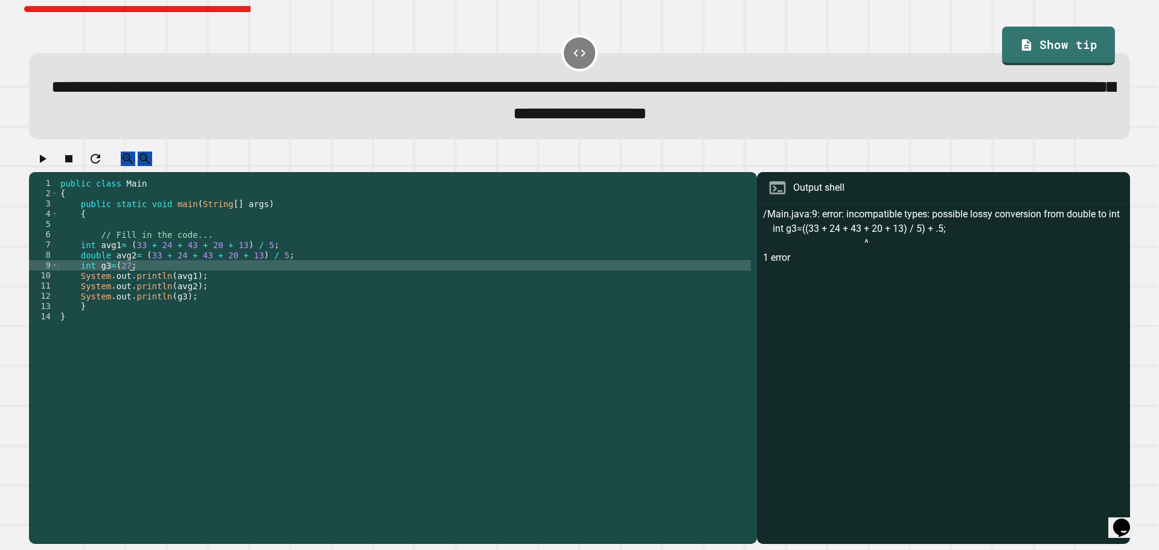
scroll to position [0, 4]
click at [113, 278] on div "public class Main { public static void main ( String [ ] args ) { // Fill in th…" at bounding box center [404, 347] width 693 height 339
click at [115, 279] on div "public class Main { public static void main ( String [ ] args ) { // Fill in th…" at bounding box center [404, 347] width 693 height 339
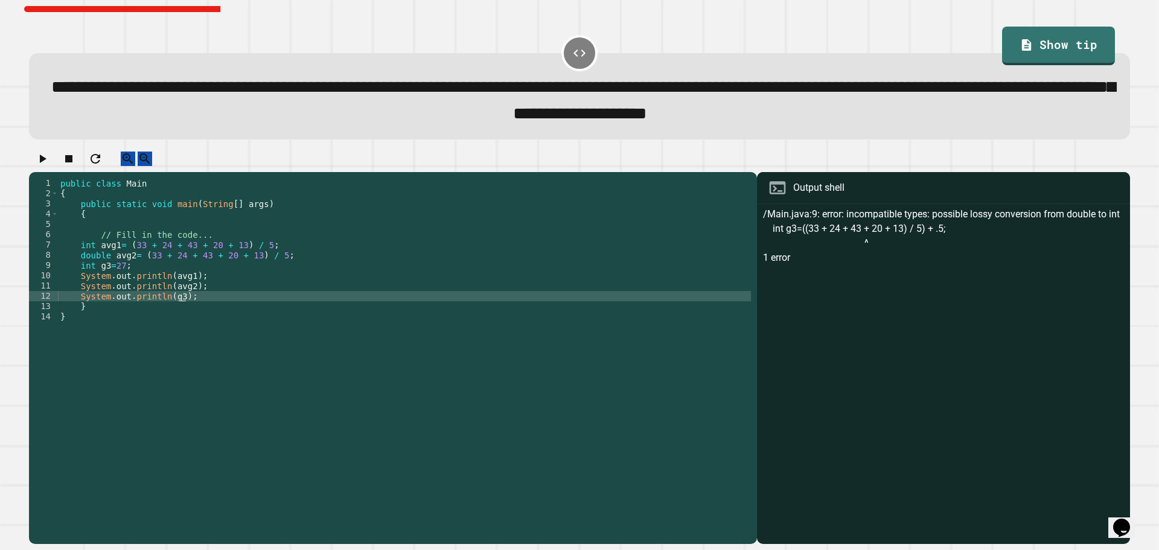
click at [180, 310] on div "public class Main { public static void main ( String [ ] args ) { // Fill in th…" at bounding box center [404, 347] width 693 height 339
click at [176, 309] on div "public class Main { public static void main ( String [ ] args ) { // Fill in th…" at bounding box center [404, 347] width 693 height 339
click at [171, 311] on div "public class Main { public static void main ( String [ ] args ) { // Fill in th…" at bounding box center [404, 347] width 693 height 339
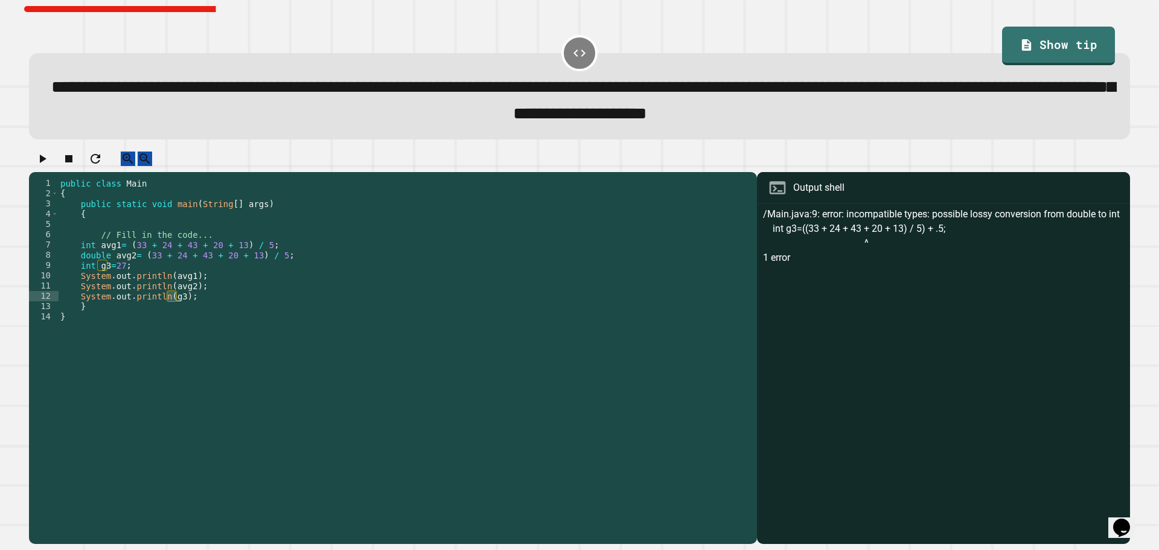
click at [171, 311] on div "public class Main { public static void main ( String [ ] args ) { // Fill in th…" at bounding box center [404, 347] width 693 height 339
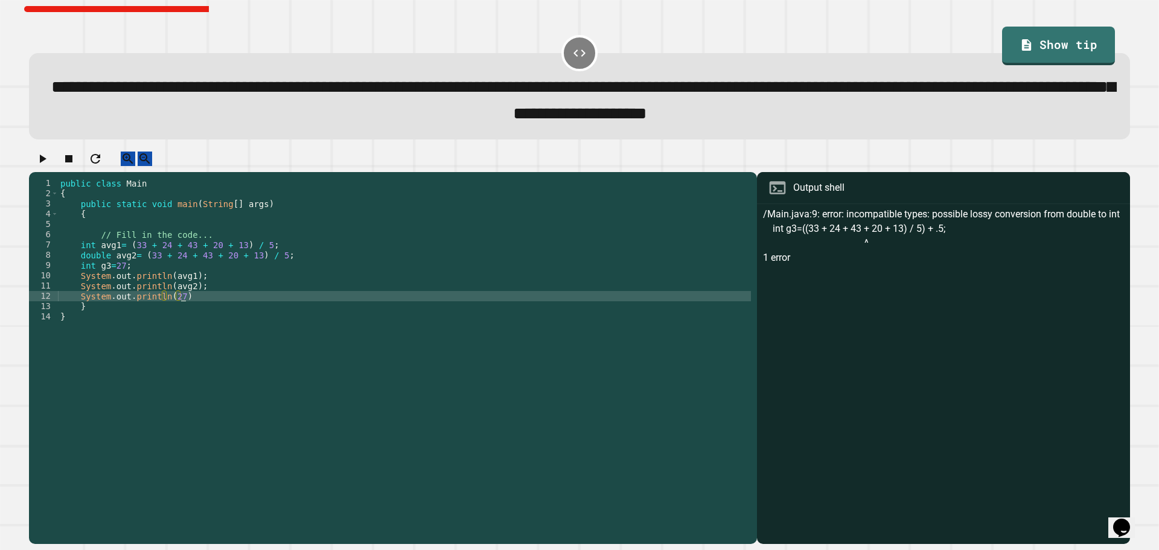
scroll to position [0, 8]
click at [45, 158] on button "button" at bounding box center [42, 159] width 14 height 15
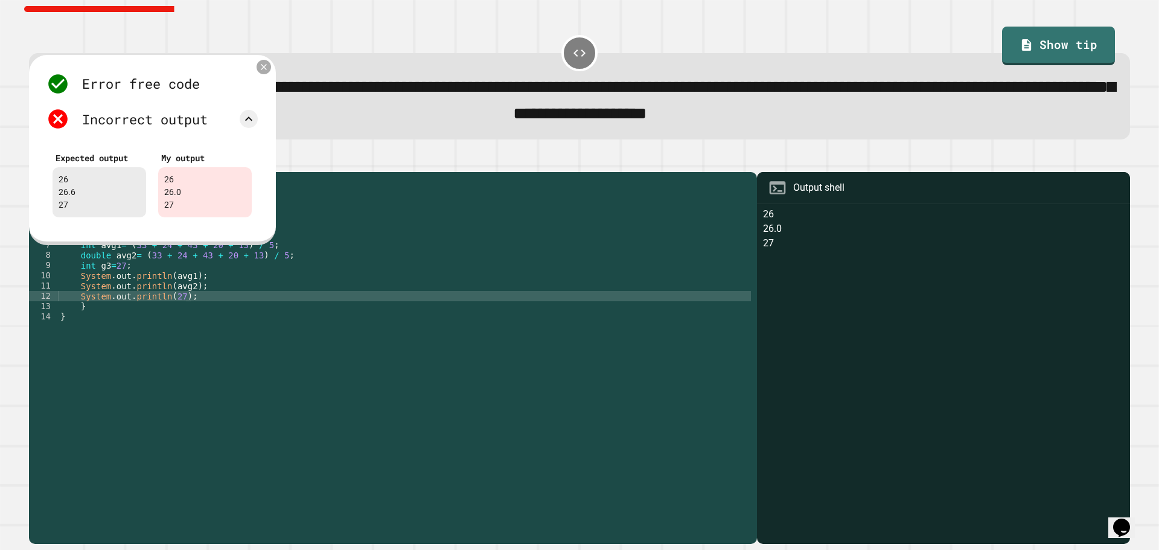
click at [260, 72] on icon at bounding box center [264, 67] width 10 height 10
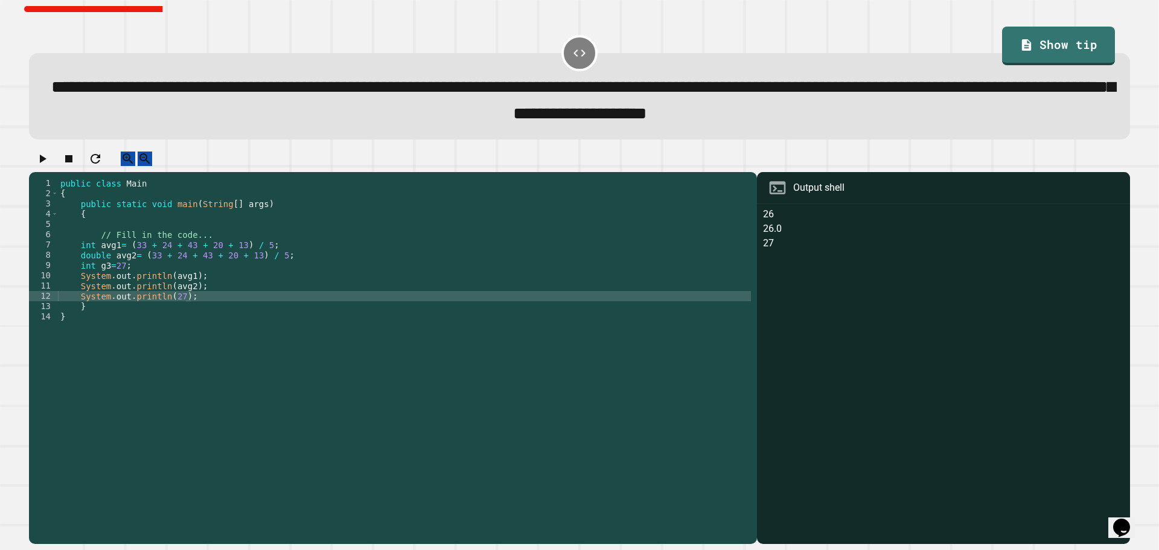
click at [170, 300] on div "public class Main { public static void main ( String [ ] args ) { // Fill in th…" at bounding box center [404, 347] width 693 height 339
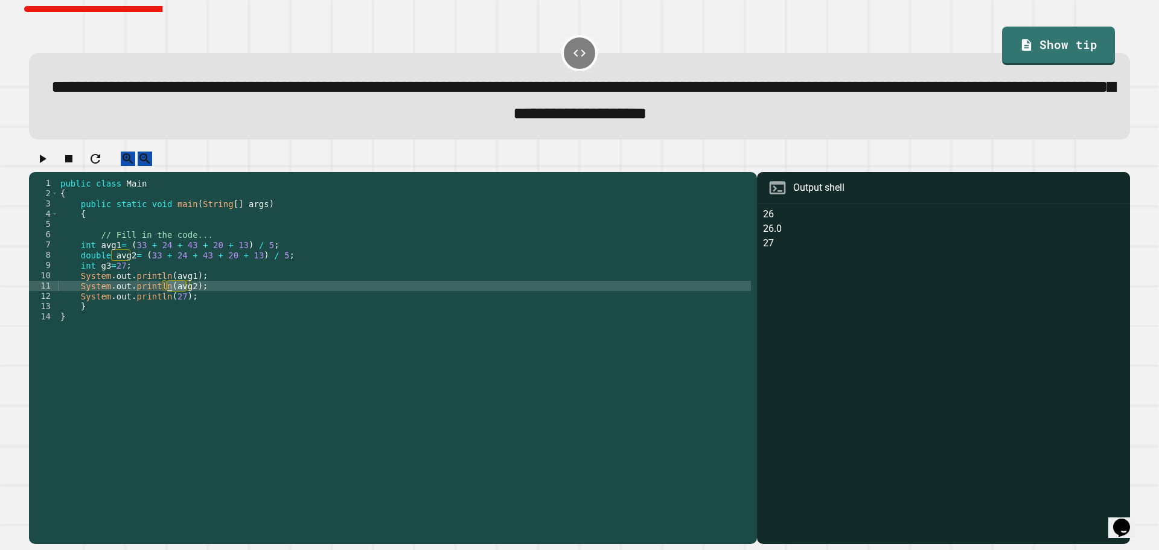
click at [170, 300] on div "public class Main { public static void main ( String [ ] args ) { // Fill in th…" at bounding box center [404, 347] width 693 height 339
type textarea "**********"
click at [48, 166] on icon "button" at bounding box center [42, 159] width 14 height 14
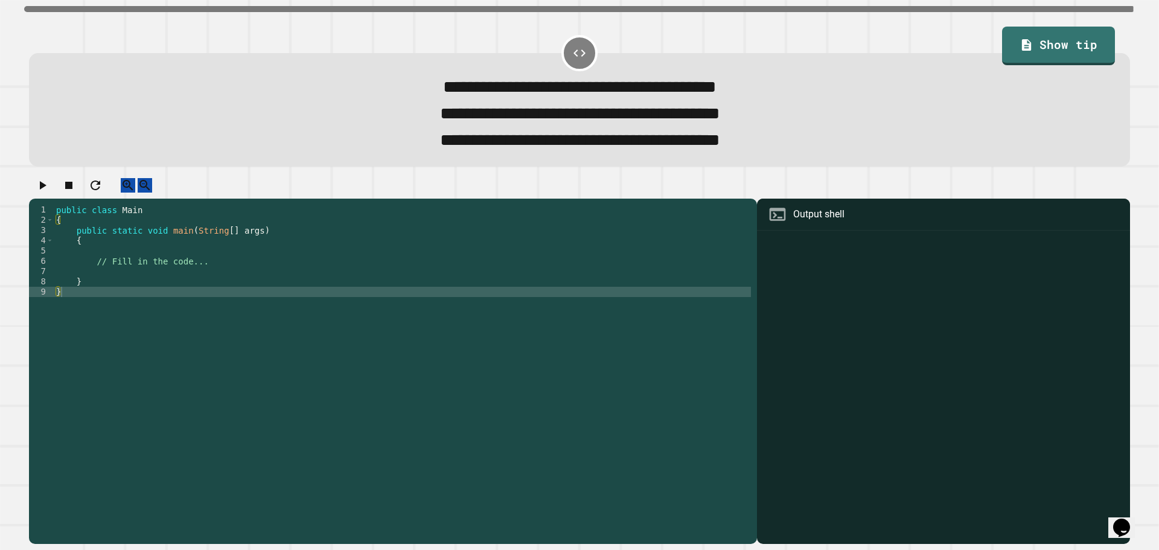
click at [214, 283] on div "public class Main { public static void main ( String [ ] args ) { // Fill in th…" at bounding box center [402, 359] width 697 height 308
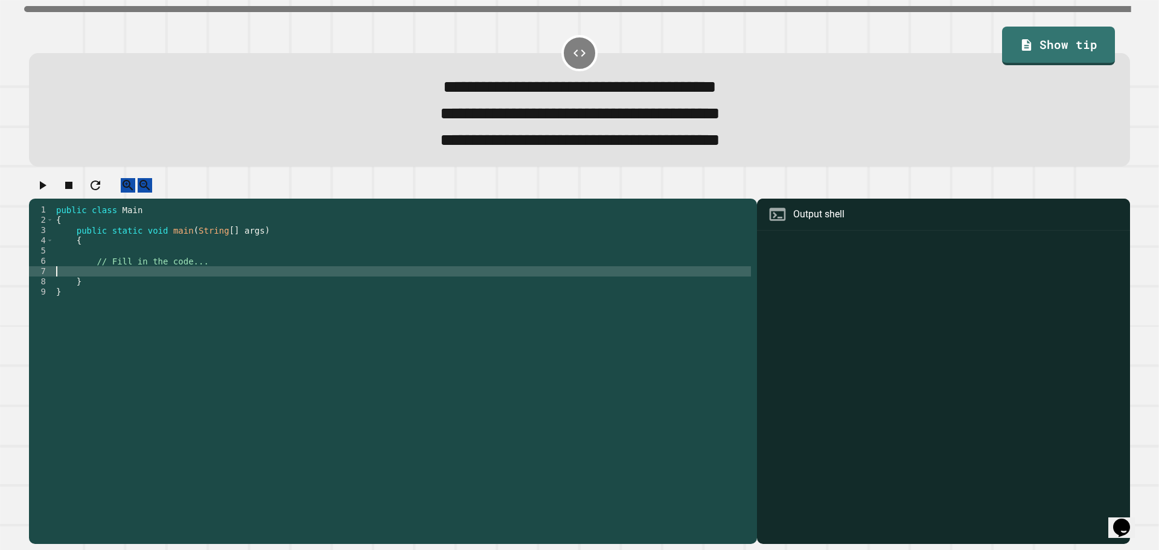
click at [214, 283] on div "public class Main { public static void main ( String [ ] args ) { // Fill in th…" at bounding box center [402, 359] width 697 height 308
type textarea "**********"
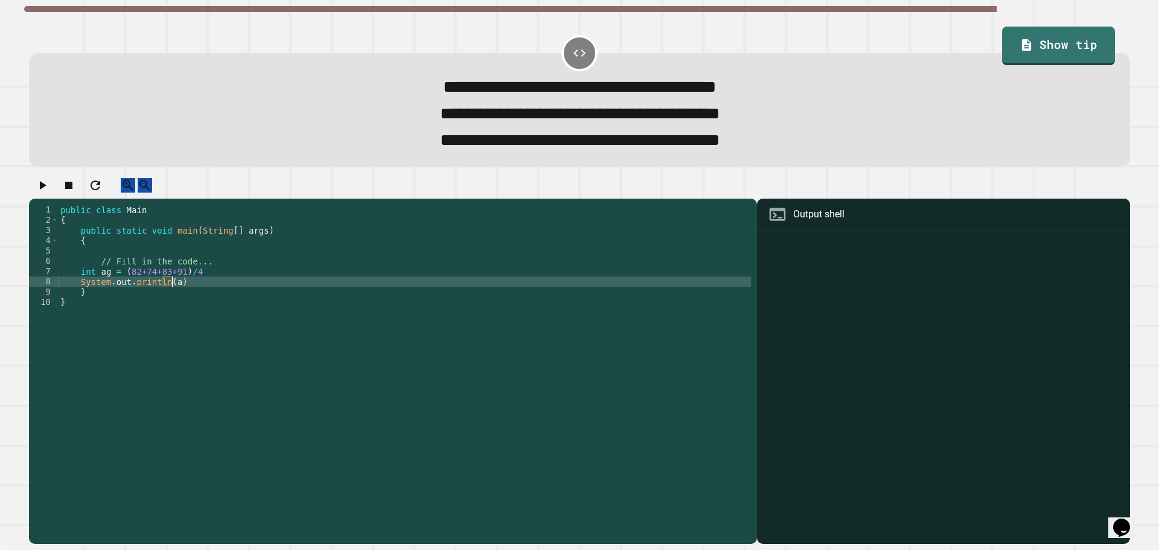
scroll to position [0, 7]
click at [196, 296] on div "public class Main { public static void main ( String [ ] args ) { // Fill in th…" at bounding box center [404, 359] width 693 height 308
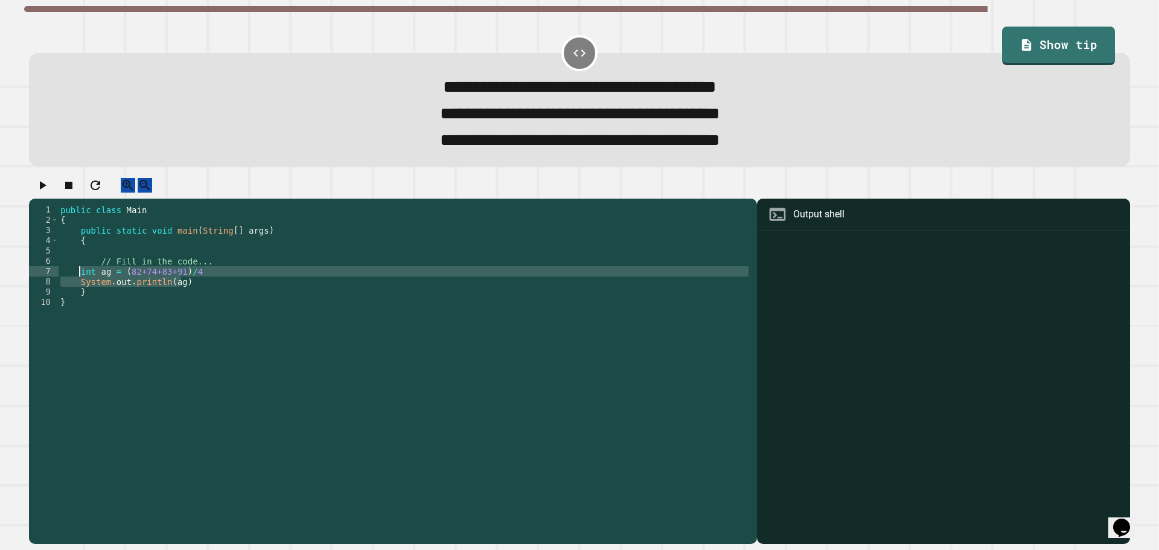
drag, startPoint x: 196, startPoint y: 296, endPoint x: 79, endPoint y: 290, distance: 116.6
click at [79, 290] on div "public class Main { public static void main ( String [ ] args ) { // Fill in th…" at bounding box center [404, 359] width 693 height 308
click at [219, 335] on div "public class Main { public static void main ( String [ ] args ) { // Fill in th…" at bounding box center [404, 359] width 693 height 308
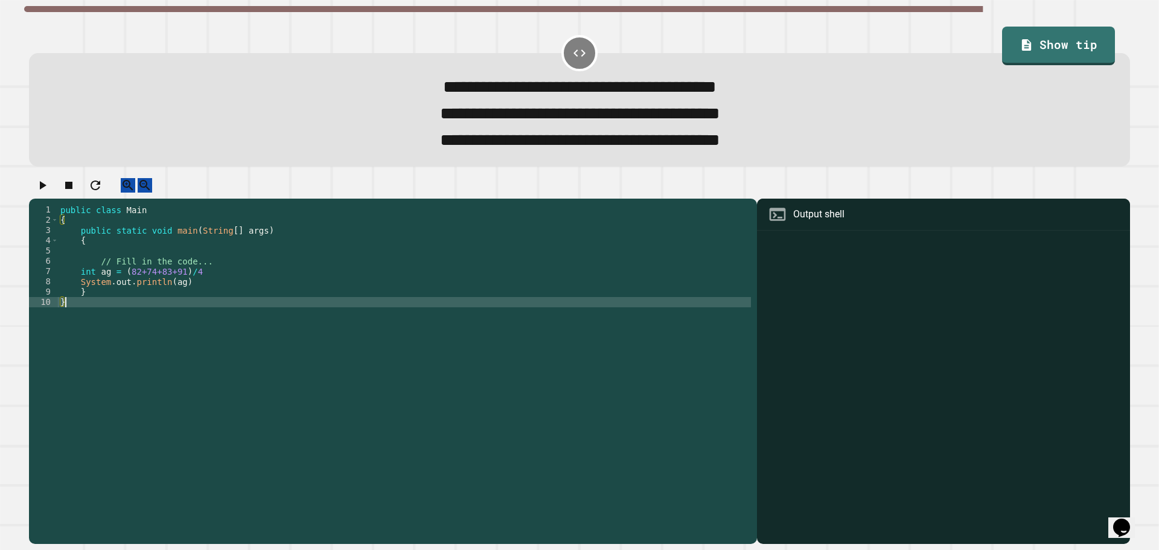
scroll to position [0, 0]
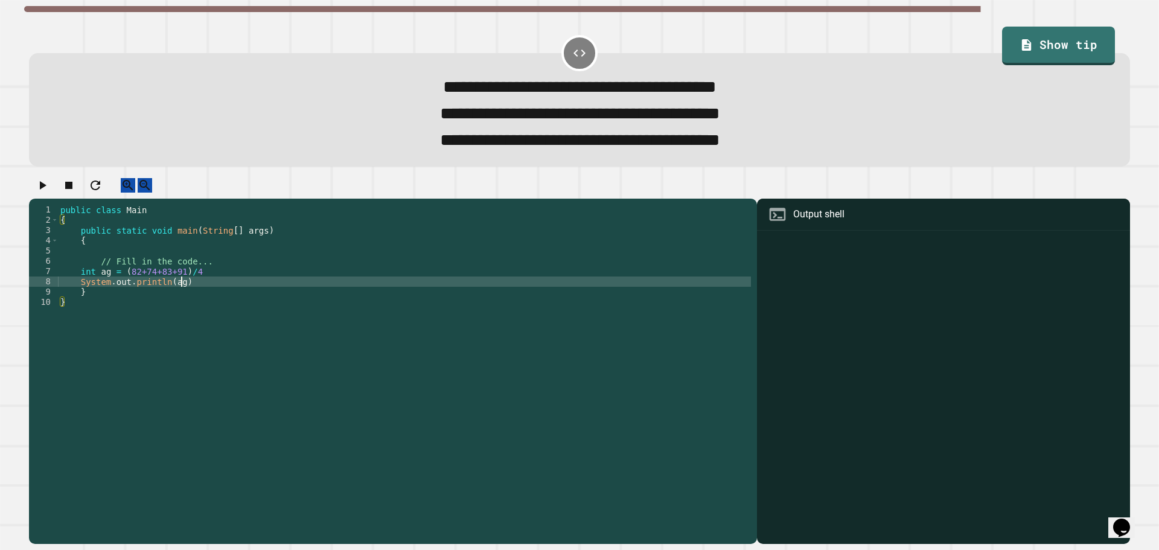
click at [227, 301] on div "public class Main { public static void main ( String [ ] args ) { // Fill in th…" at bounding box center [404, 359] width 693 height 308
type textarea "**********"
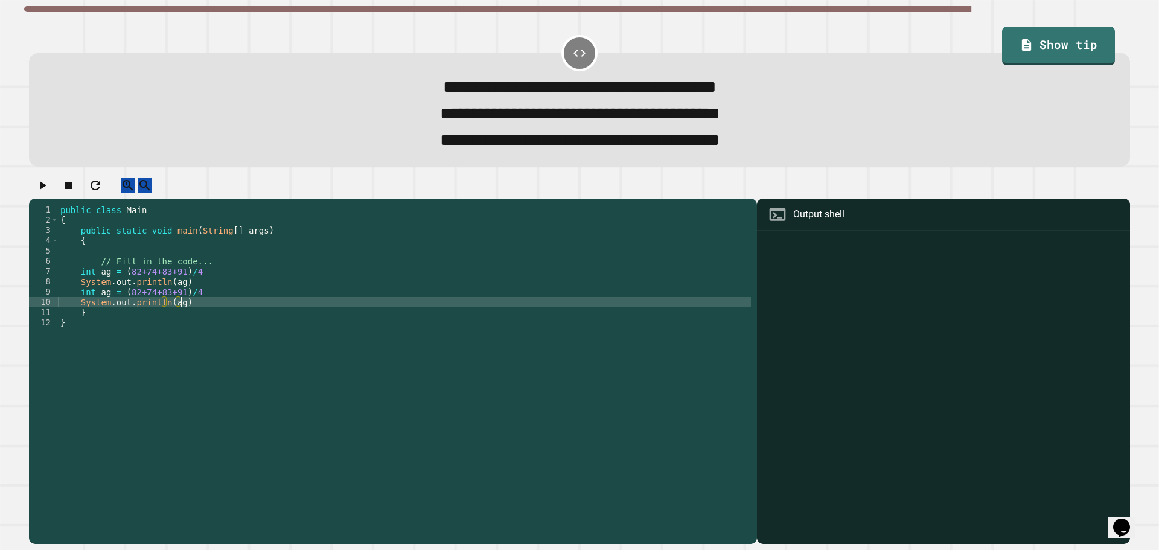
click at [85, 310] on div "public class Main { public static void main ( String [ ] args ) { // Fill in th…" at bounding box center [404, 359] width 693 height 308
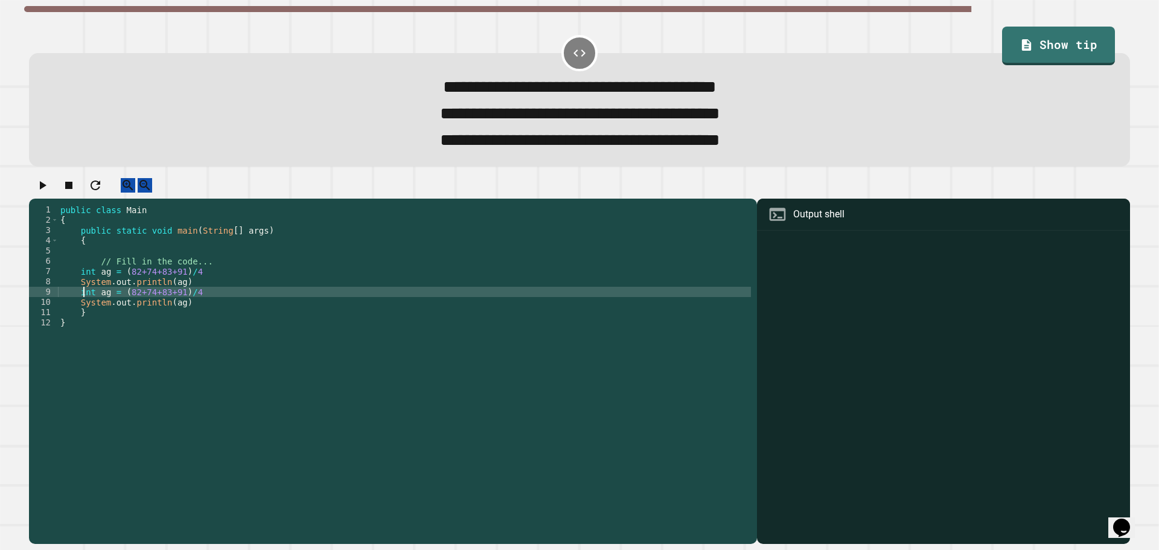
click at [85, 310] on div "public class Main { public static void main ( String [ ] args ) { // Fill in th…" at bounding box center [404, 359] width 693 height 308
click at [120, 308] on div "public class Main { public static void main ( String [ ] args ) { // Fill in th…" at bounding box center [404, 359] width 693 height 308
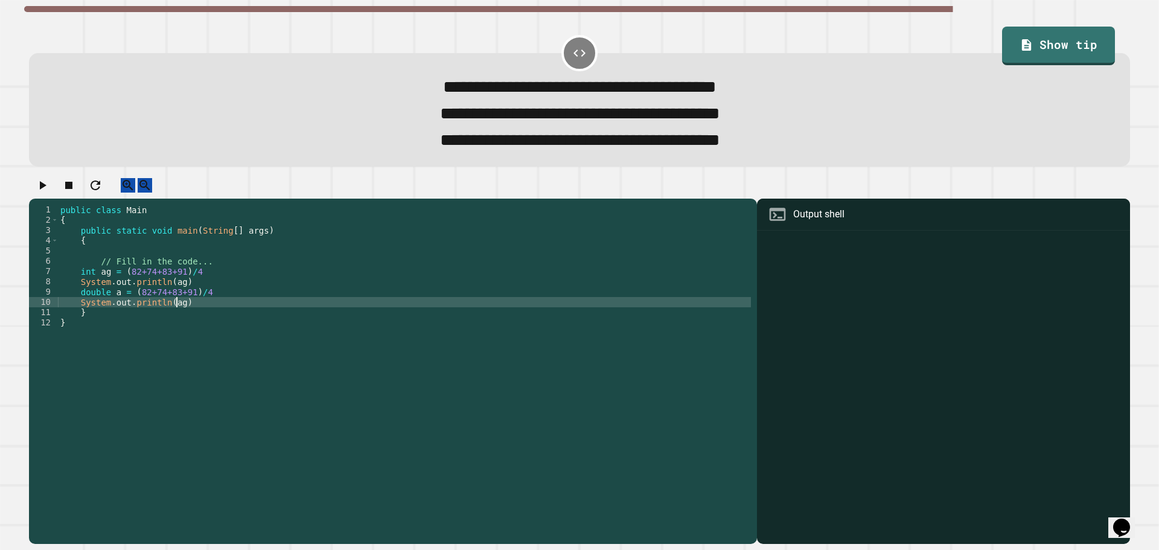
click at [176, 321] on div "public class Main { public static void main ( String [ ] args ) { // Fill in th…" at bounding box center [404, 359] width 693 height 308
click at [46, 190] on icon "button" at bounding box center [43, 185] width 7 height 8
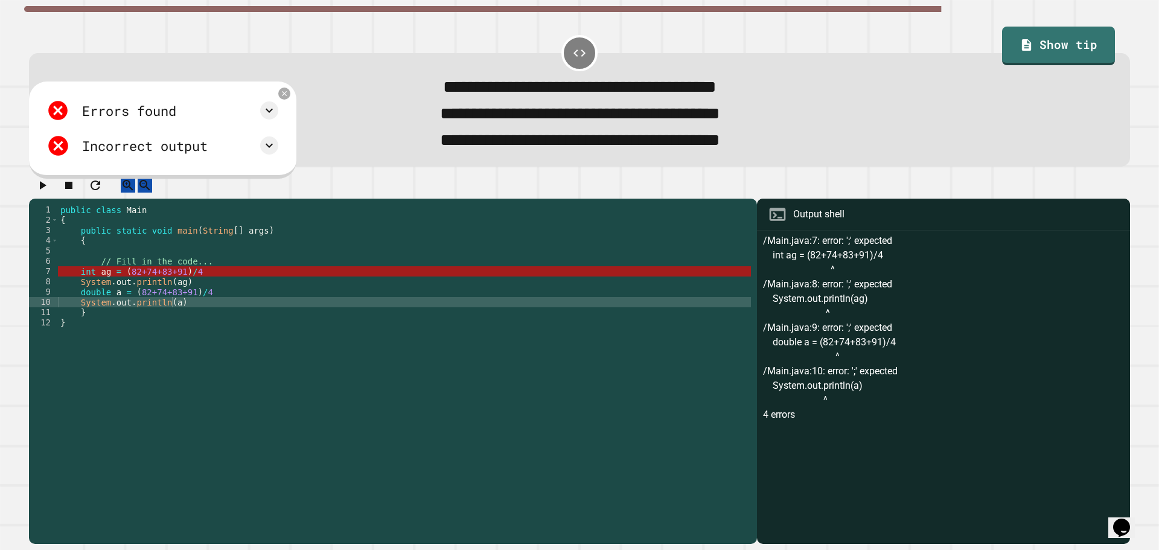
click at [231, 304] on div "public class Main { public static void main ( String [ ] args ) { // Fill in th…" at bounding box center [404, 359] width 693 height 308
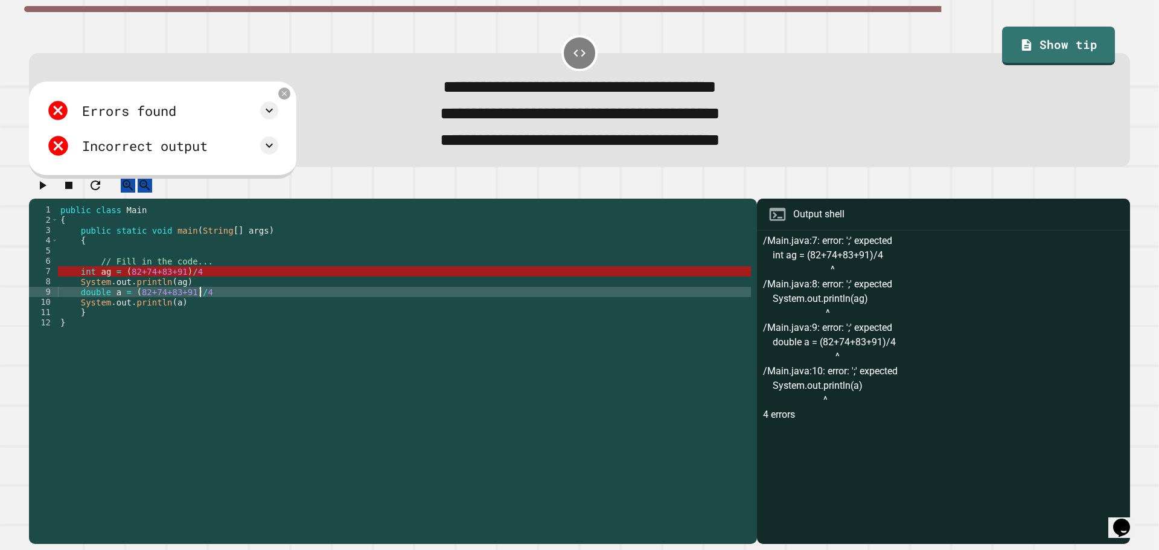
click at [224, 283] on div "public class Main { public static void main ( String [ ] args ) { // Fill in th…" at bounding box center [404, 359] width 693 height 308
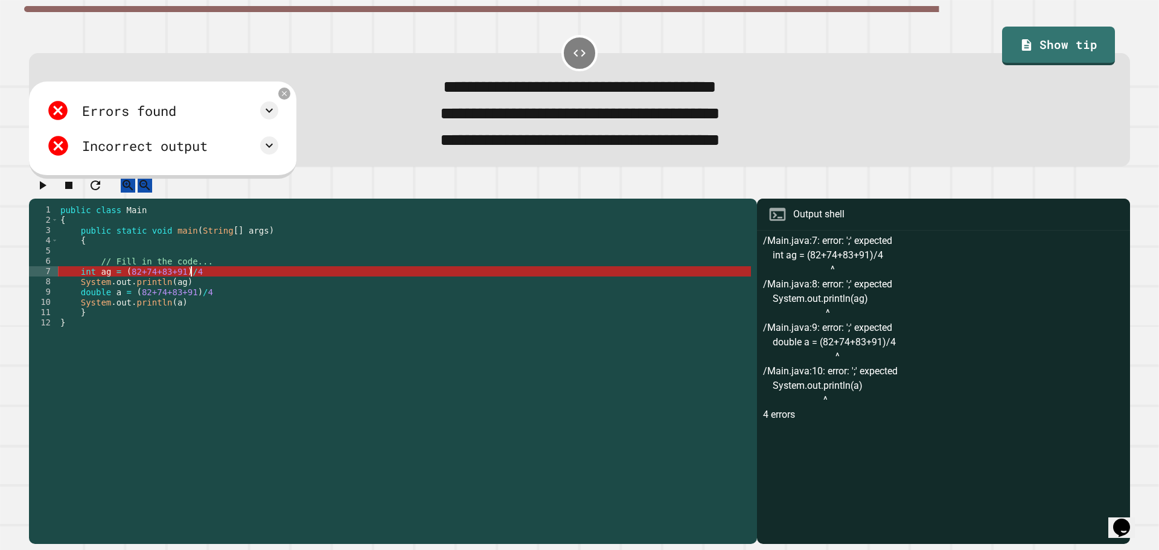
scroll to position [0, 8]
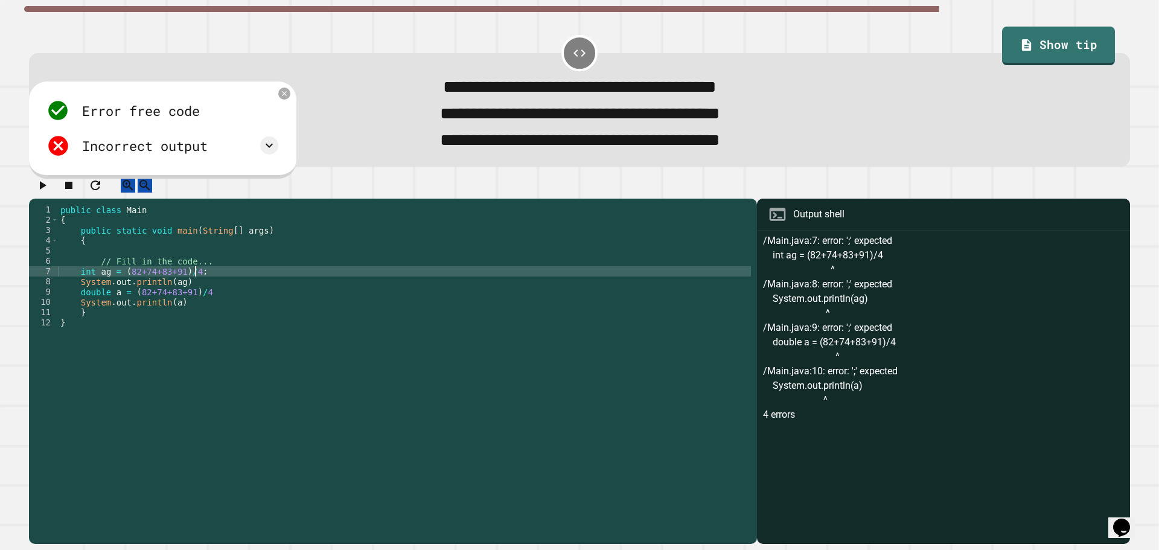
click at [223, 285] on div "public class Main { public static void main ( String [ ] args ) { // Fill in th…" at bounding box center [404, 359] width 693 height 308
click at [225, 297] on div "public class Main { public static void main ( String [ ] args ) { // Fill in th…" at bounding box center [404, 359] width 693 height 308
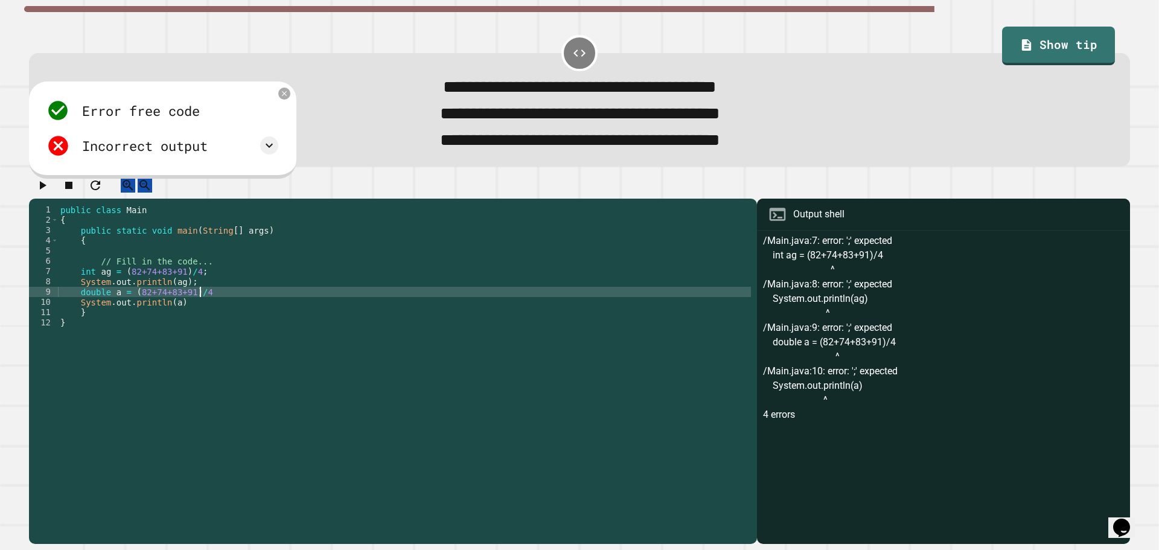
click at [227, 305] on div "public class Main { public static void main ( String [ ] args ) { // Fill in th…" at bounding box center [404, 359] width 693 height 308
click at [217, 326] on div "public class Main { public static void main ( String [ ] args ) { // Fill in th…" at bounding box center [404, 359] width 693 height 308
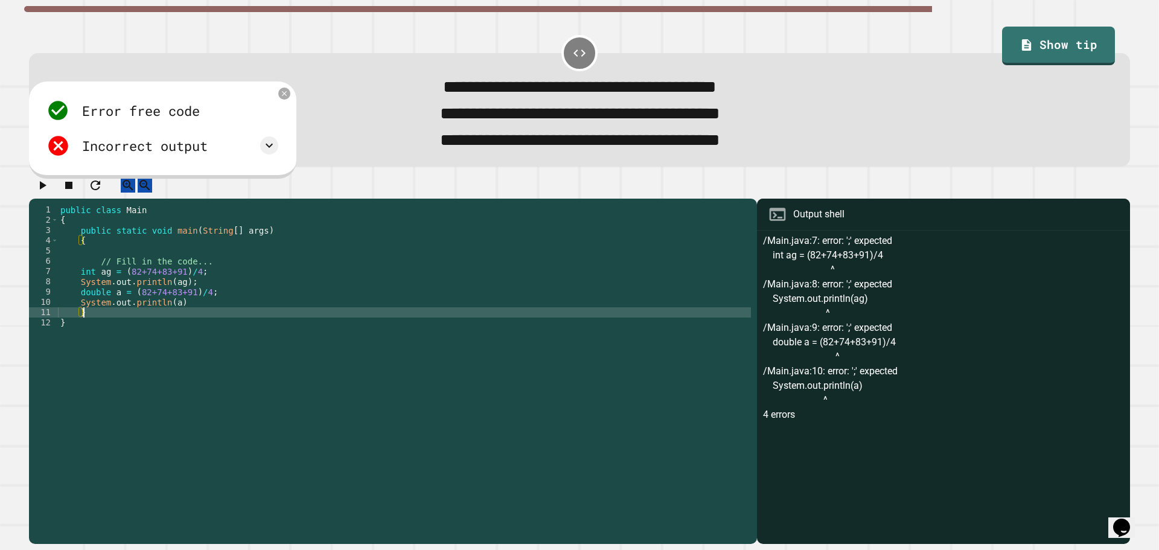
click at [219, 317] on div "public class Main { public static void main ( String [ ] args ) { // Fill in th…" at bounding box center [404, 359] width 693 height 308
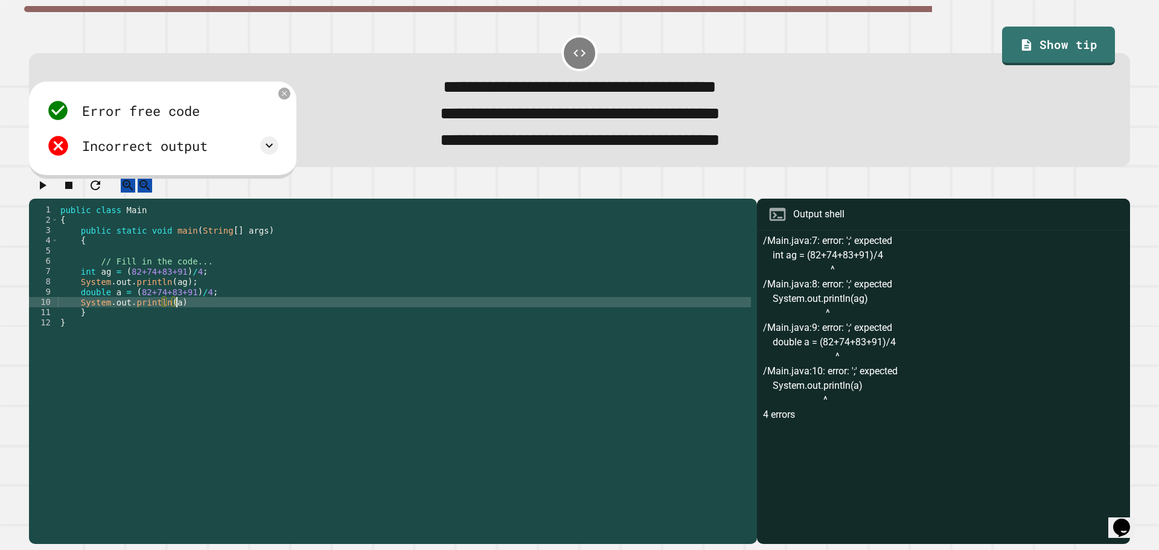
scroll to position [0, 8]
click at [49, 187] on button "button" at bounding box center [42, 185] width 14 height 15
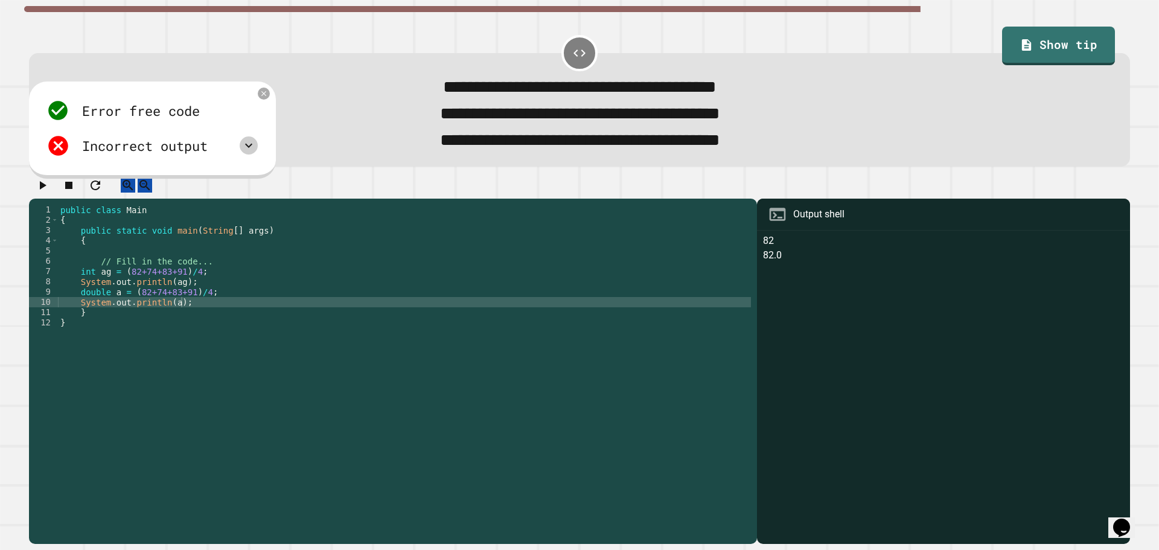
click at [252, 153] on icon at bounding box center [248, 145] width 14 height 14
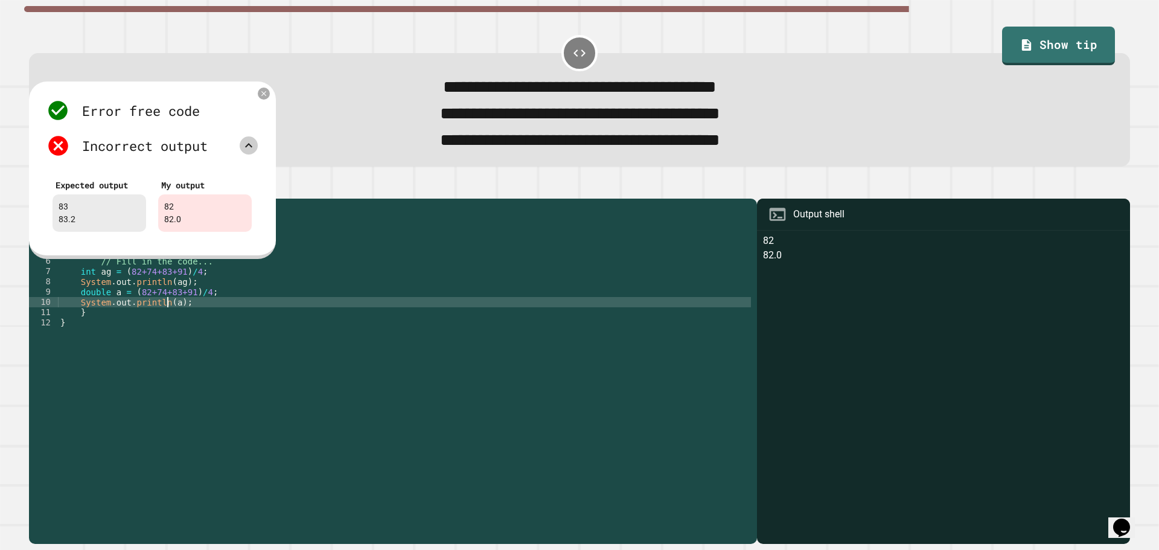
click at [169, 313] on div "public class Main { public static void main ( String [ ] args ) { // Fill in th…" at bounding box center [404, 359] width 693 height 308
click at [172, 318] on div "public class Main { public static void main ( String [ ] args ) { // Fill in th…" at bounding box center [404, 359] width 693 height 308
click at [155, 398] on div "public class Main { public static void main ( String [ ] args ) { // Fill in th…" at bounding box center [404, 359] width 693 height 308
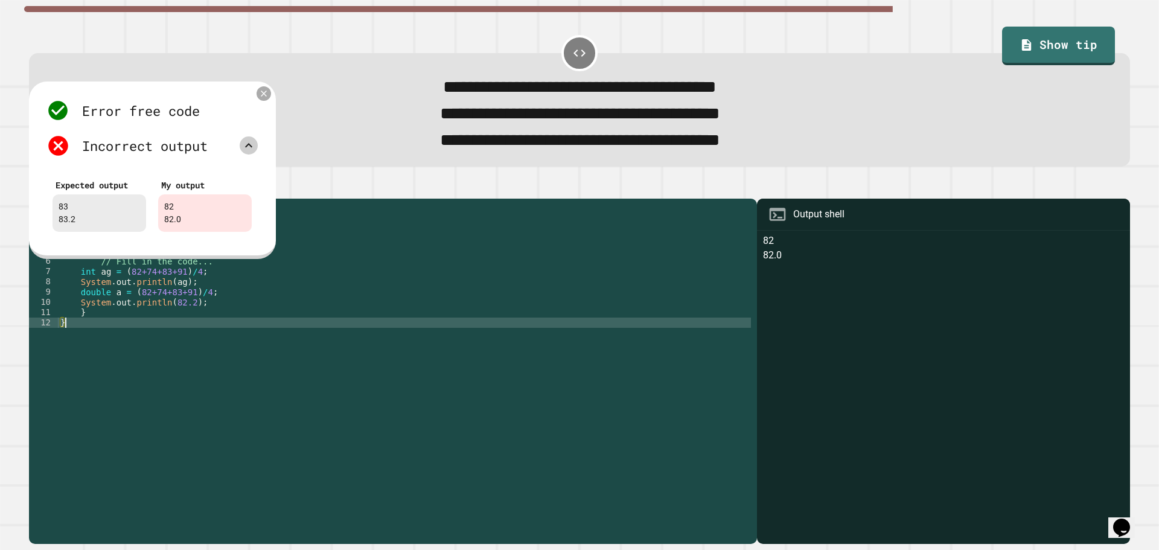
click at [266, 94] on icon at bounding box center [264, 93] width 10 height 10
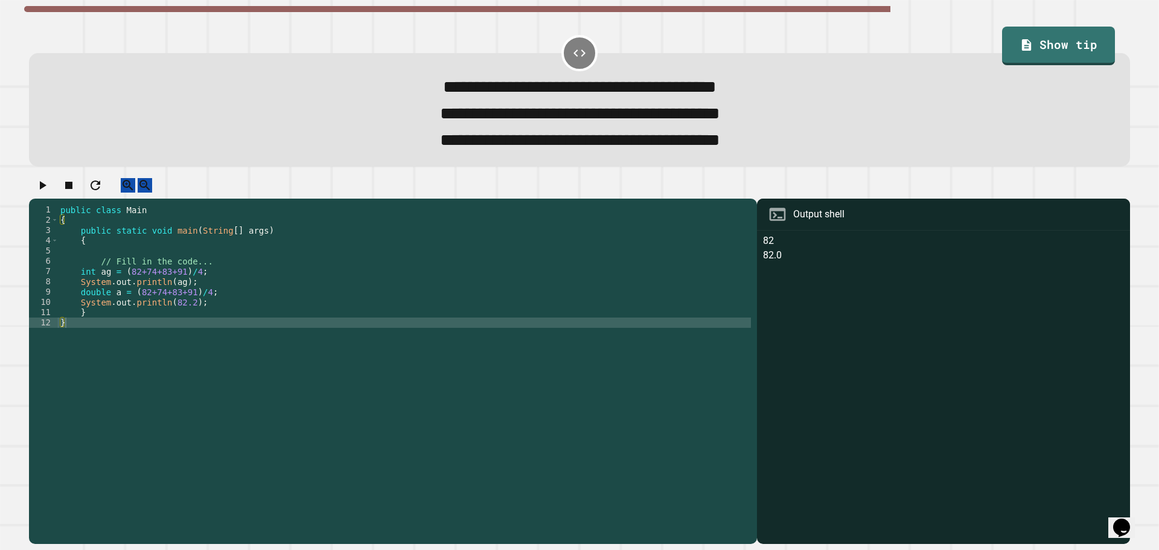
click at [46, 192] on icon "button" at bounding box center [42, 185] width 14 height 14
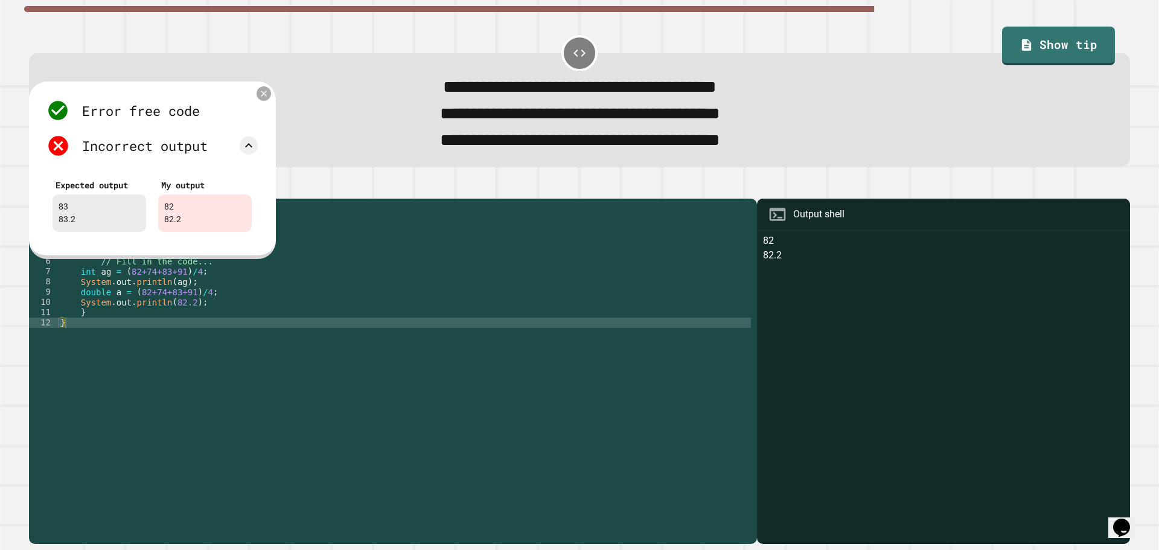
click at [261, 98] on icon at bounding box center [264, 93] width 10 height 10
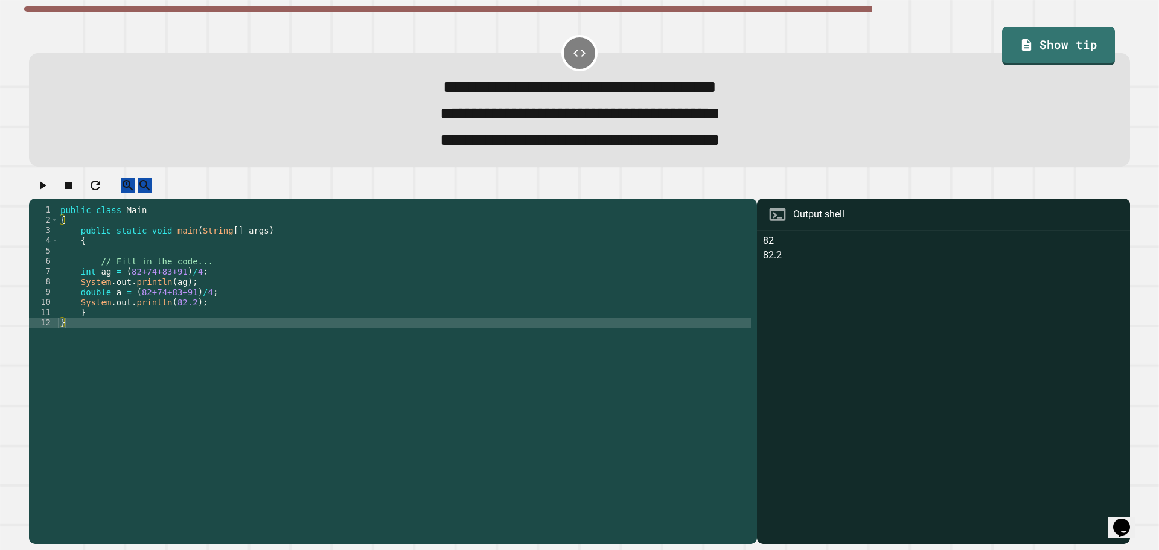
click at [174, 295] on div "public class Main { public static void main ( String [ ] args ) { // Fill in th…" at bounding box center [404, 359] width 693 height 308
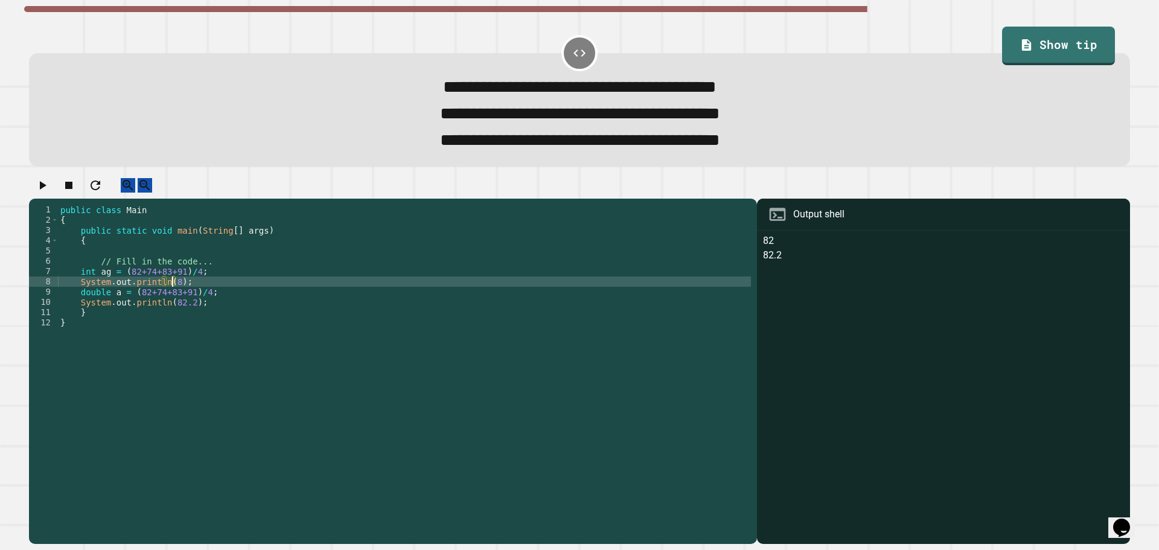
scroll to position [0, 8]
click at [47, 191] on icon "button" at bounding box center [42, 185] width 14 height 14
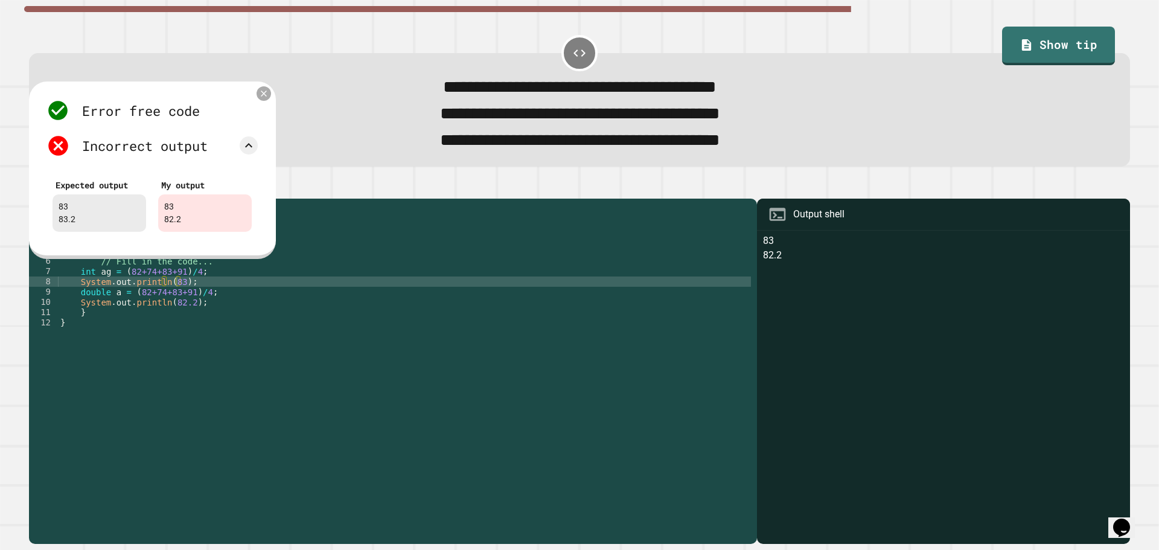
click at [265, 98] on icon at bounding box center [264, 93] width 10 height 10
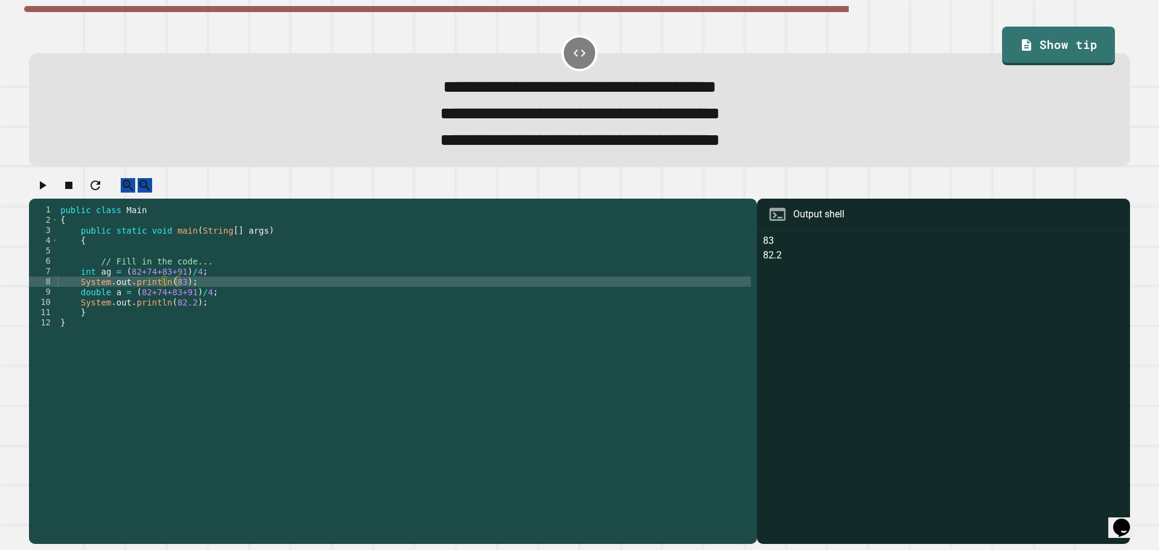
click at [175, 320] on div "public class Main { public static void main ( String [ ] args ) { // Fill in th…" at bounding box center [404, 359] width 693 height 308
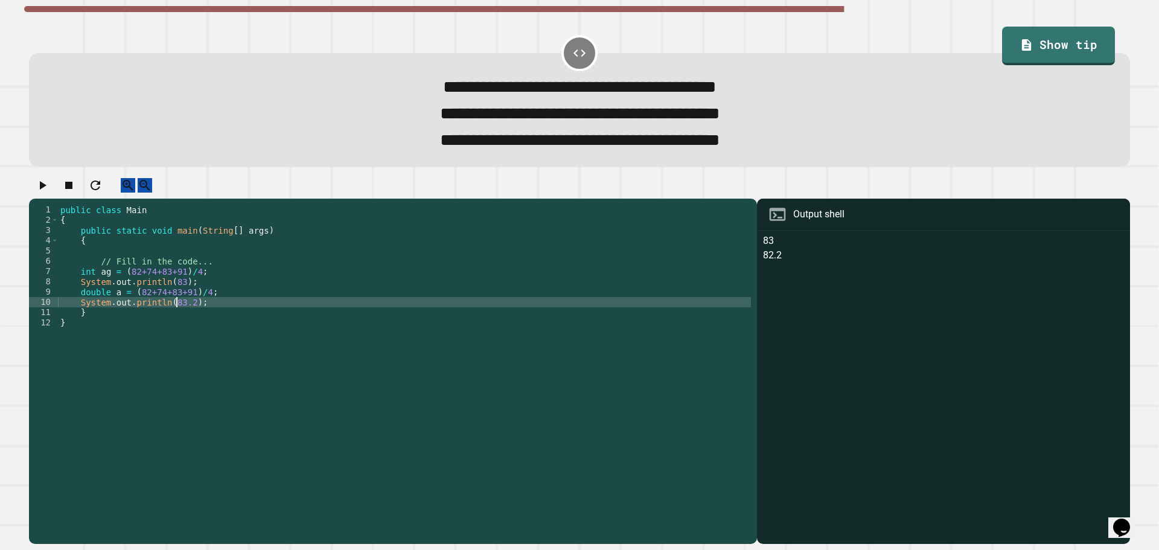
type textarea "**********"
click at [35, 190] on div at bounding box center [579, 188] width 1101 height 21
click at [59, 199] on div at bounding box center [579, 188] width 1101 height 21
click at [47, 193] on icon "button" at bounding box center [42, 185] width 14 height 14
